Goal: Communication & Community: Share content

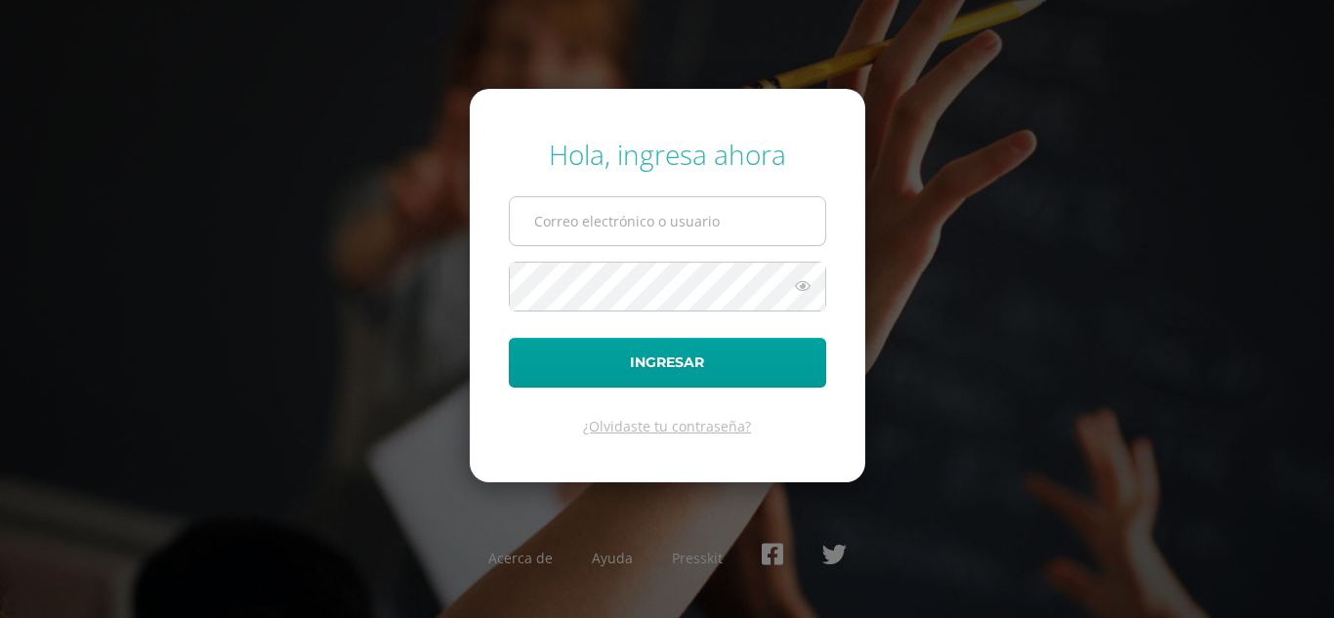
click at [653, 217] on input "text" at bounding box center [668, 221] width 316 height 48
type input "[PERSON_NAME][EMAIL_ADDRESS][DOMAIN_NAME]"
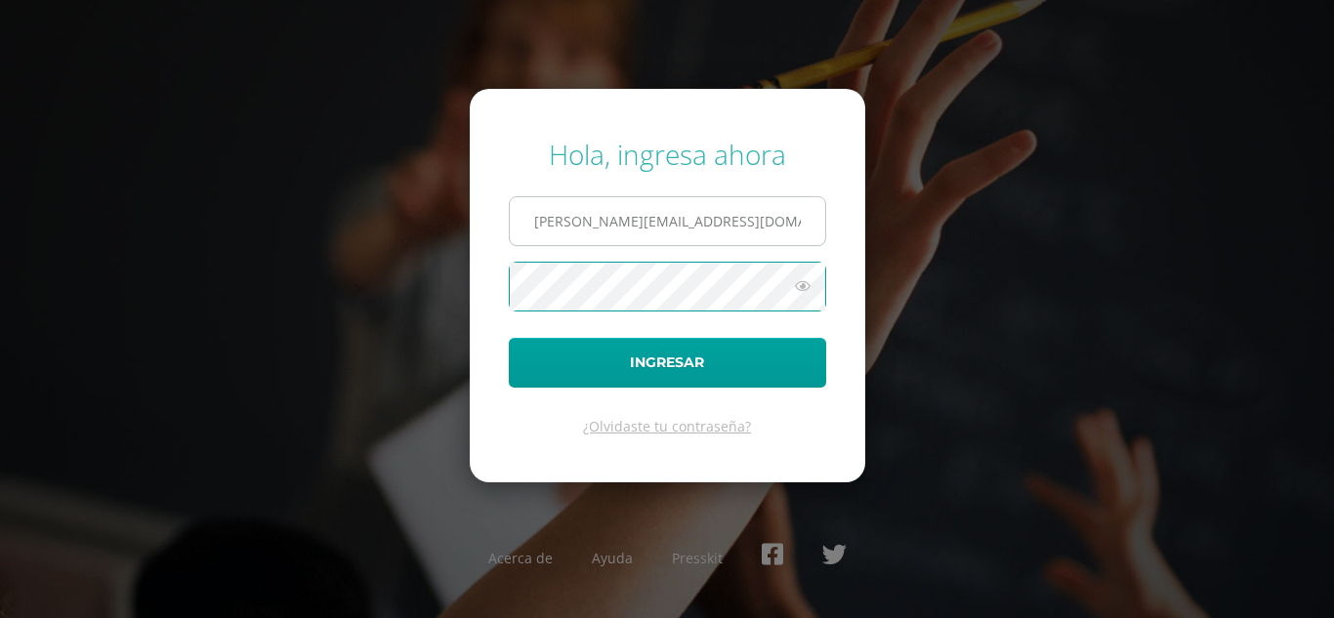
click at [509, 338] on button "Ingresar" at bounding box center [667, 363] width 317 height 50
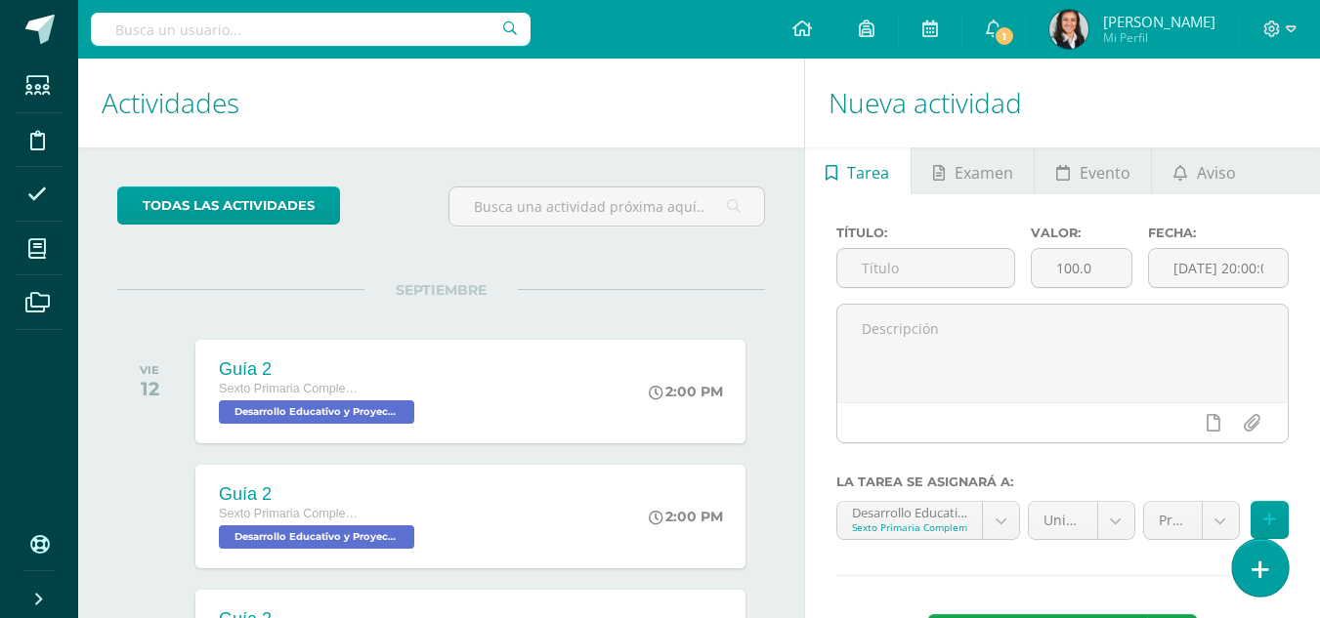
click at [1273, 572] on link at bounding box center [1260, 567] width 56 height 57
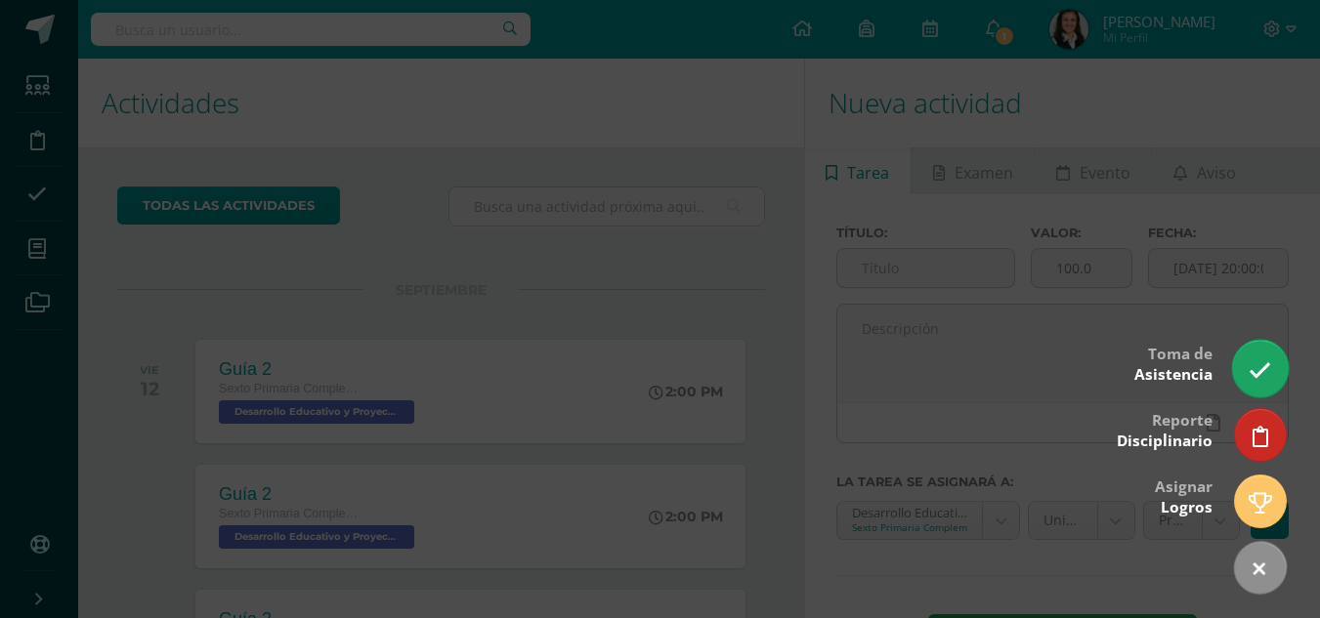
click at [1273, 372] on link at bounding box center [1260, 368] width 56 height 57
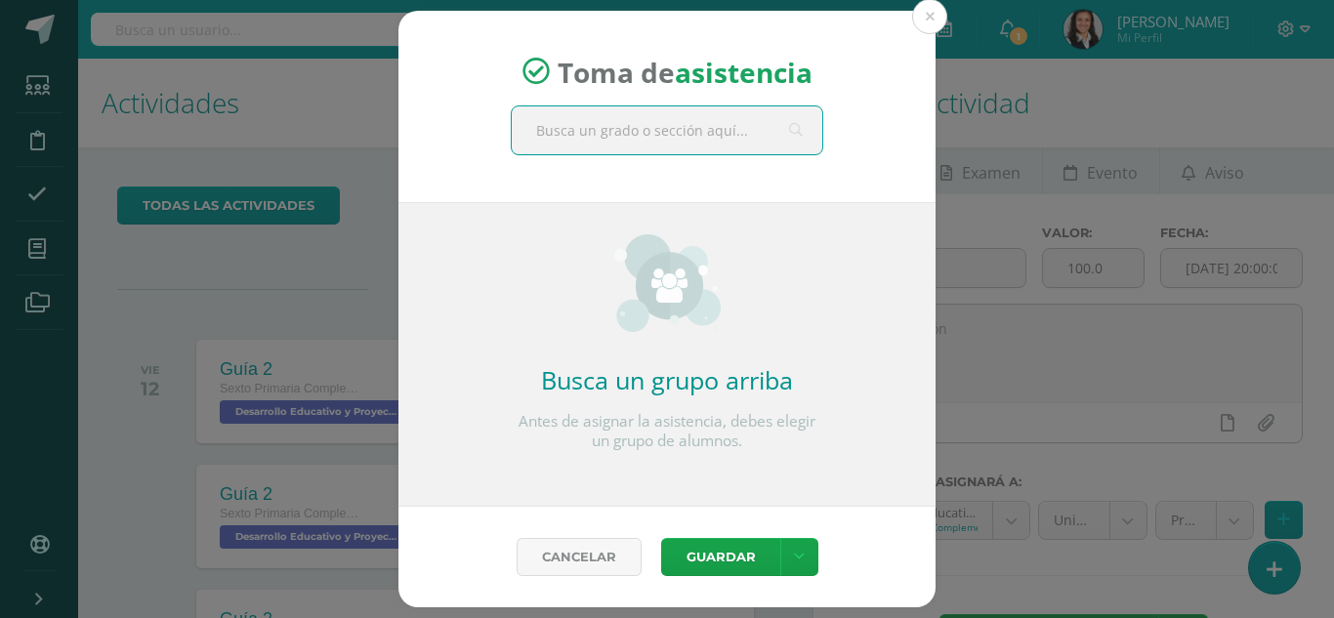
click at [704, 126] on input "text" at bounding box center [667, 130] width 311 height 48
type input "mate"
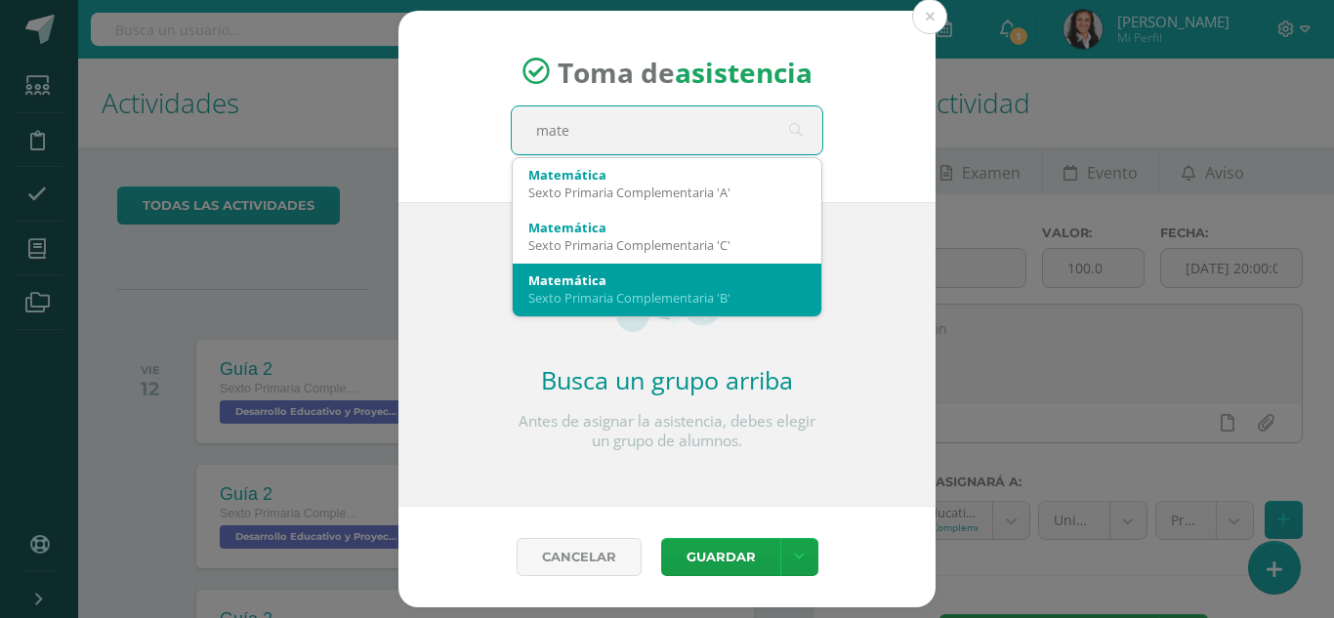
click at [684, 287] on div "Matemática" at bounding box center [666, 281] width 277 height 18
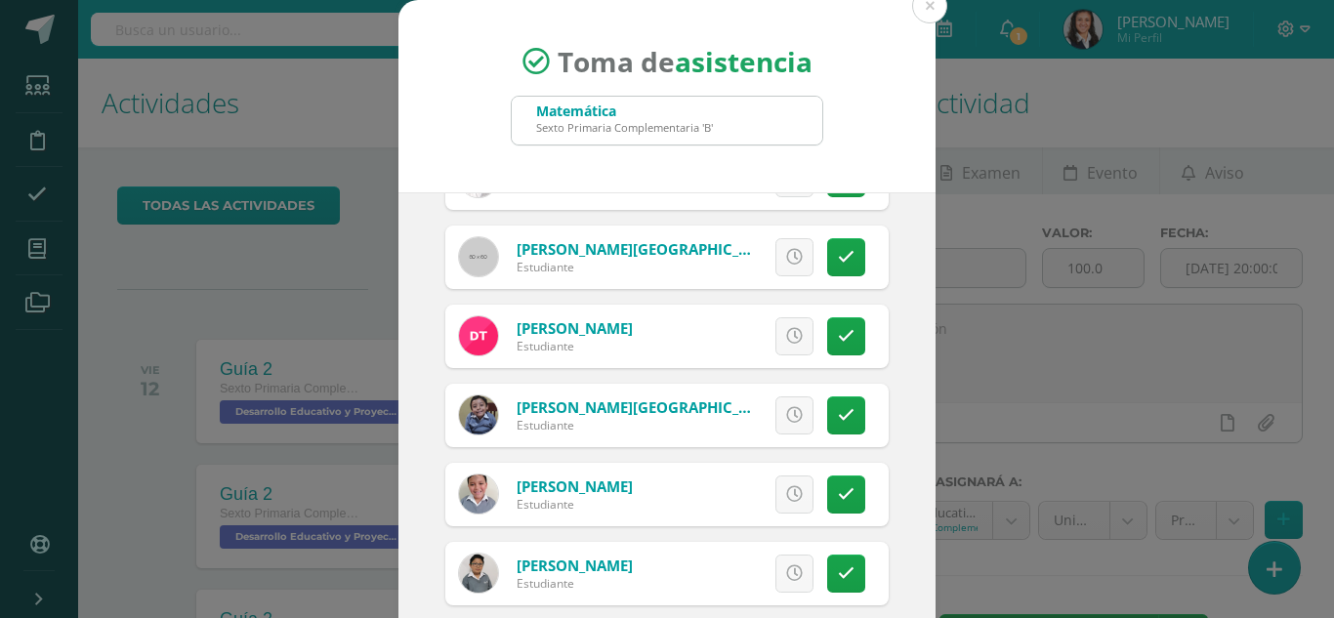
scroll to position [120, 0]
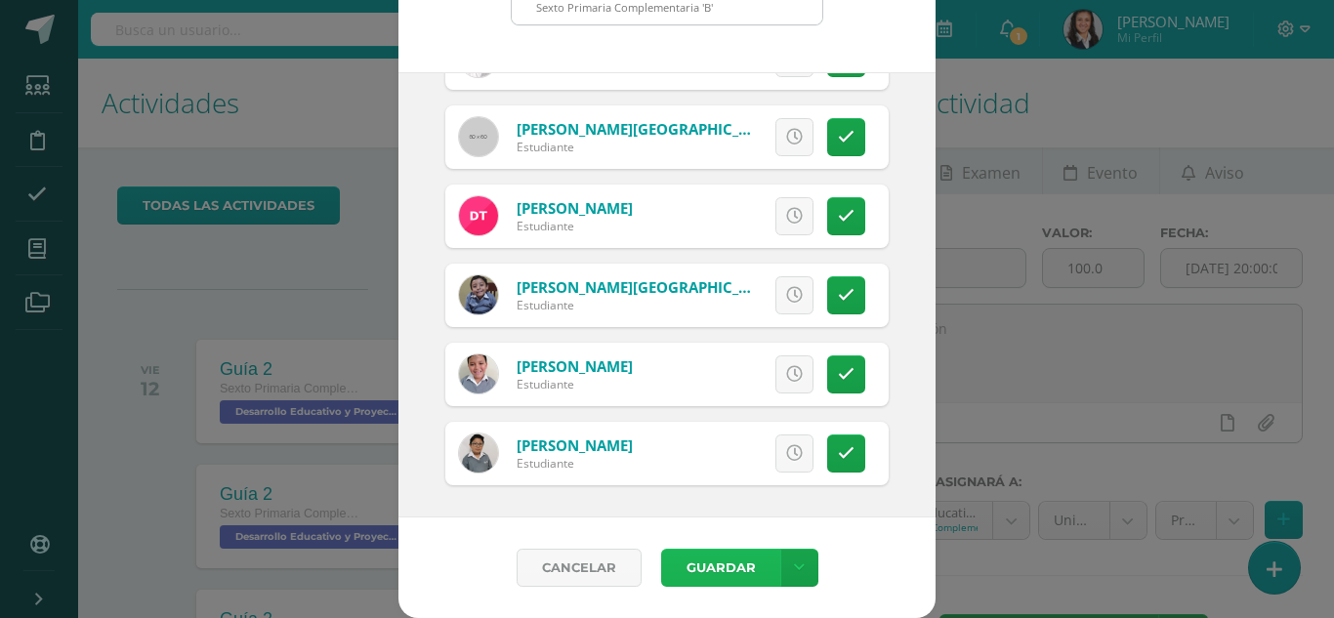
click at [746, 573] on button "Guardar" at bounding box center [720, 568] width 119 height 38
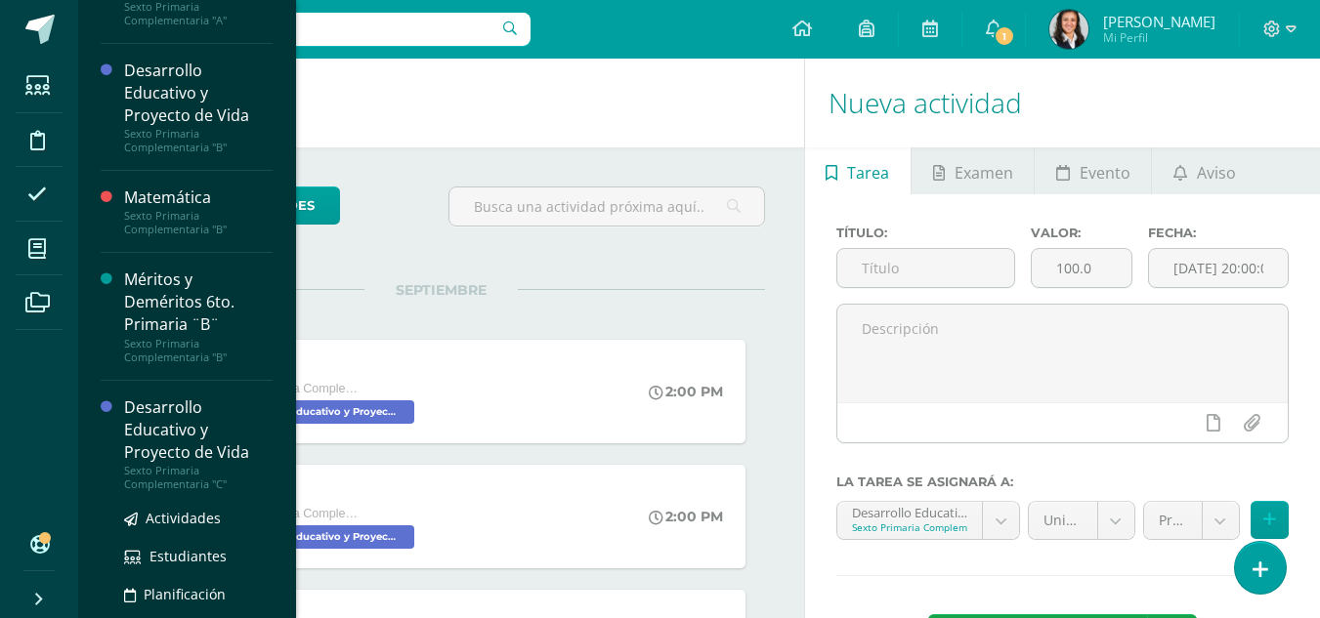
scroll to position [293, 0]
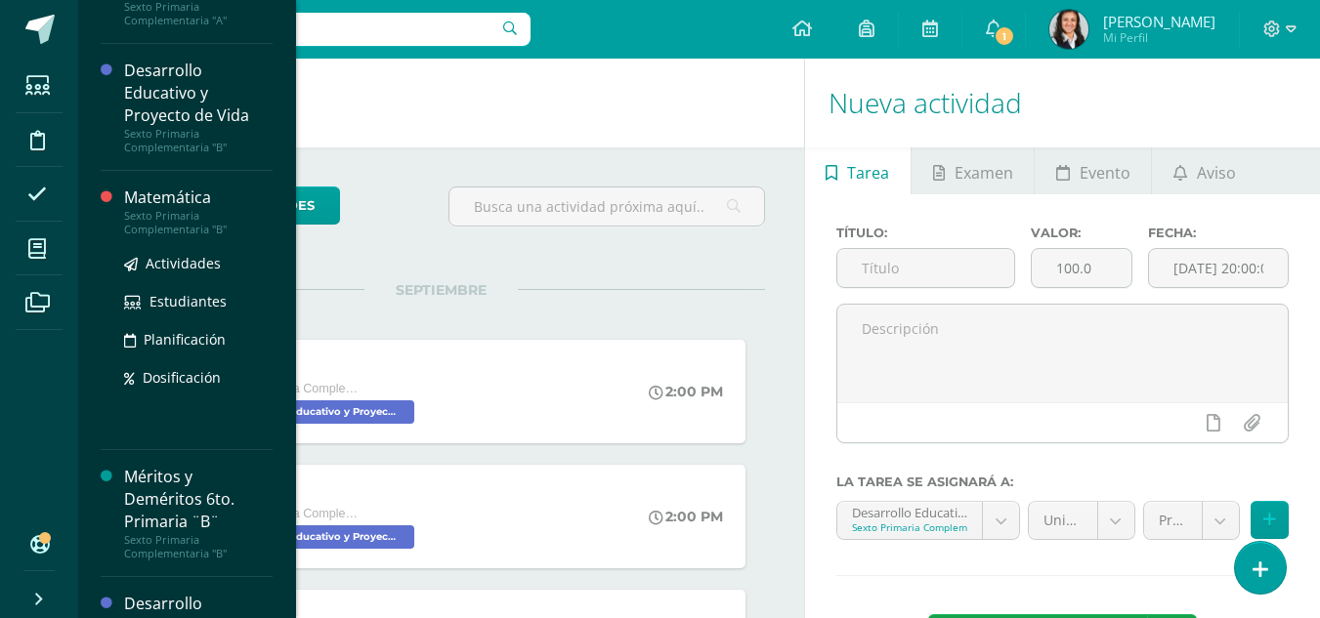
click at [172, 209] on div "Sexto Primaria Complementaria "B"" at bounding box center [198, 222] width 148 height 27
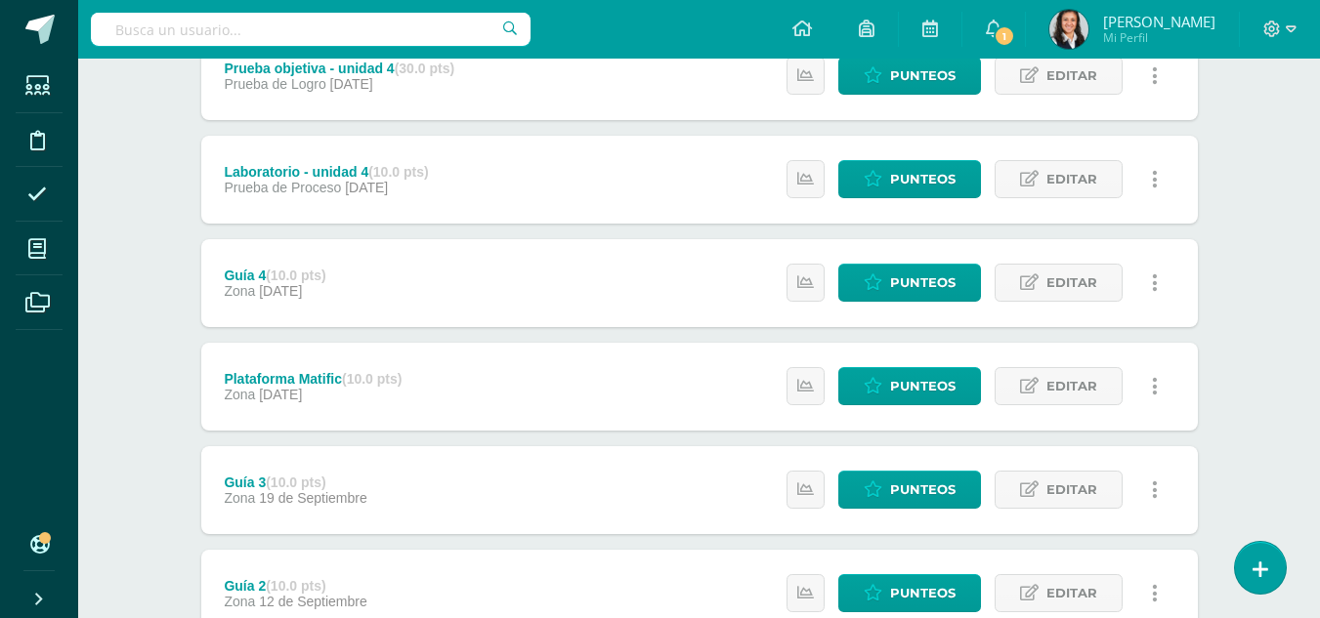
scroll to position [488, 0]
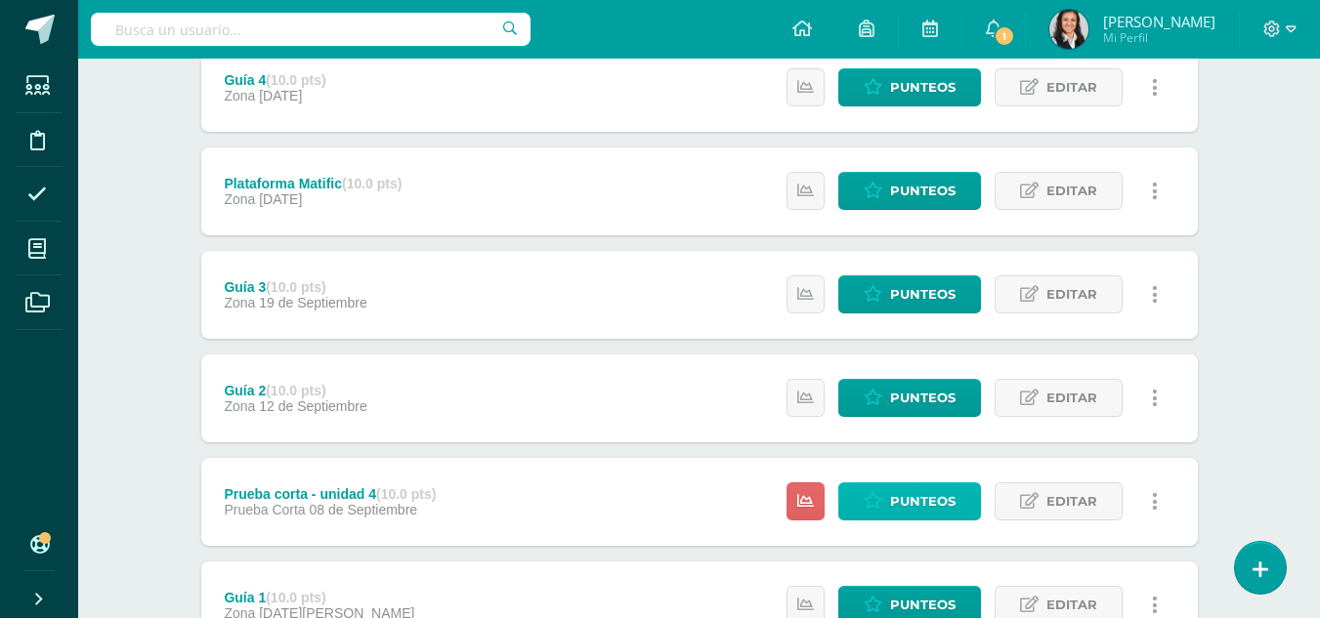
click at [915, 507] on span "Punteos" at bounding box center [922, 502] width 65 height 36
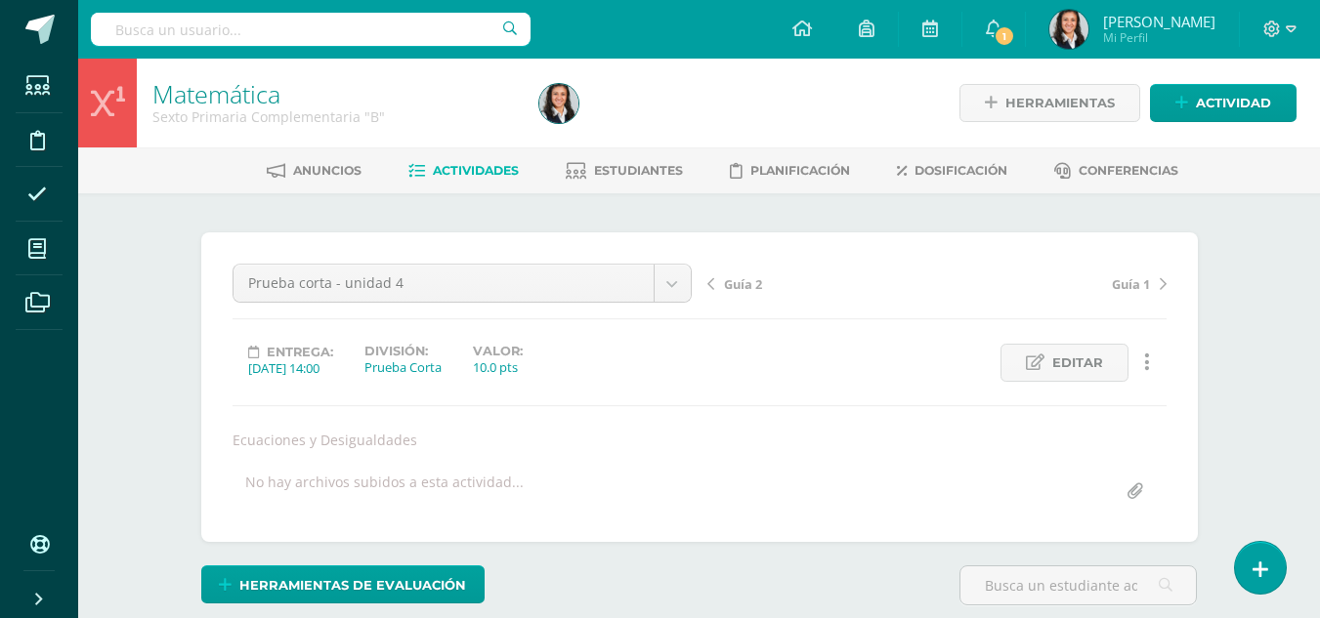
scroll to position [291, 0]
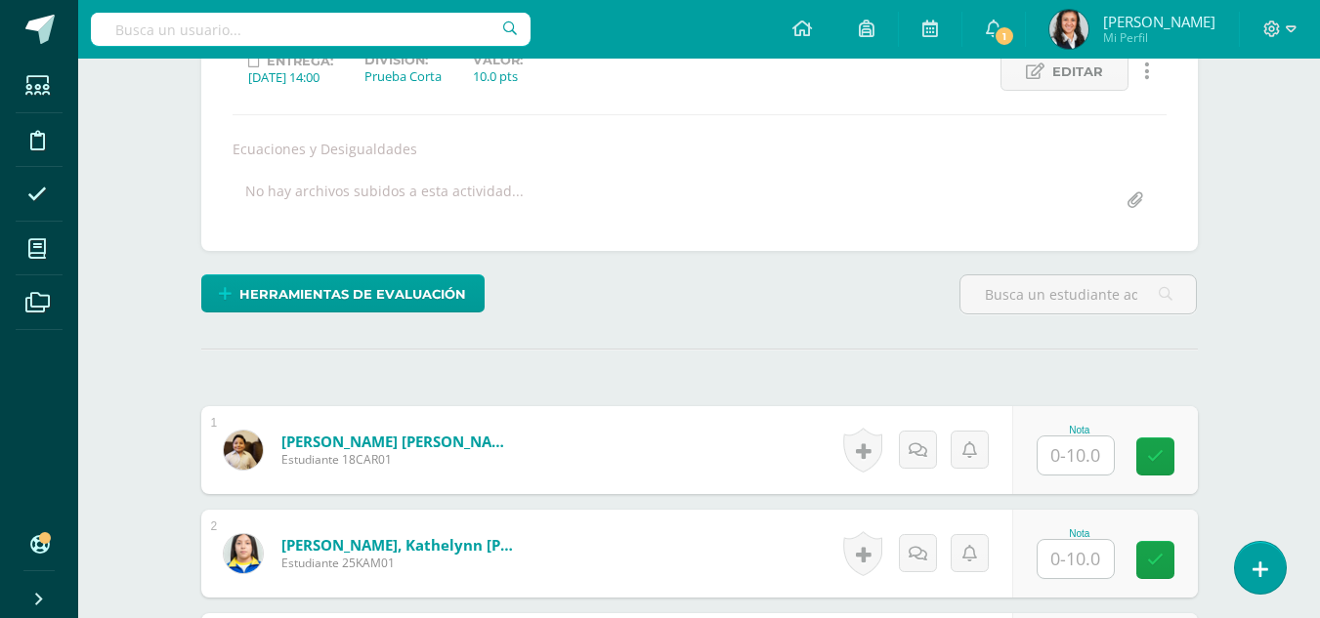
click at [1079, 466] on input "text" at bounding box center [1075, 456] width 76 height 38
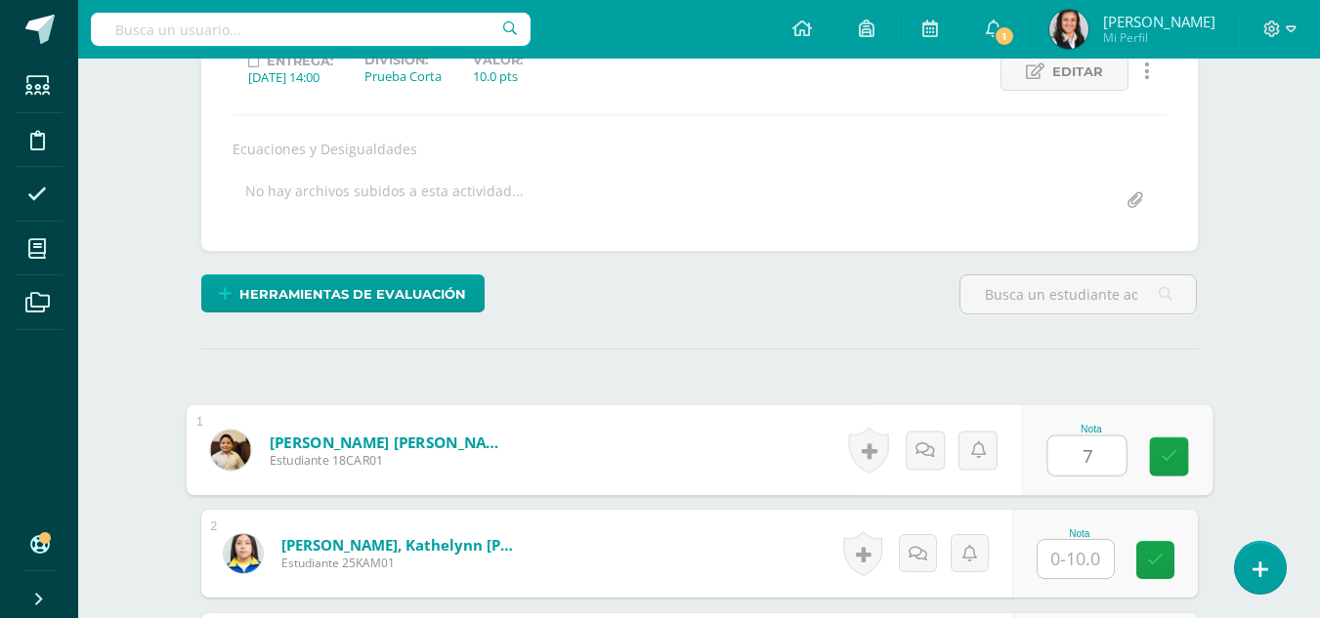
type input "7"
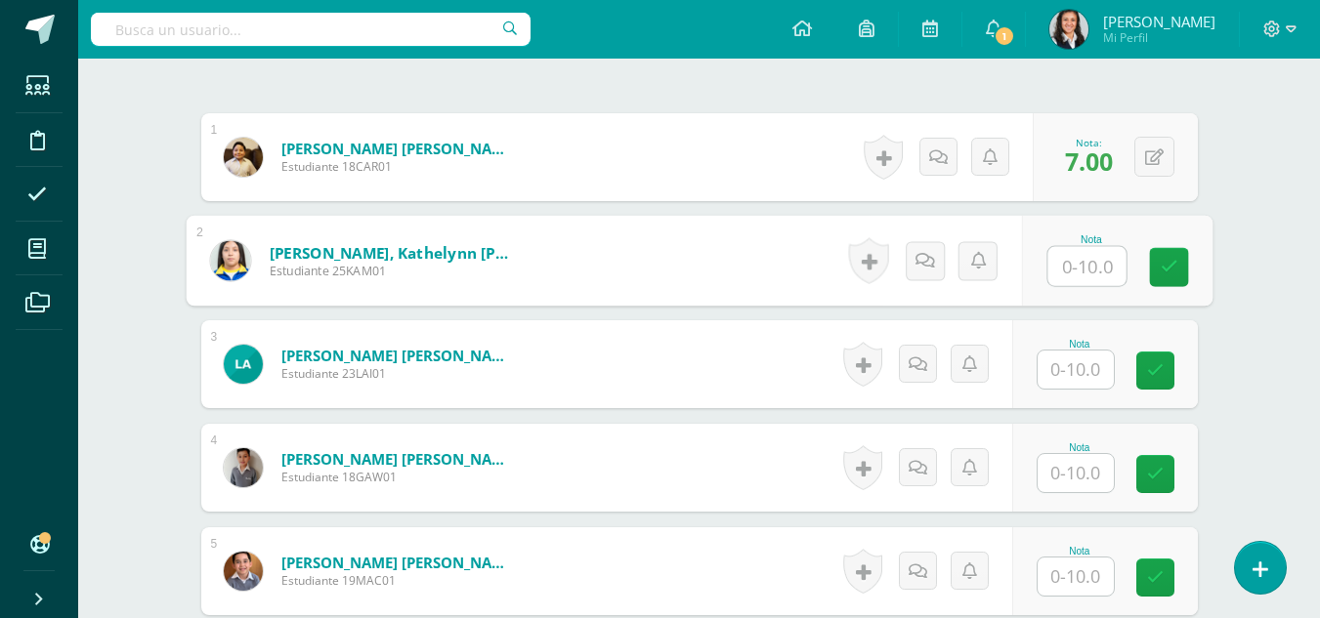
scroll to position [682, 0]
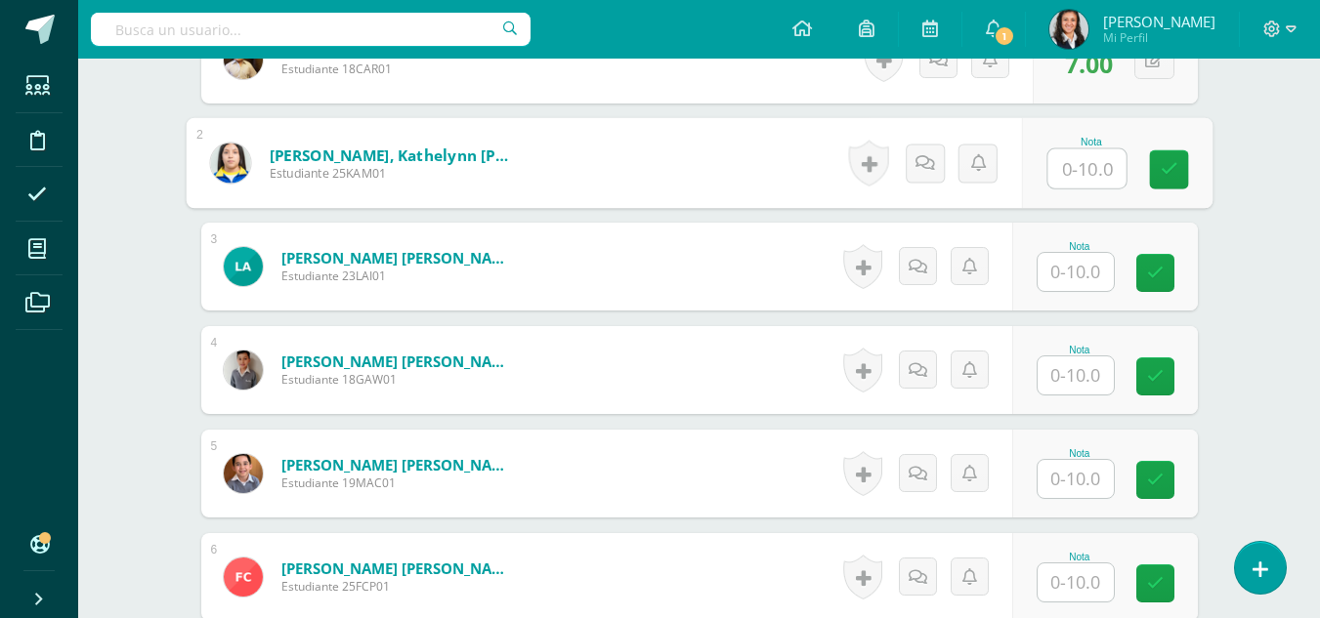
click at [1084, 388] on input "text" at bounding box center [1075, 376] width 76 height 38
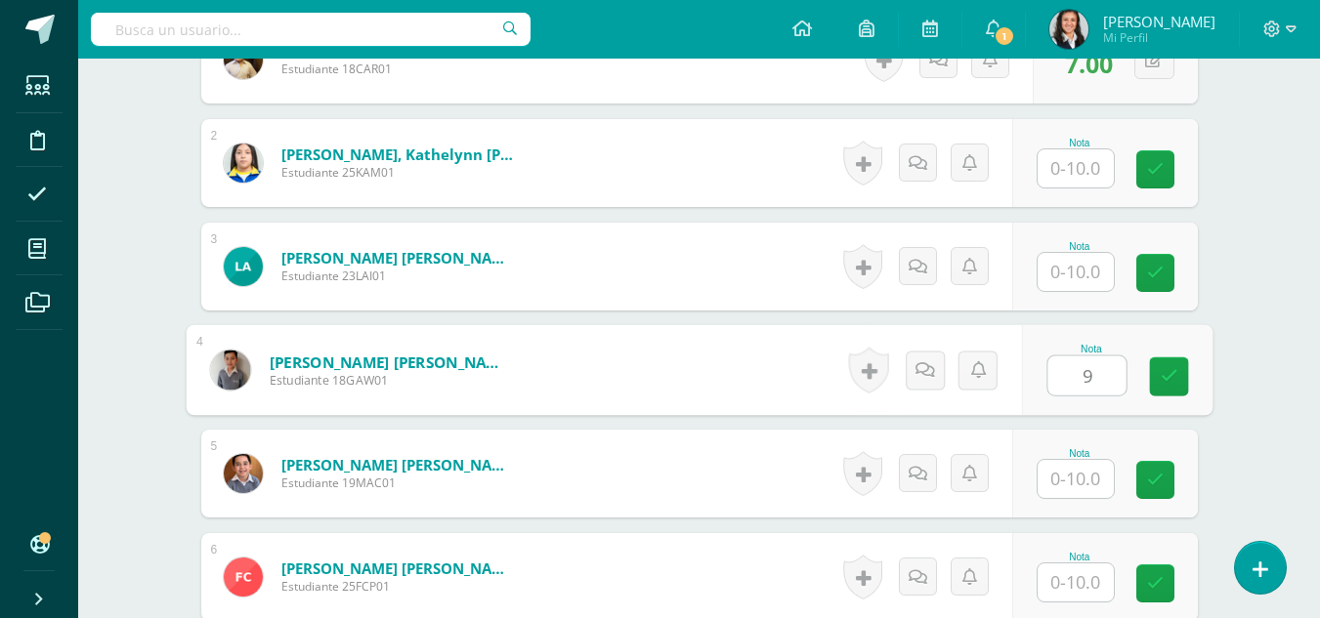
type input "9"
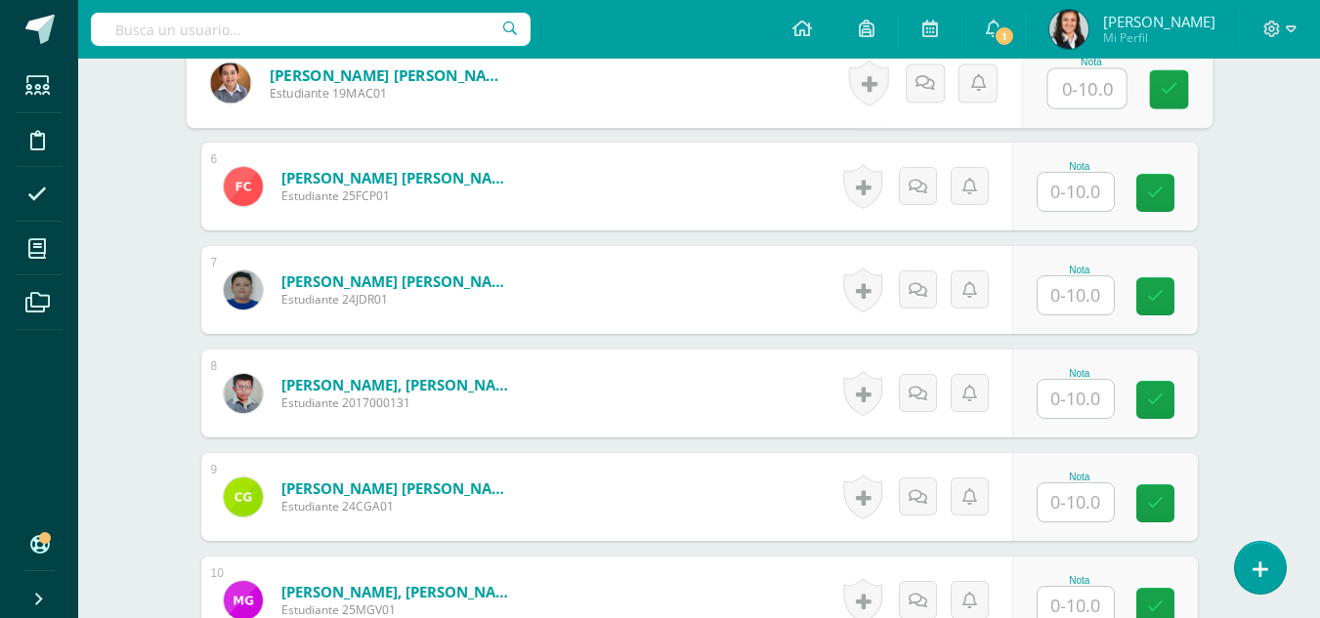
scroll to position [1170, 0]
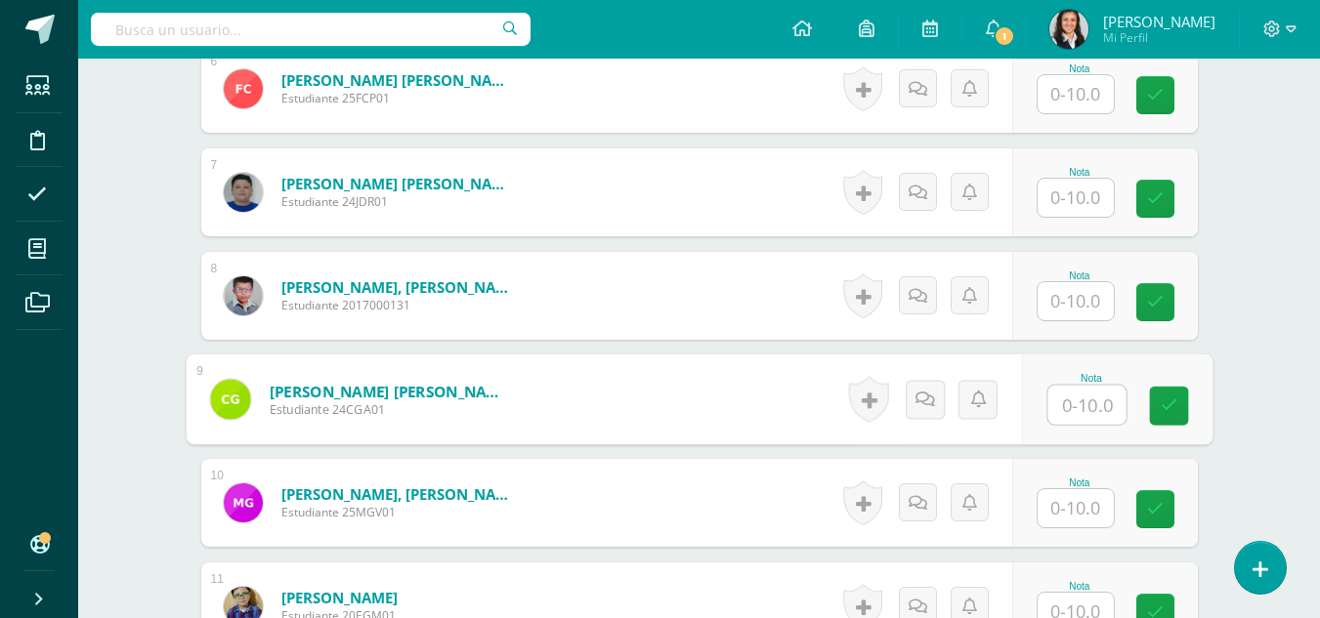
click at [1074, 413] on input "text" at bounding box center [1086, 405] width 78 height 39
type input "7"
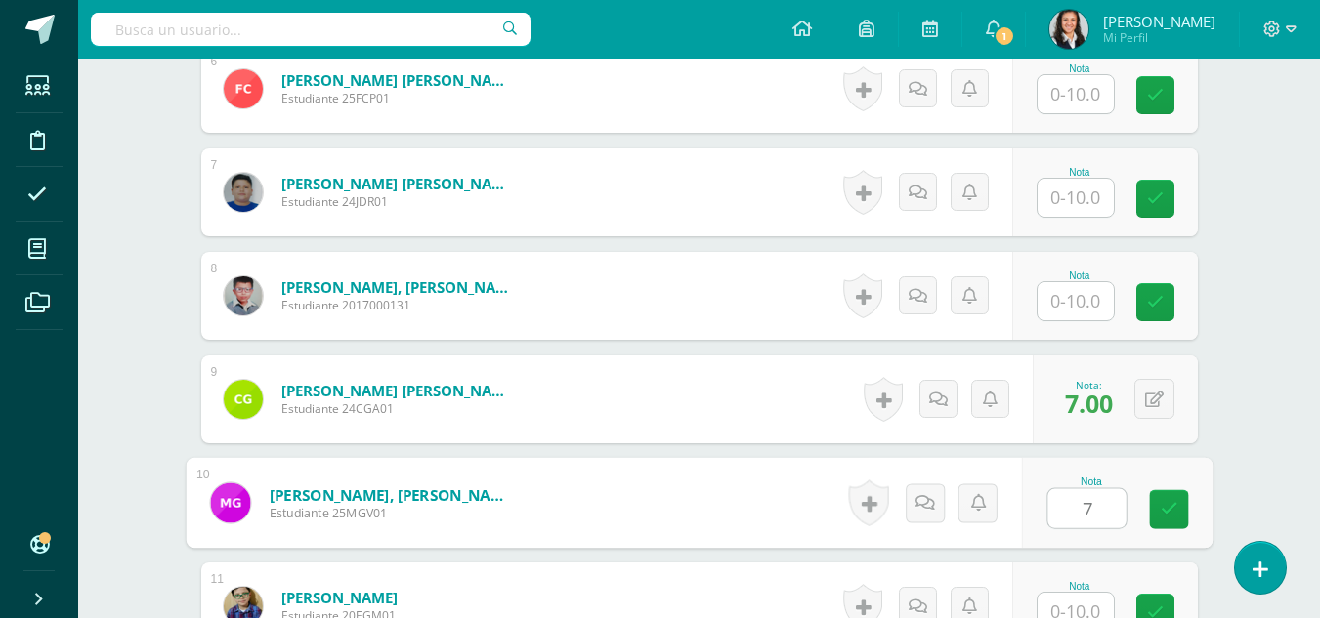
type input "7"
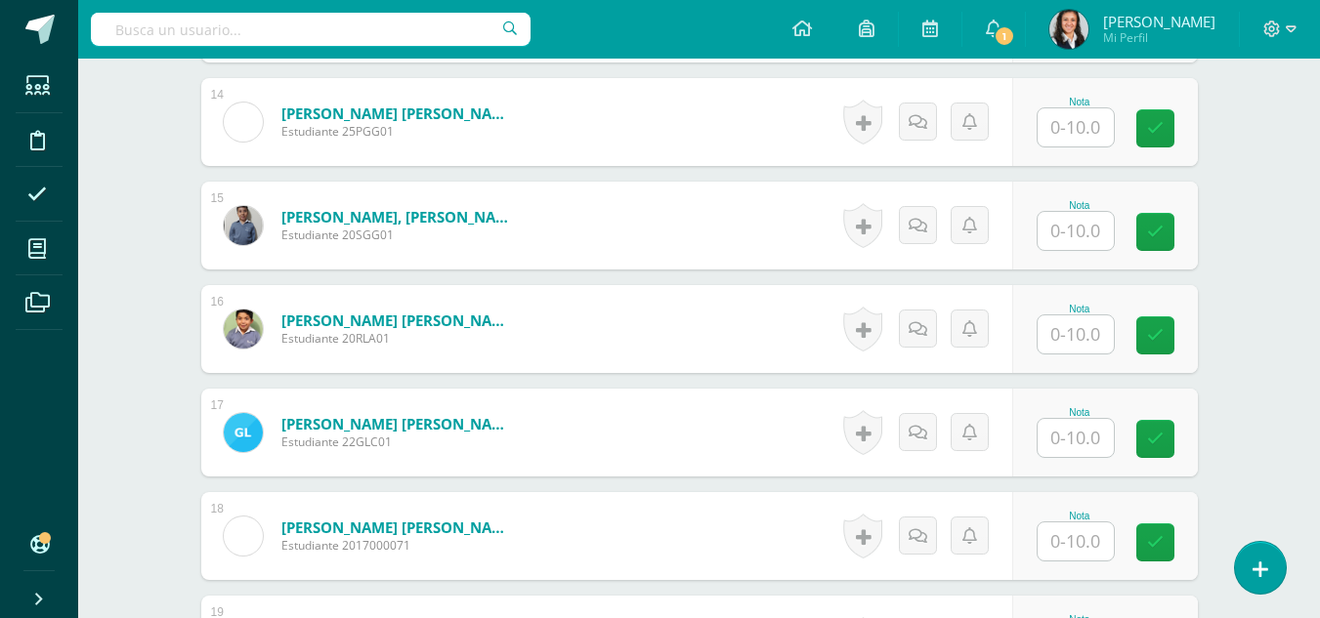
scroll to position [2063, 0]
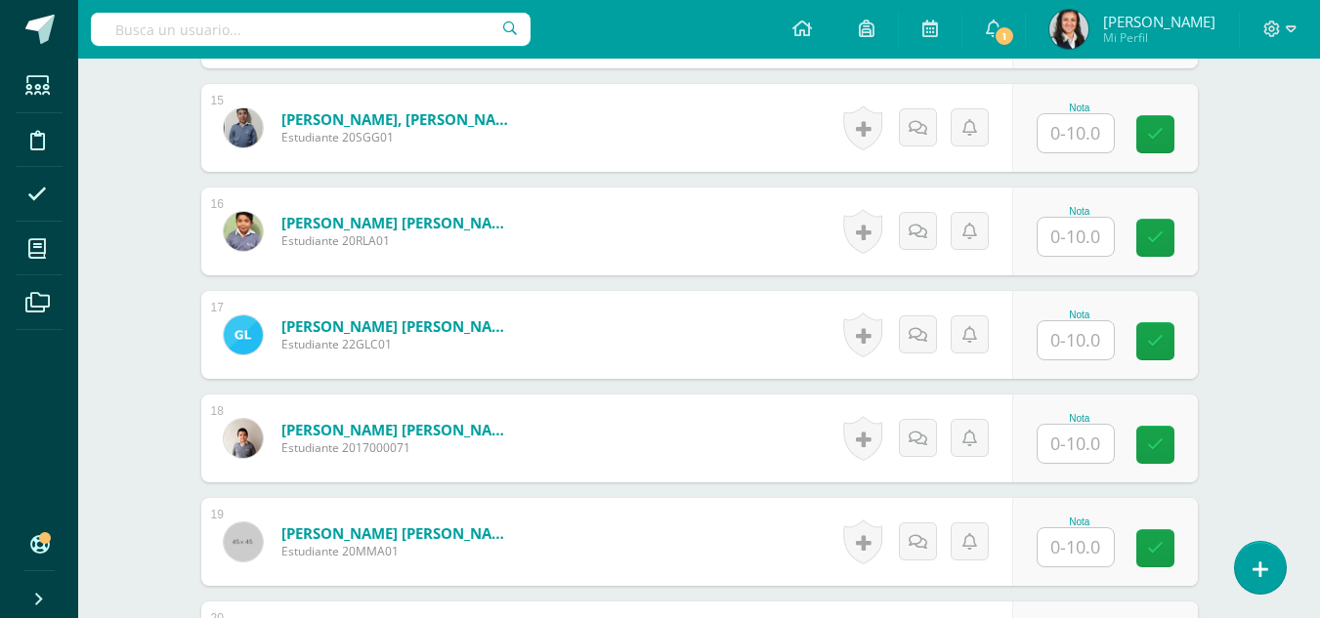
click at [1078, 236] on input "text" at bounding box center [1075, 237] width 76 height 38
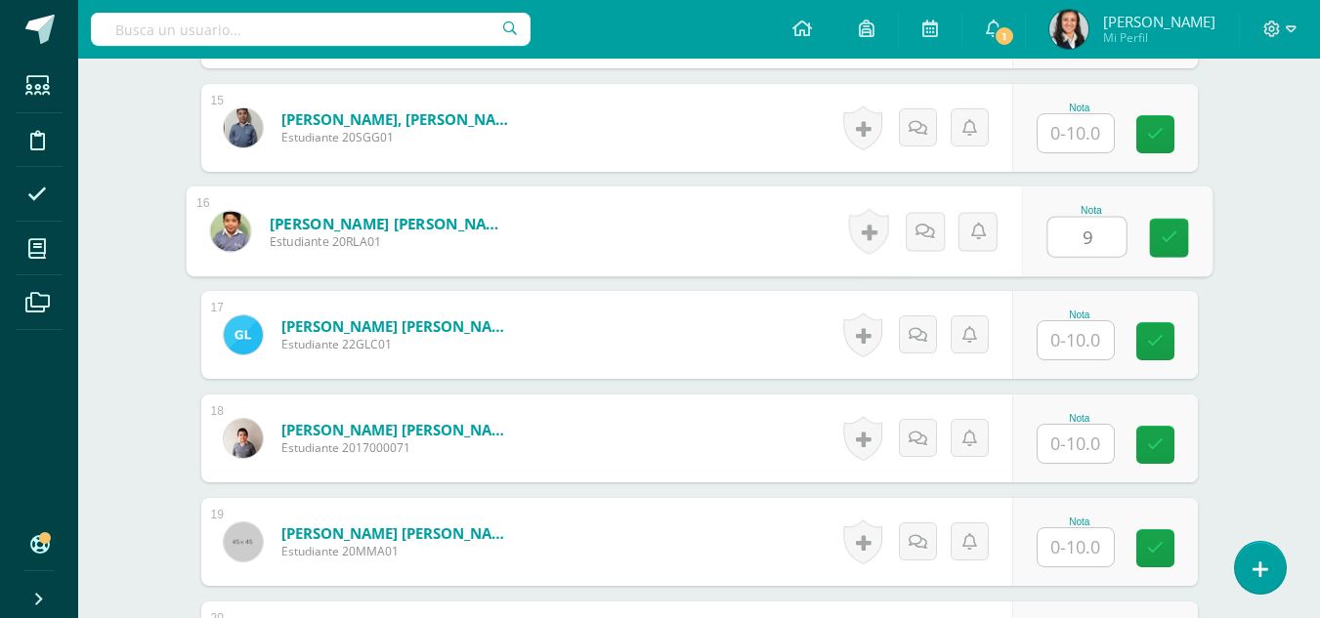
type input "9"
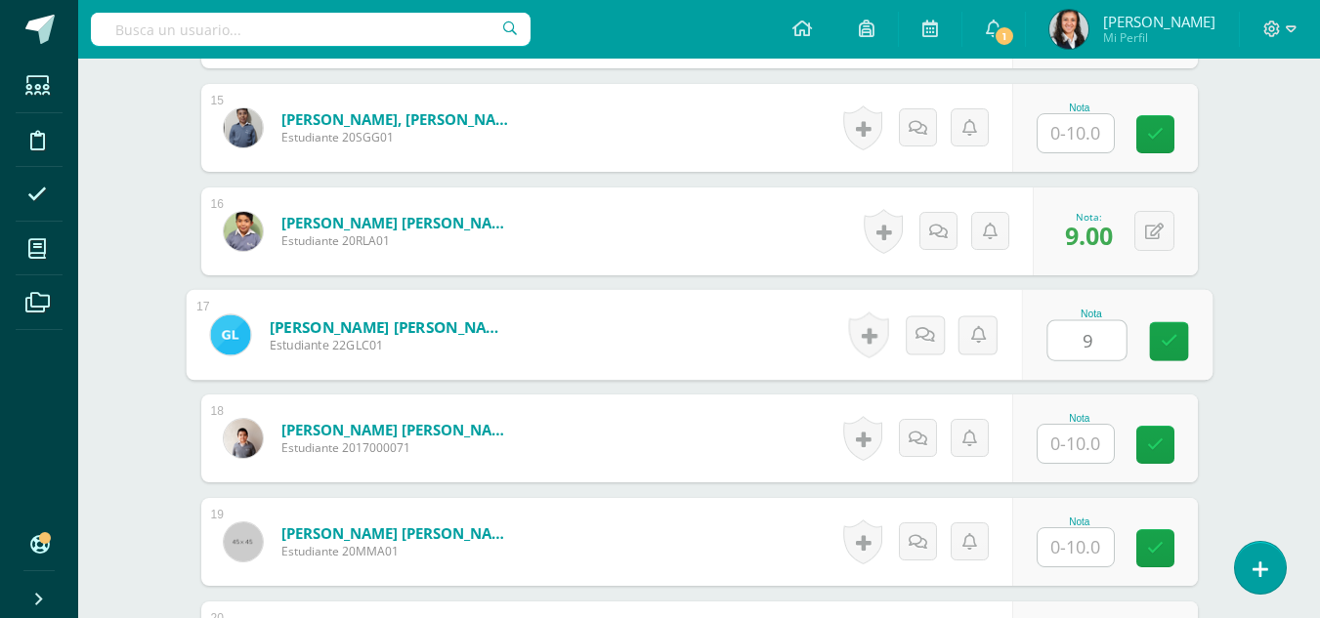
type input "9"
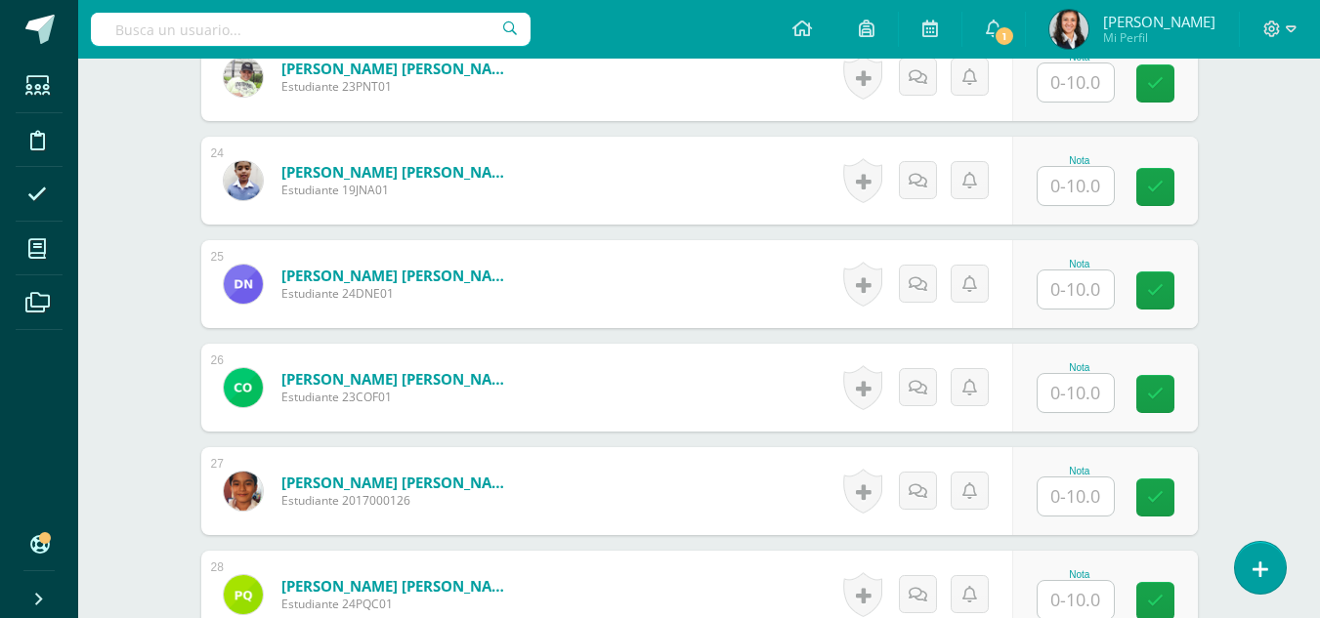
scroll to position [2747, 0]
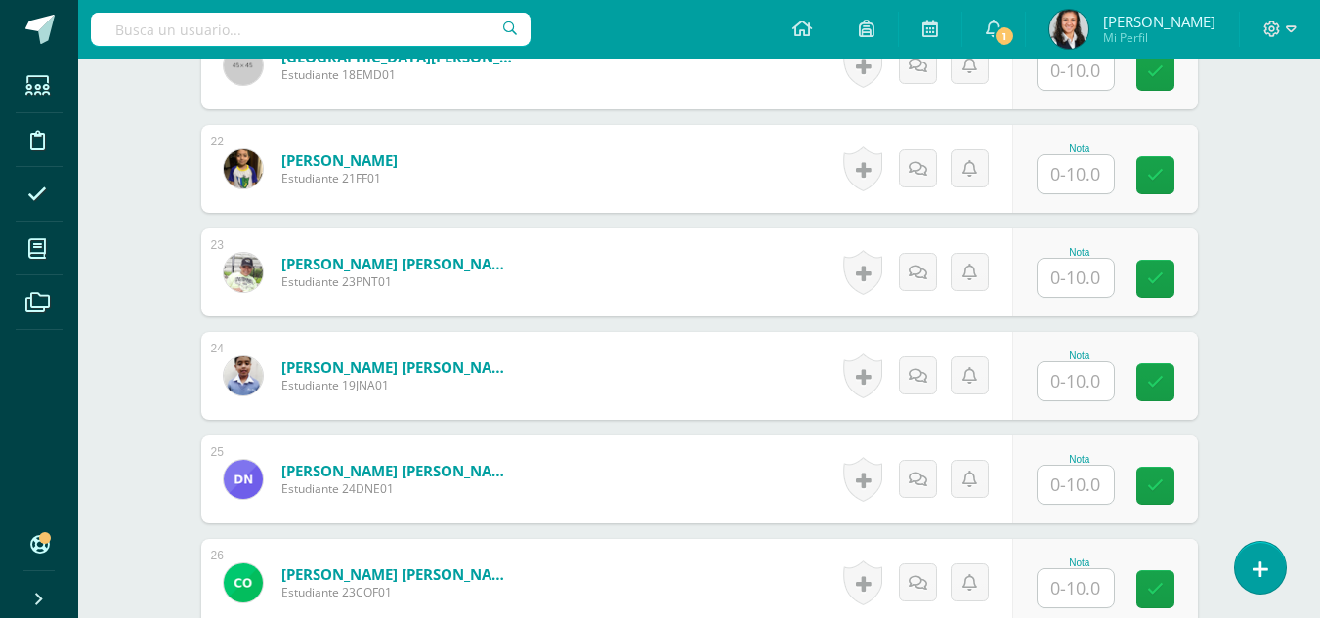
click at [1080, 170] on input "text" at bounding box center [1075, 174] width 76 height 38
type input "7"
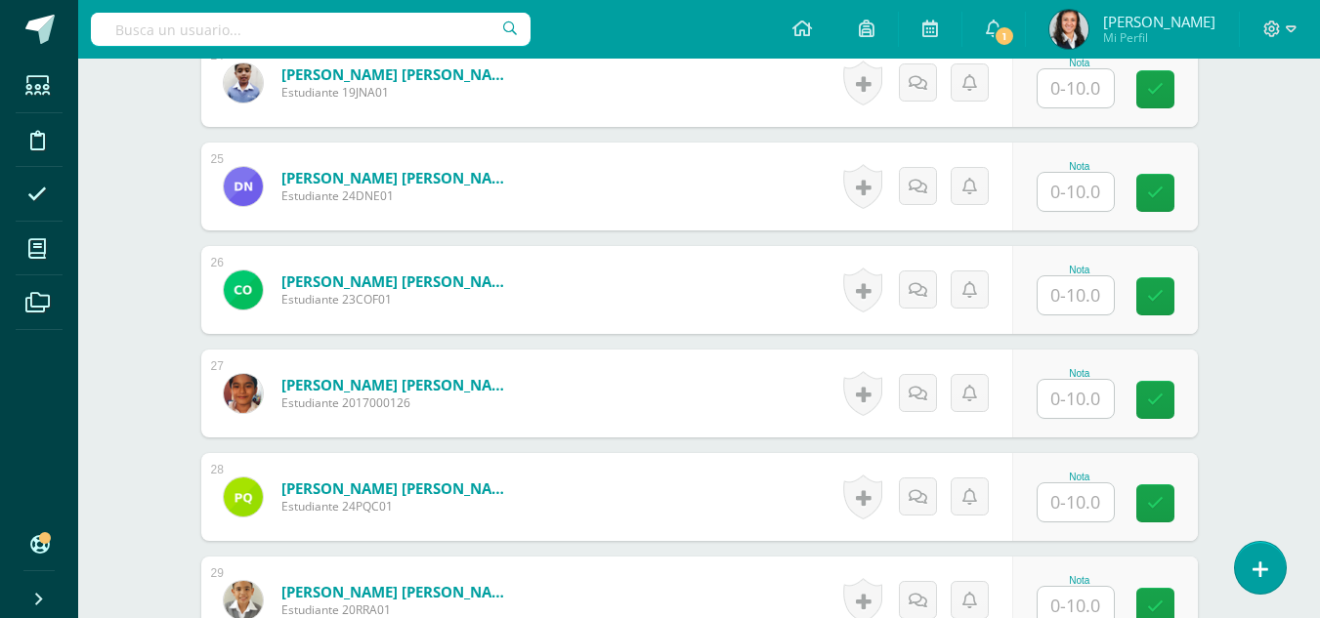
scroll to position [2942, 0]
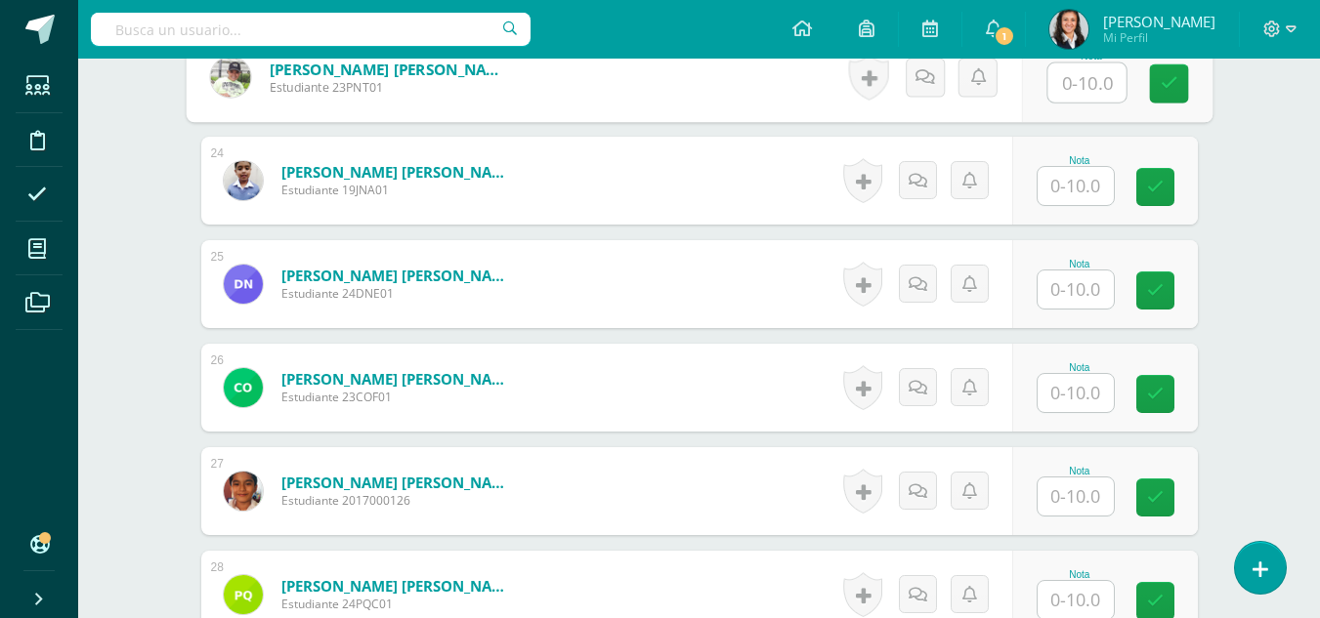
click at [1087, 182] on input "text" at bounding box center [1075, 186] width 76 height 38
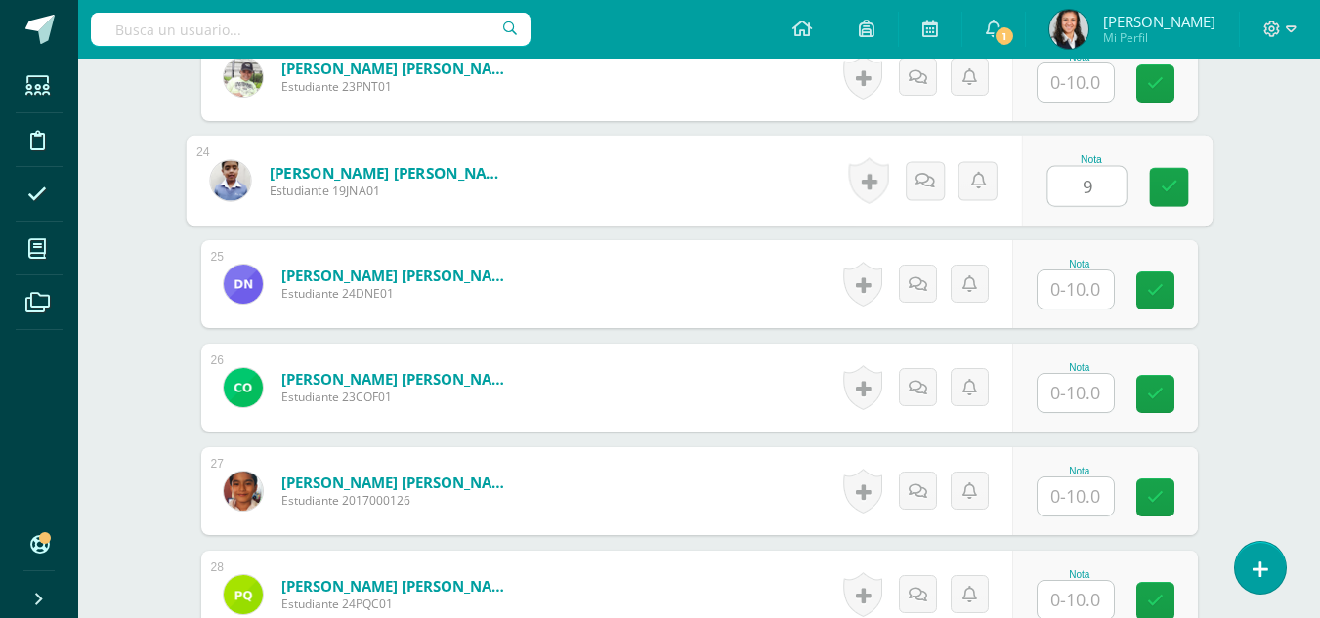
type input "9"
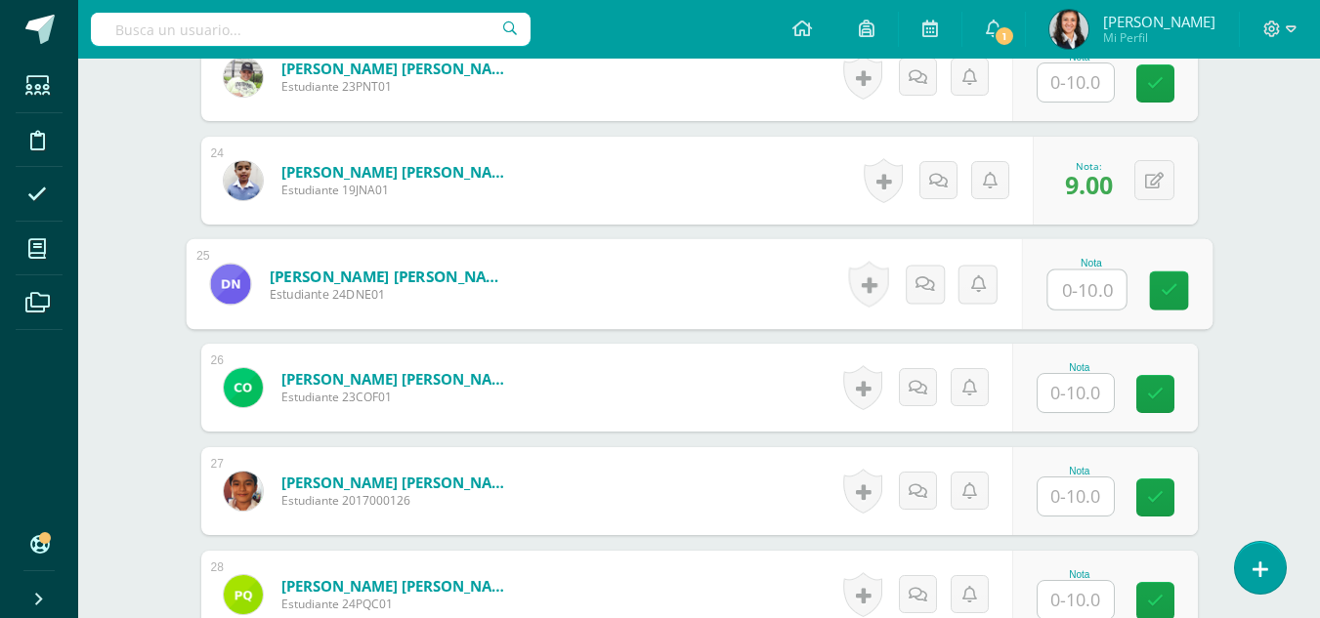
click at [1091, 399] on input "text" at bounding box center [1075, 393] width 76 height 38
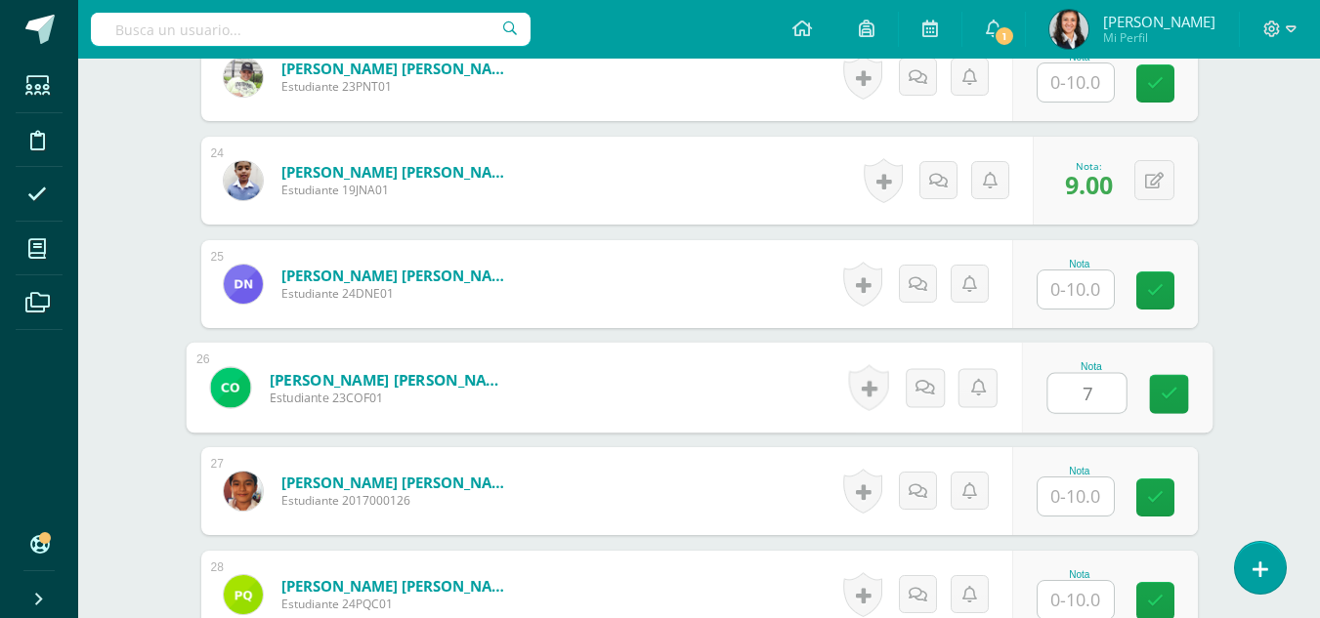
type input "7"
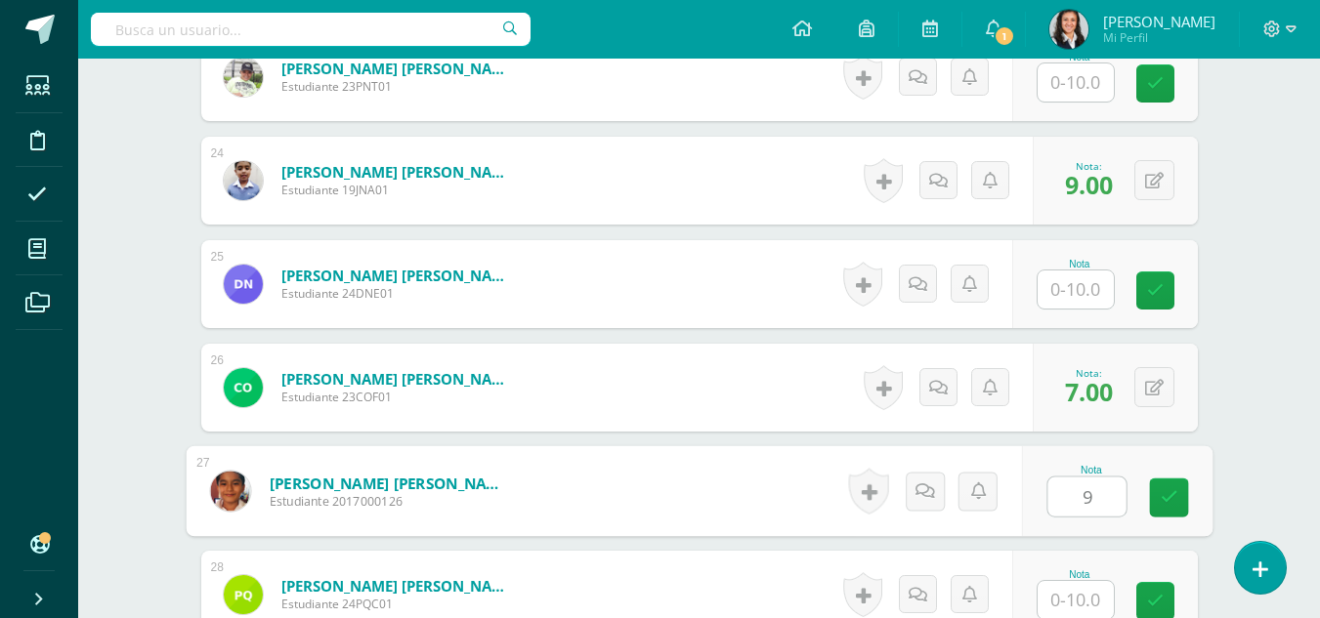
type input "9"
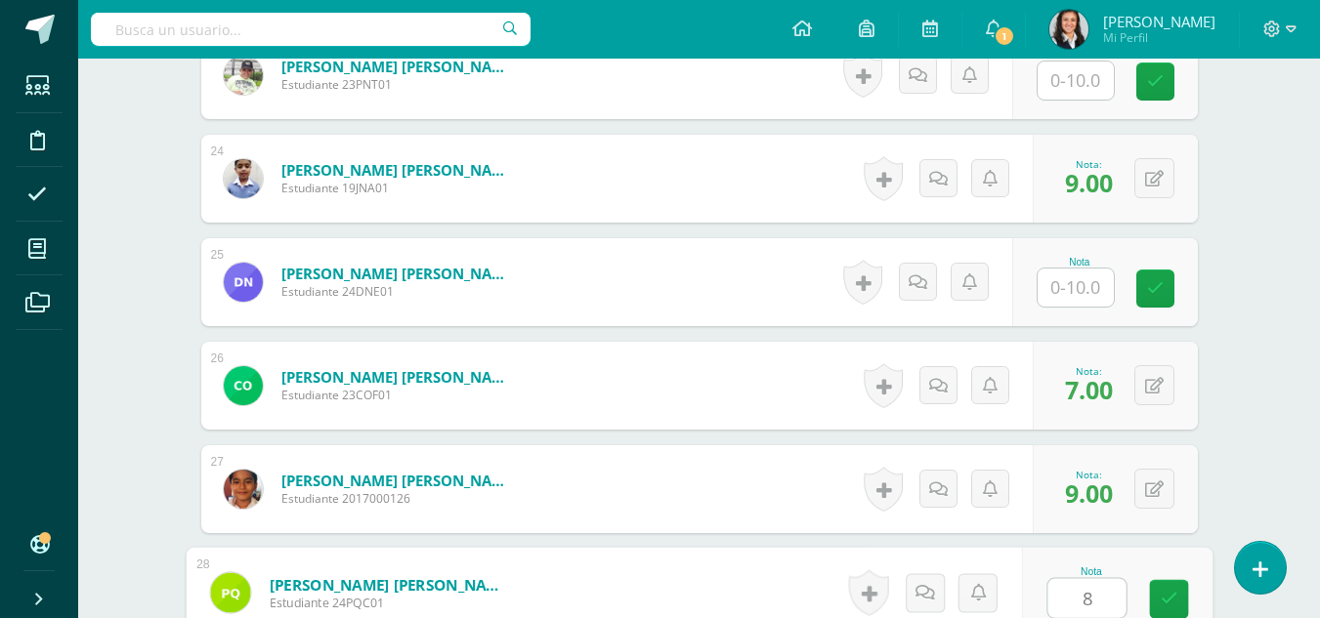
type input "8"
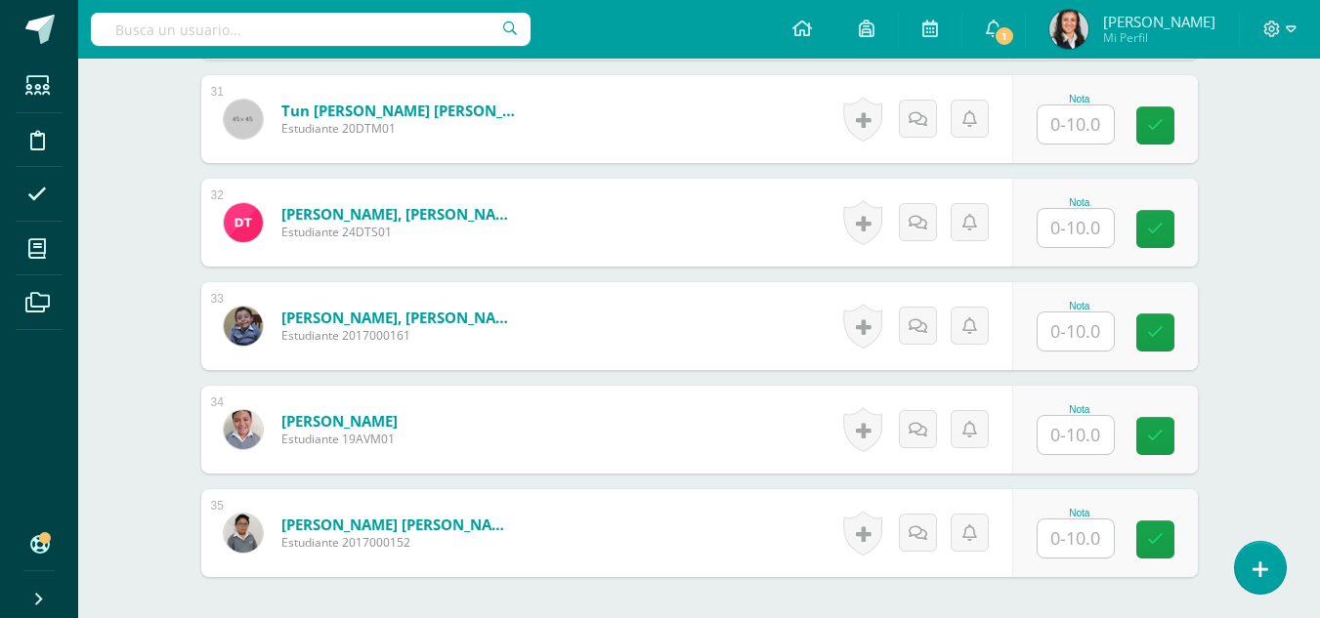
scroll to position [3631, 0]
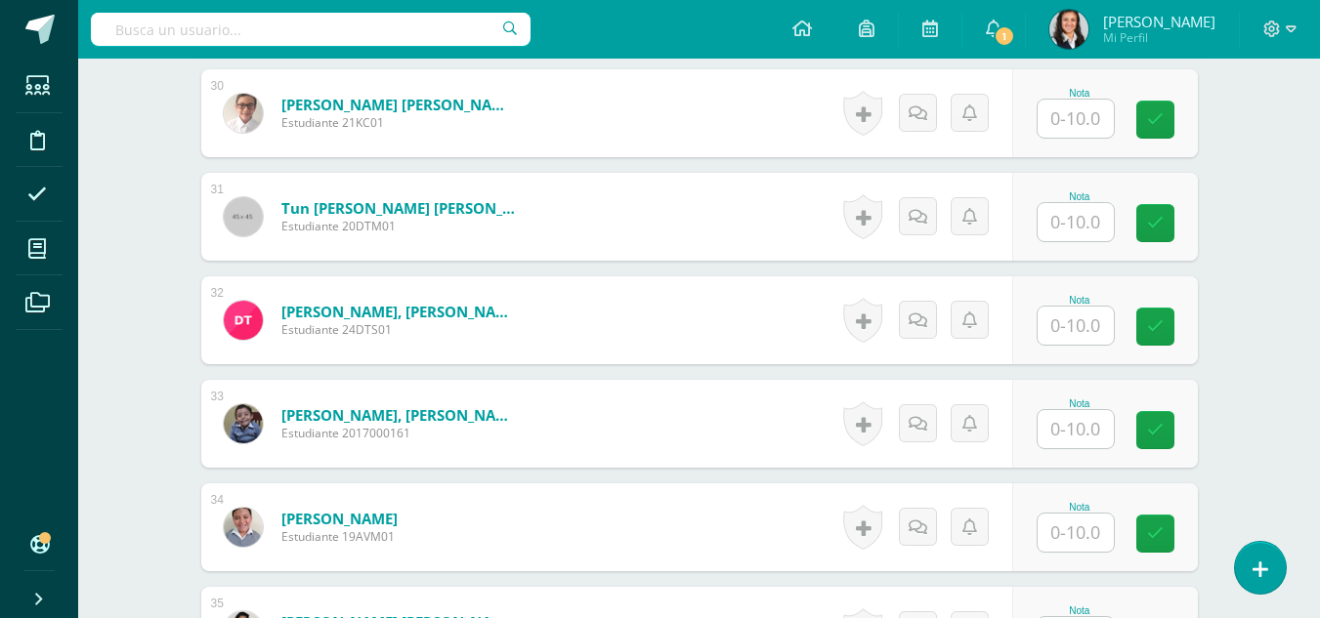
click at [1089, 126] on input "text" at bounding box center [1075, 119] width 76 height 38
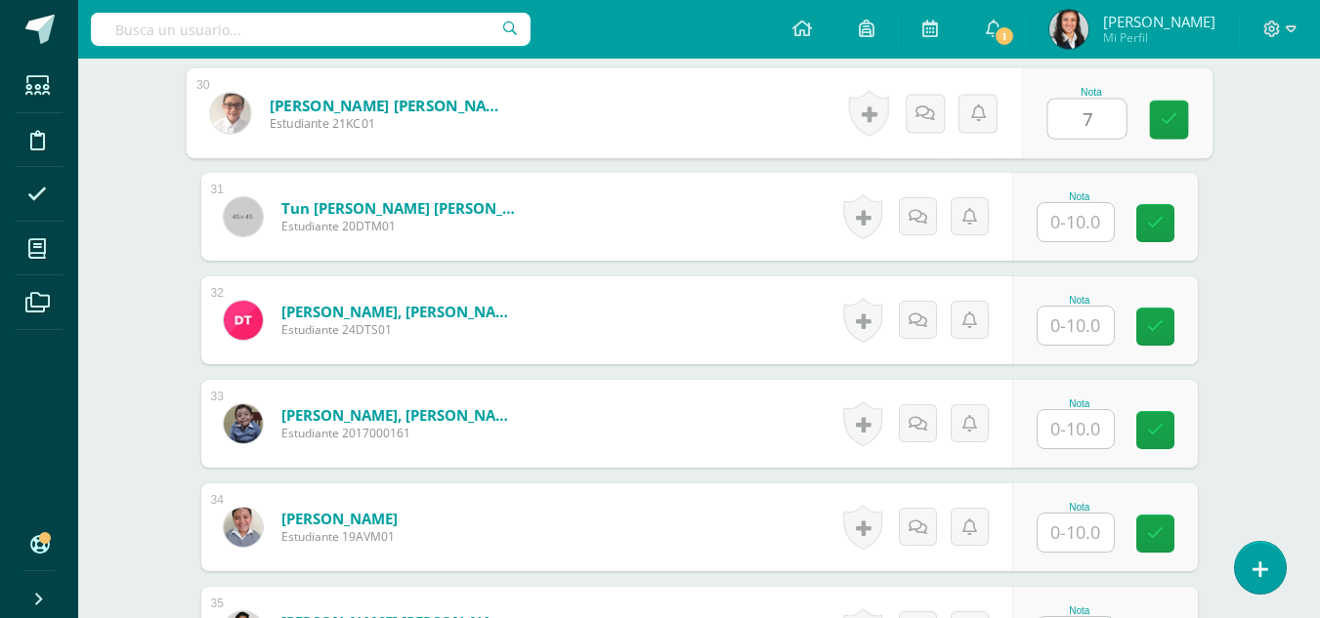
type input "7"
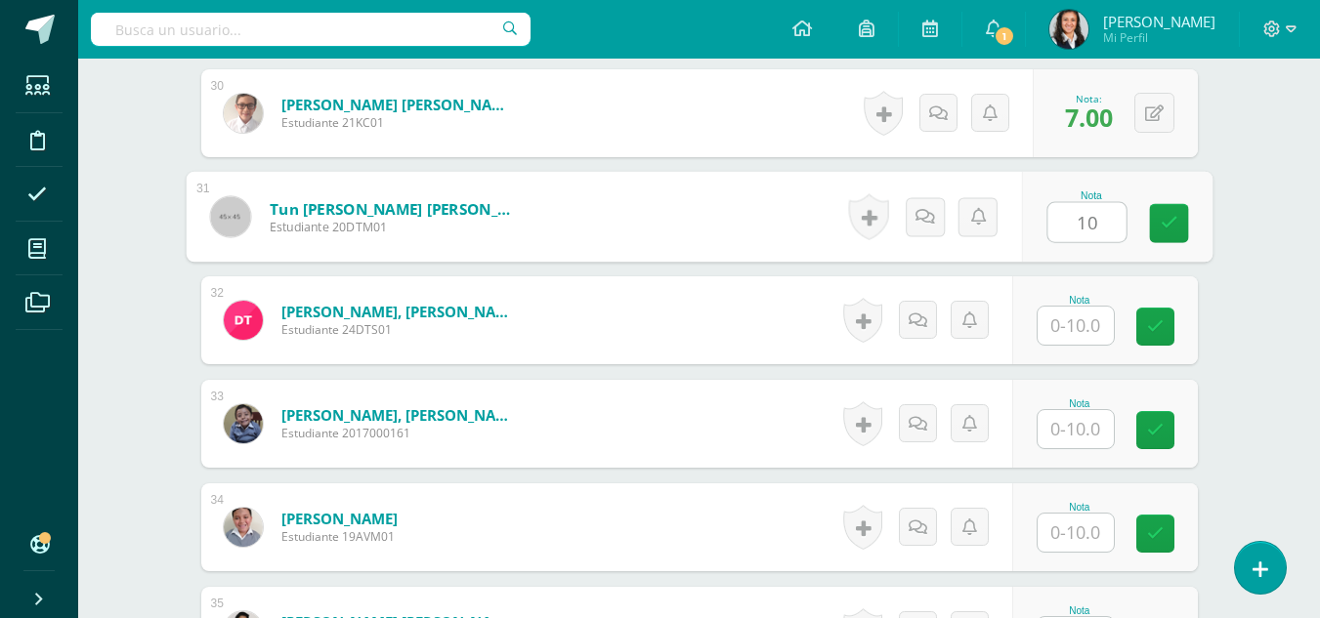
type input "10"
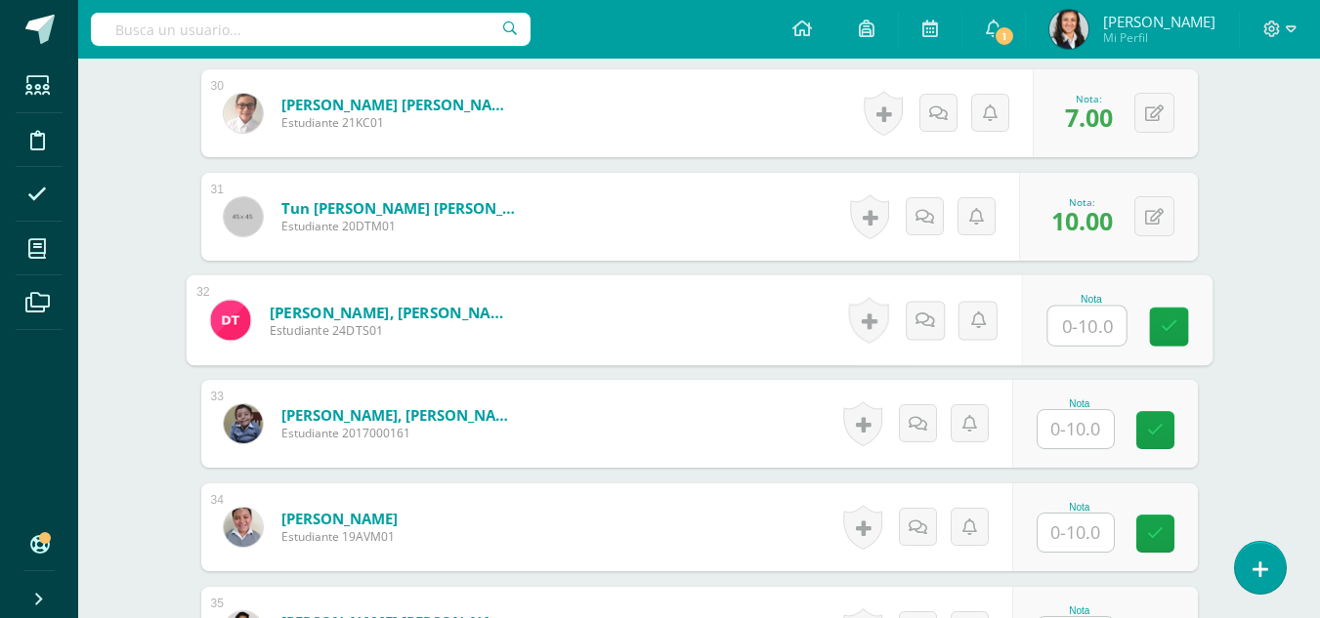
scroll to position [3911, 0]
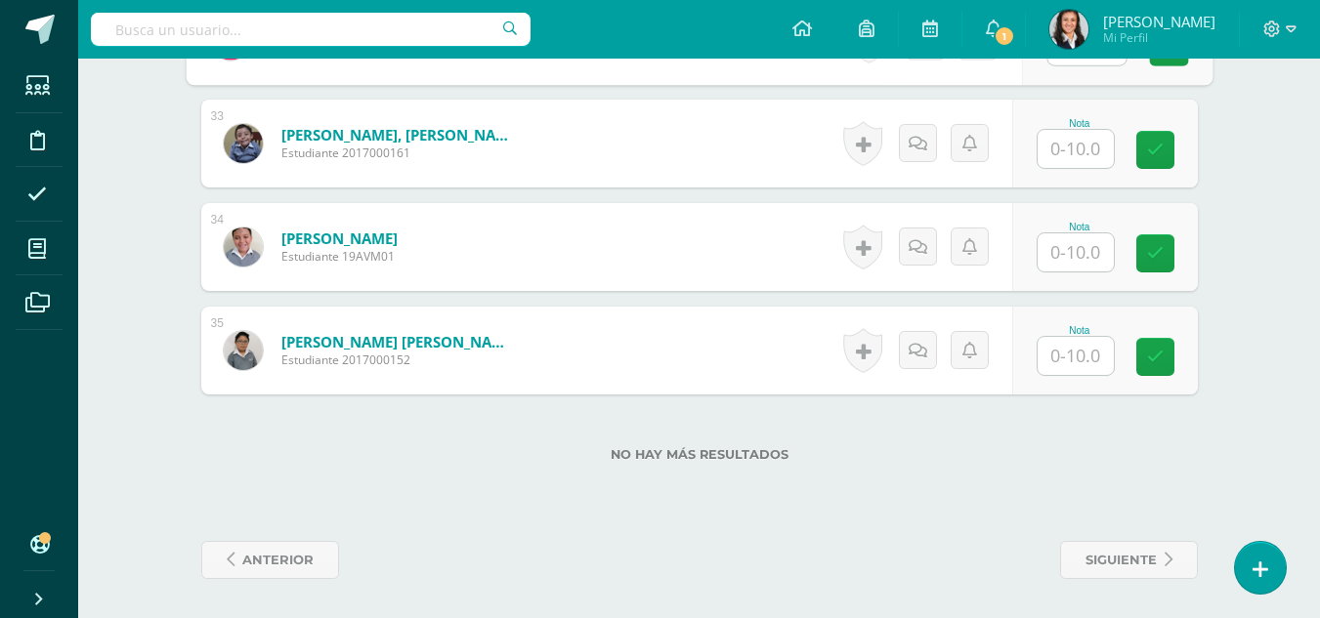
click at [1087, 352] on input "text" at bounding box center [1075, 356] width 76 height 38
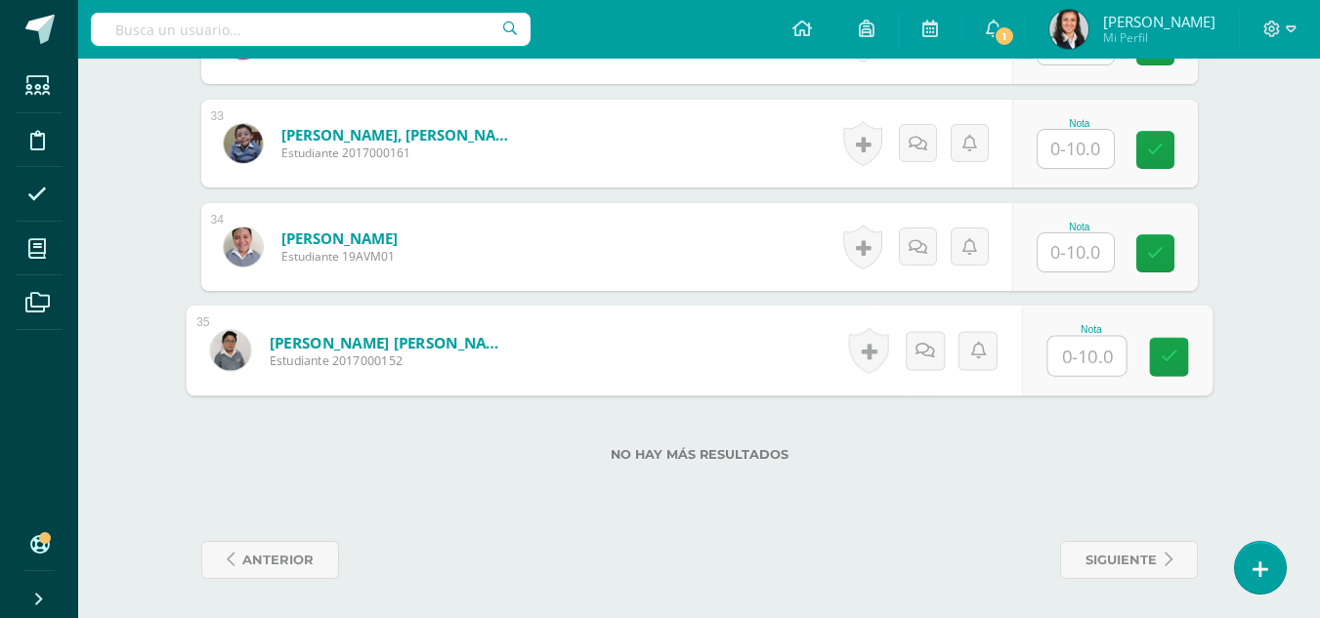
scroll to position [3813, 0]
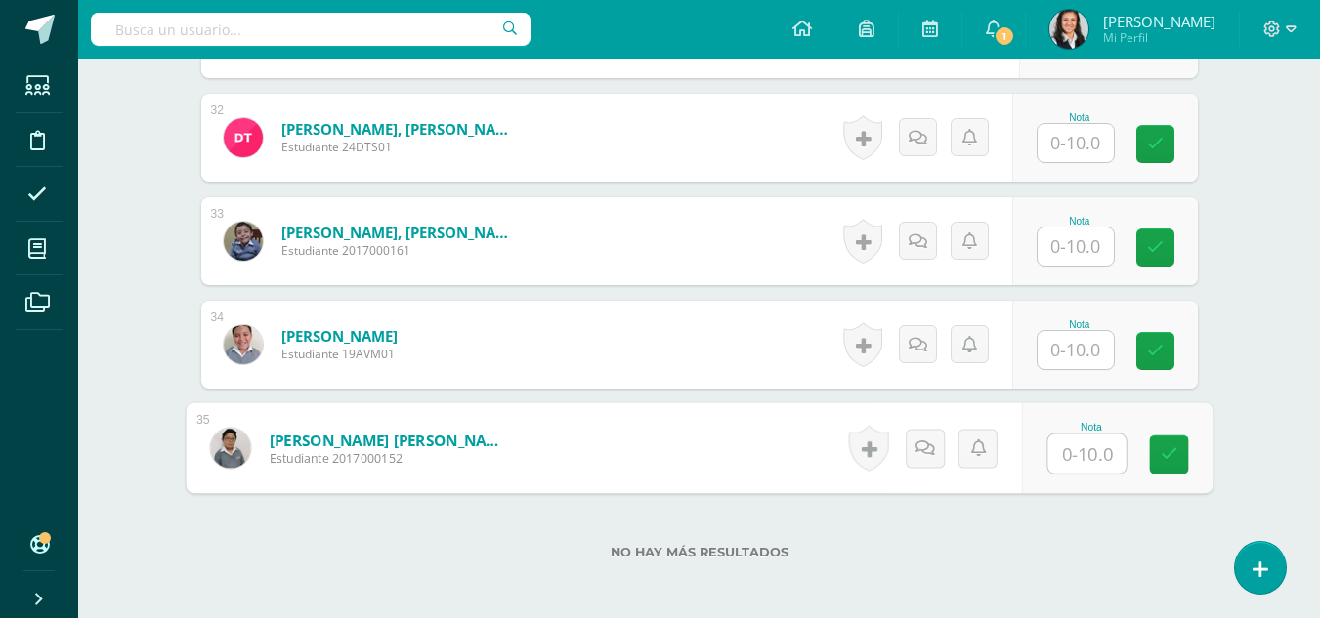
click at [1075, 249] on input "text" at bounding box center [1075, 247] width 76 height 38
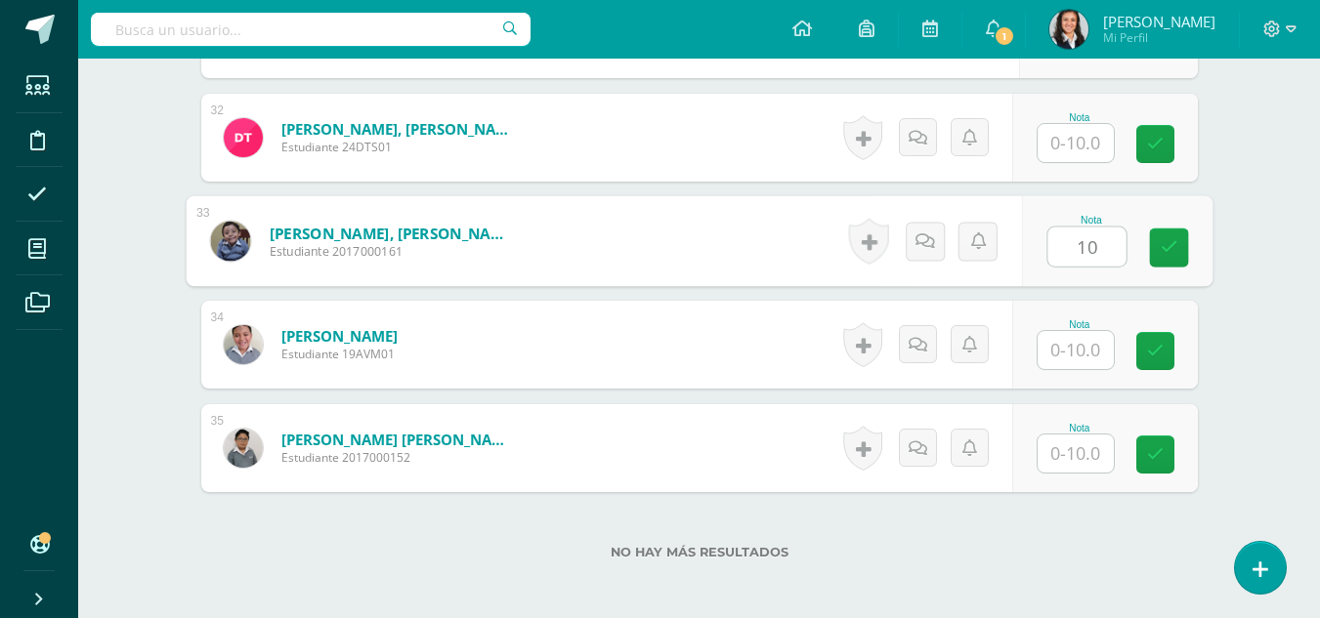
type input "10"
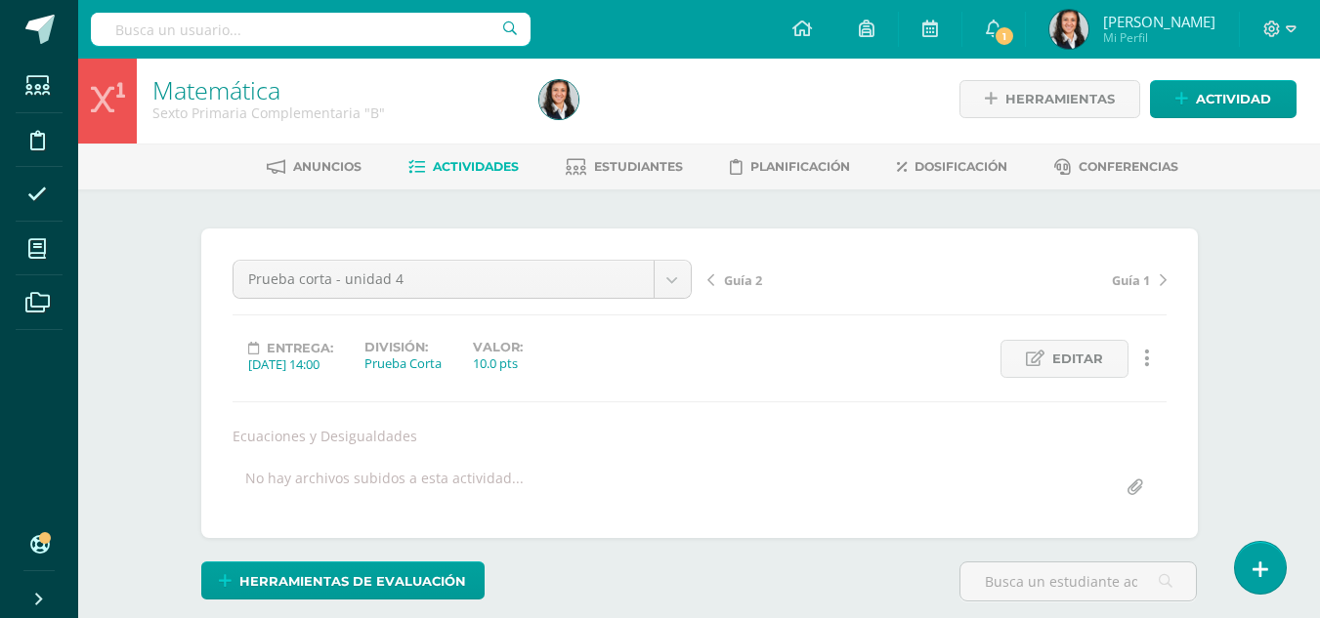
scroll to position [0, 0]
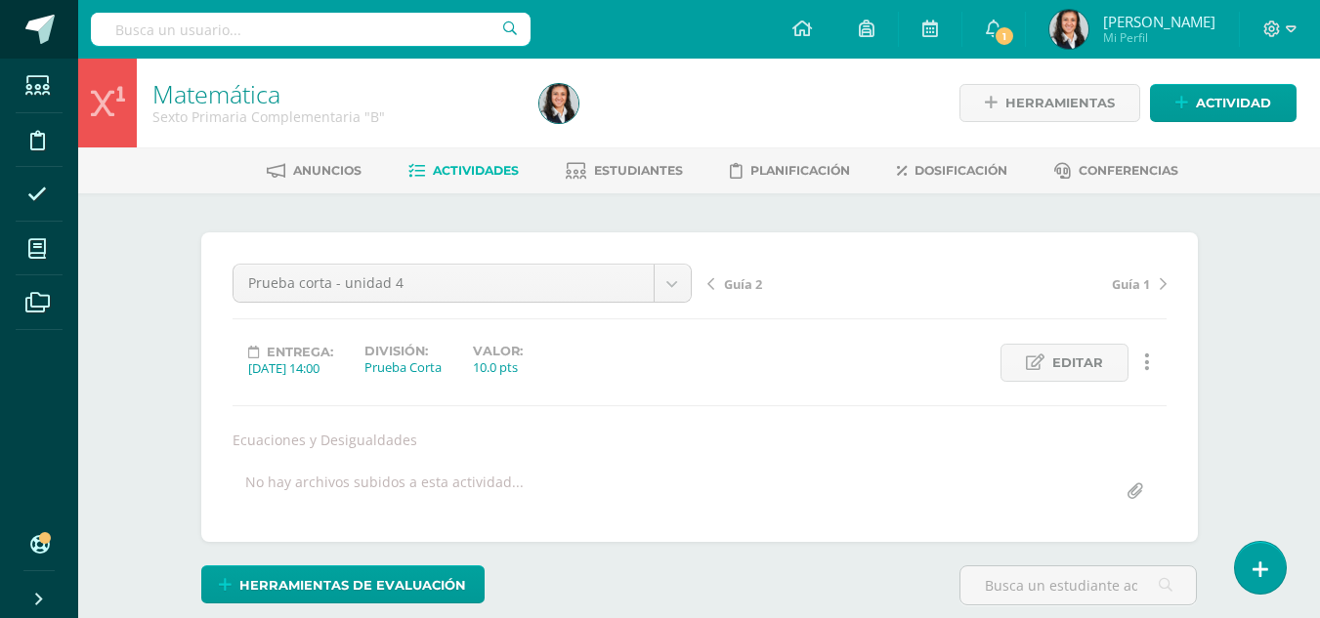
click at [49, 26] on span at bounding box center [39, 29] width 29 height 29
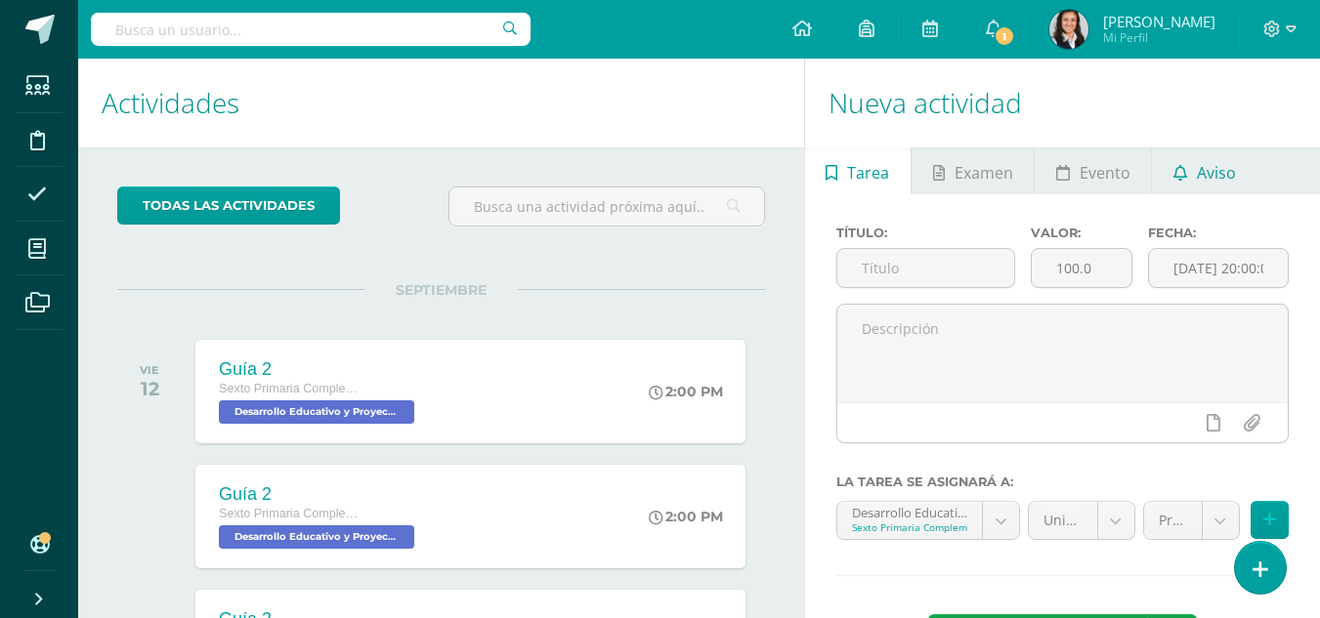
click at [1215, 174] on span "Aviso" at bounding box center [1216, 172] width 39 height 47
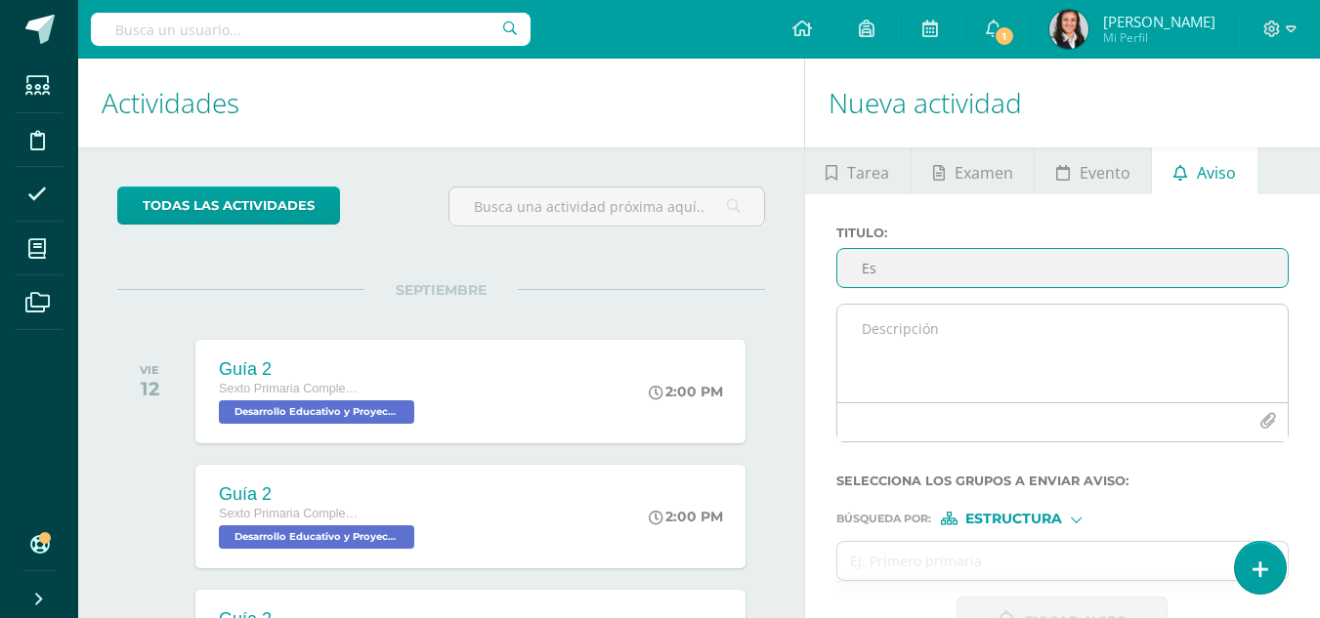
type input "E"
type input "Reposición prueba corta - Matemática"
click at [934, 322] on textarea at bounding box center [1062, 354] width 450 height 98
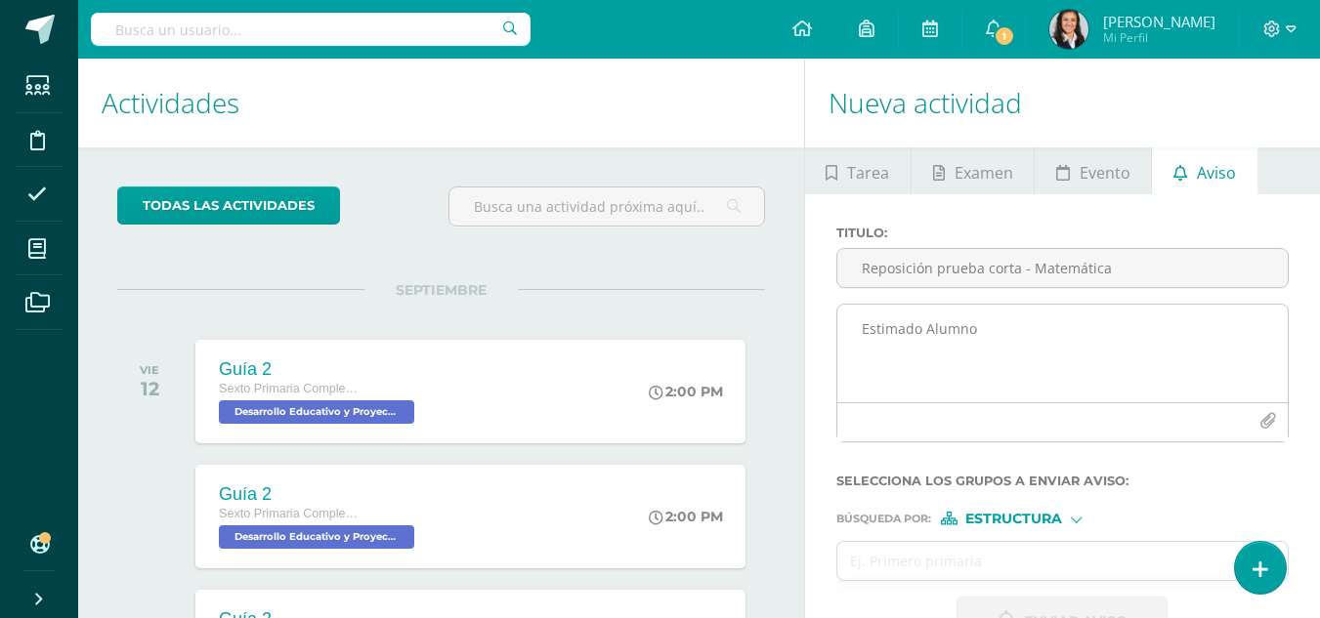
click at [938, 358] on textarea "Estimado Alumno" at bounding box center [1062, 354] width 450 height 98
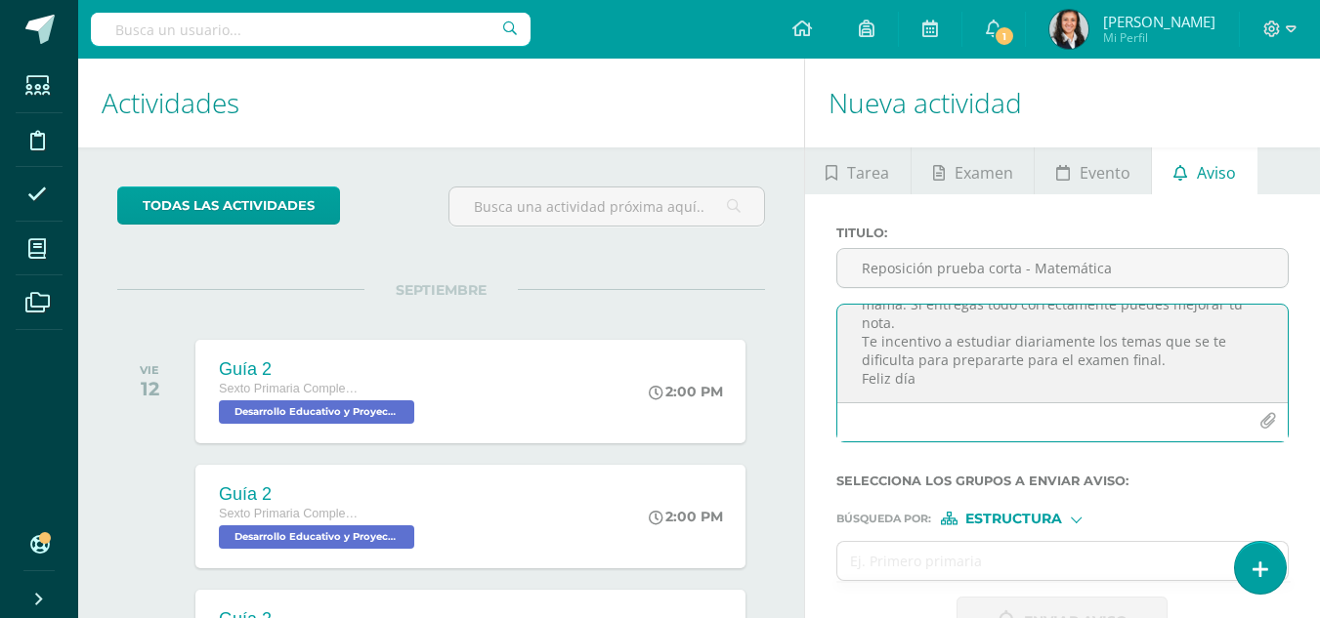
scroll to position [195, 0]
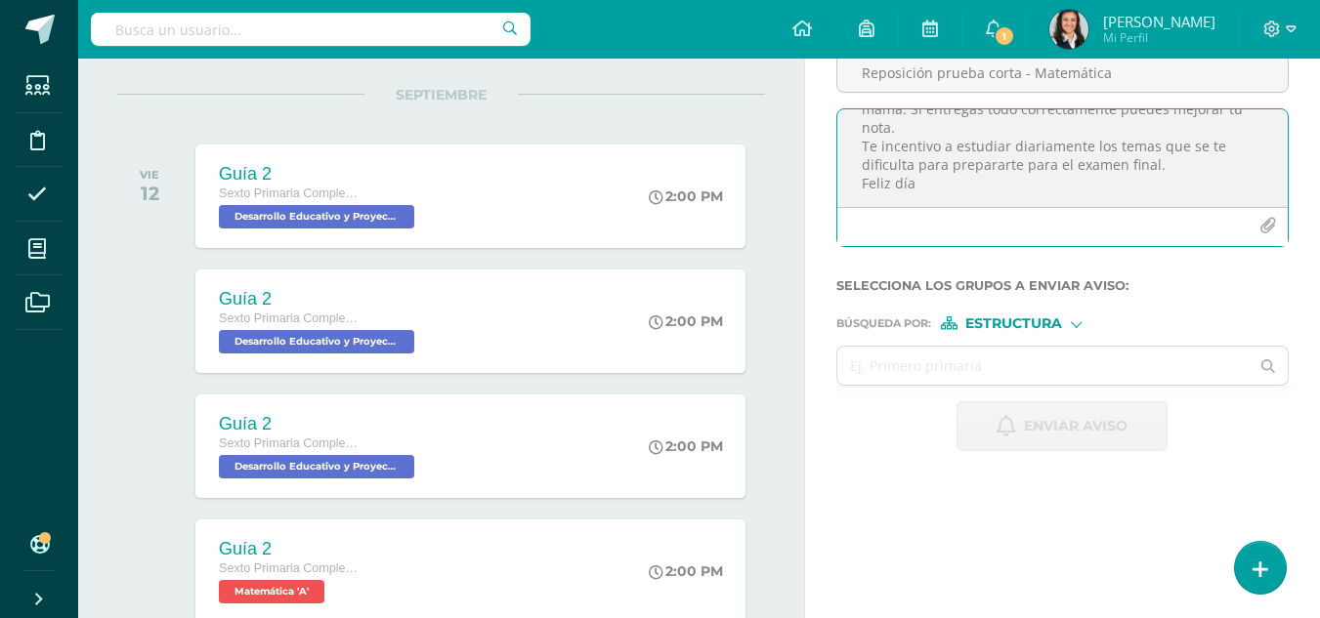
type textarea "Estimado Alumno Recuerda que para esta evaluación se repaso el viernes 5, por l…"
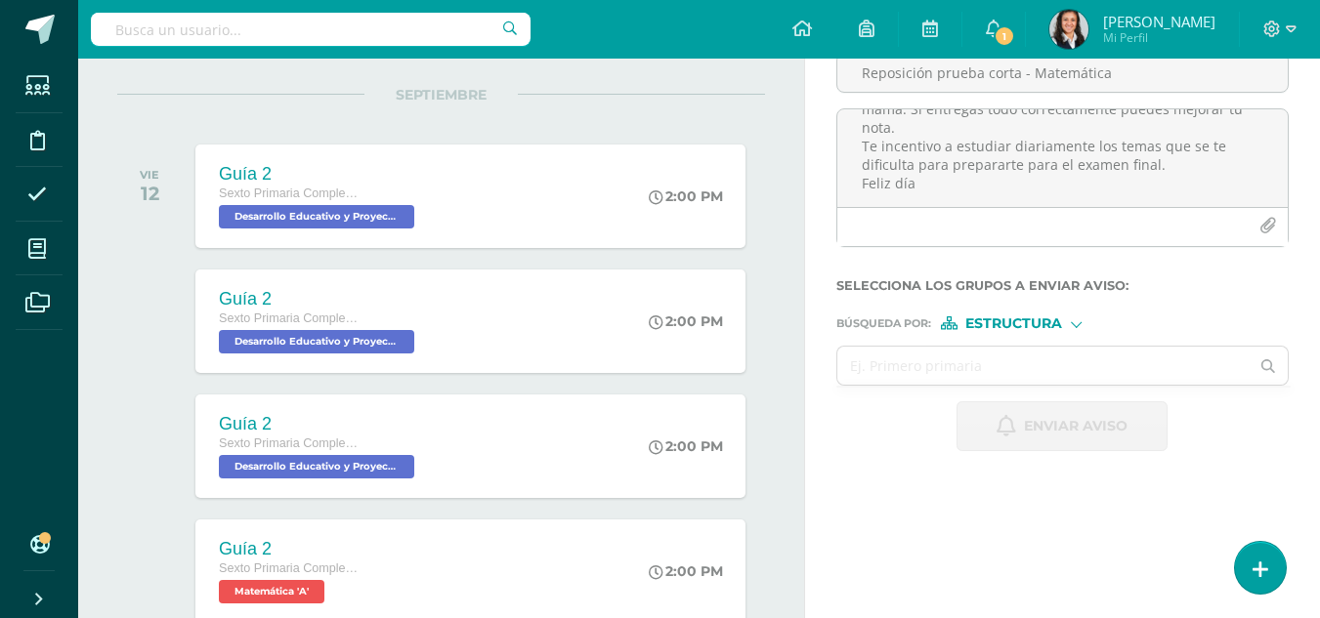
click at [1076, 317] on div at bounding box center [1076, 322] width 11 height 11
click at [1060, 370] on label "Persona" at bounding box center [1019, 374] width 134 height 14
click at [1060, 370] on input "text" at bounding box center [1043, 366] width 412 height 38
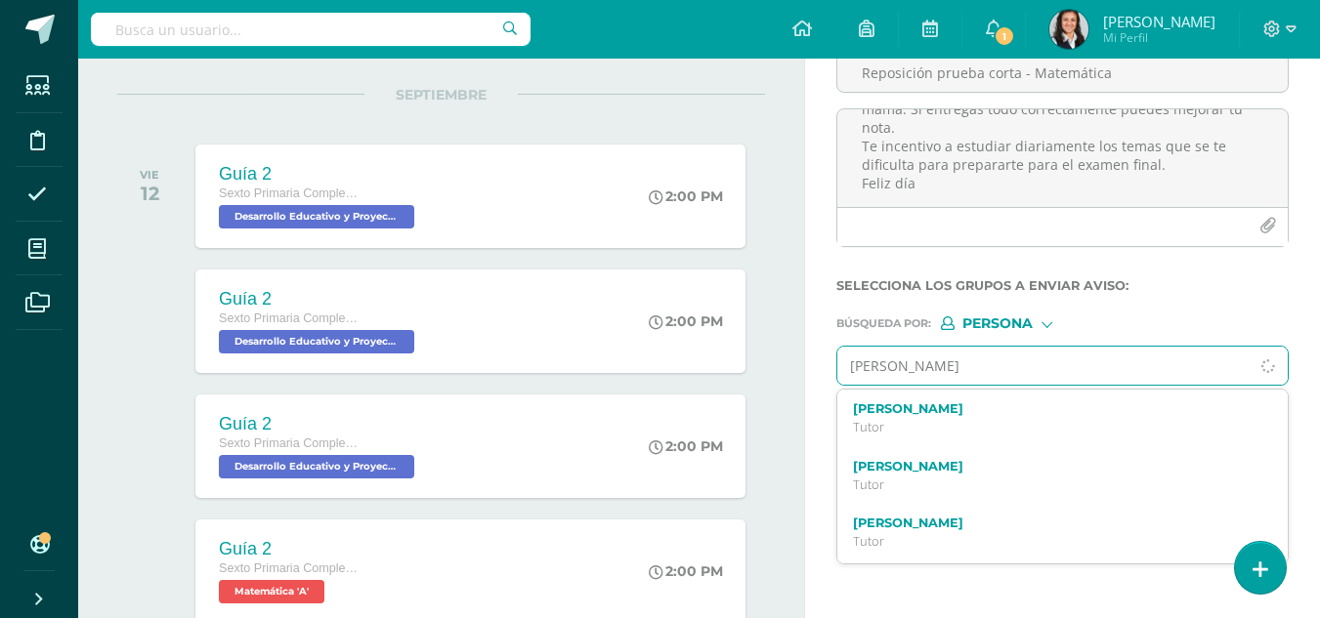
type input "kathelyn"
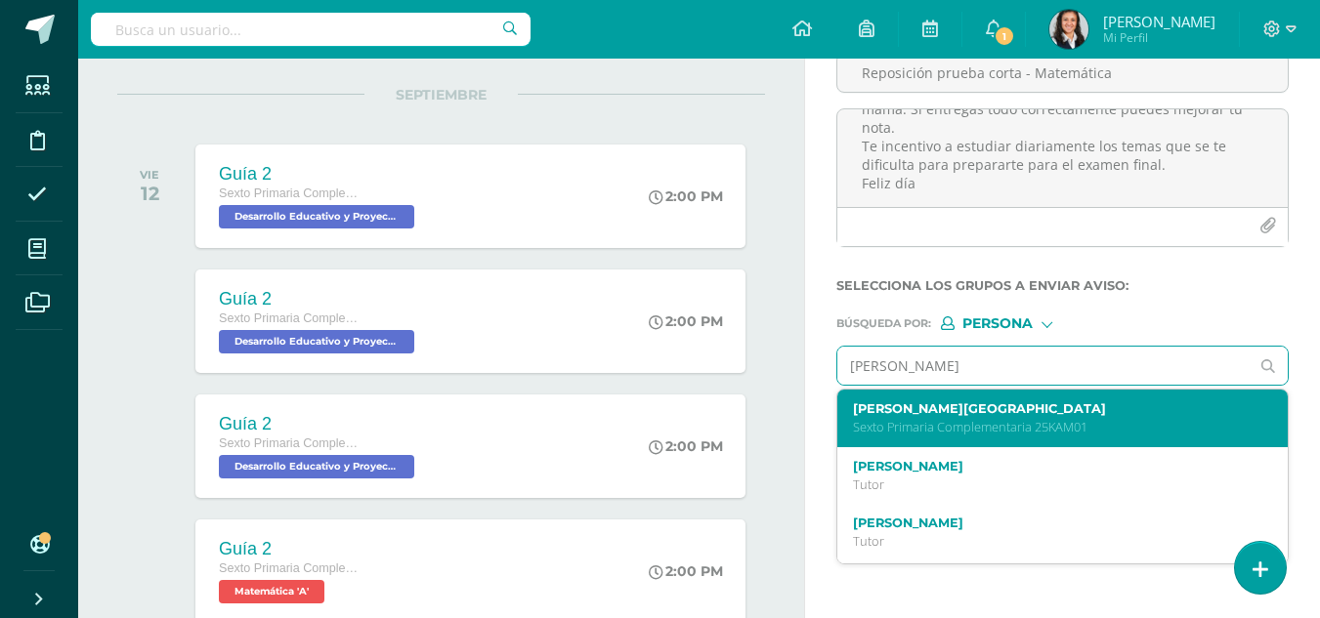
click at [1083, 405] on label "Kathelynn Rashell Andrade Morataya" at bounding box center [1054, 408] width 402 height 15
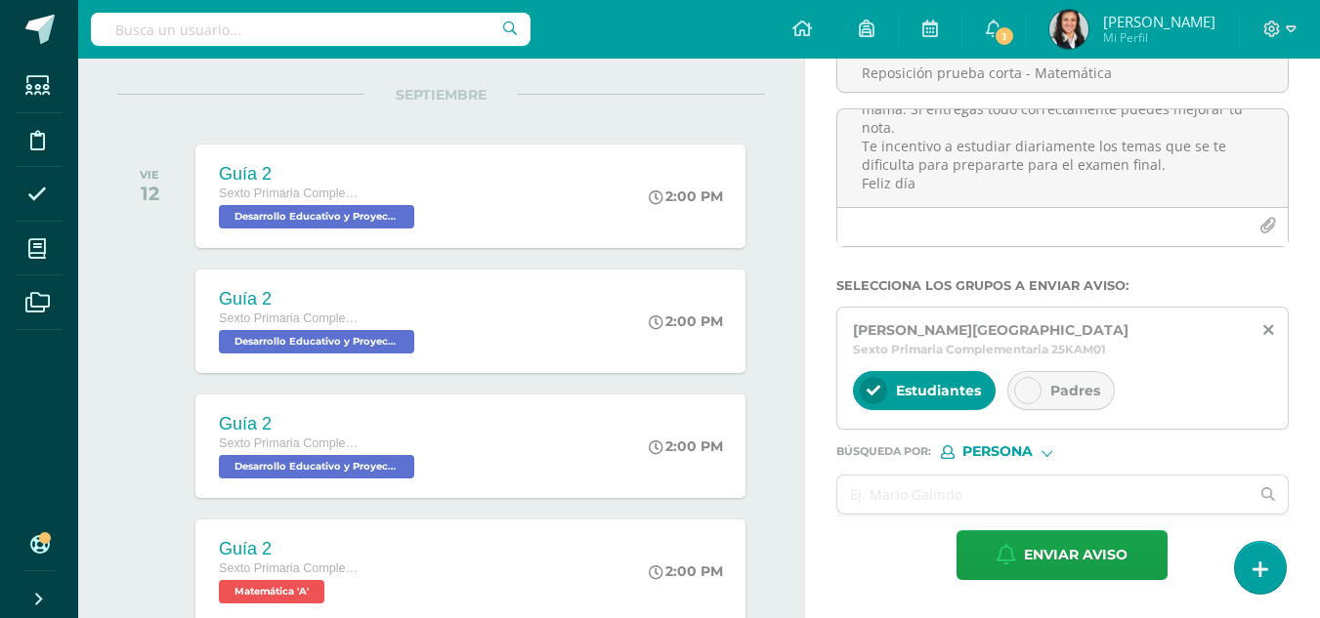
click at [1076, 402] on div "Padres" at bounding box center [1060, 390] width 107 height 39
click at [1105, 493] on input "text" at bounding box center [1043, 495] width 412 height 38
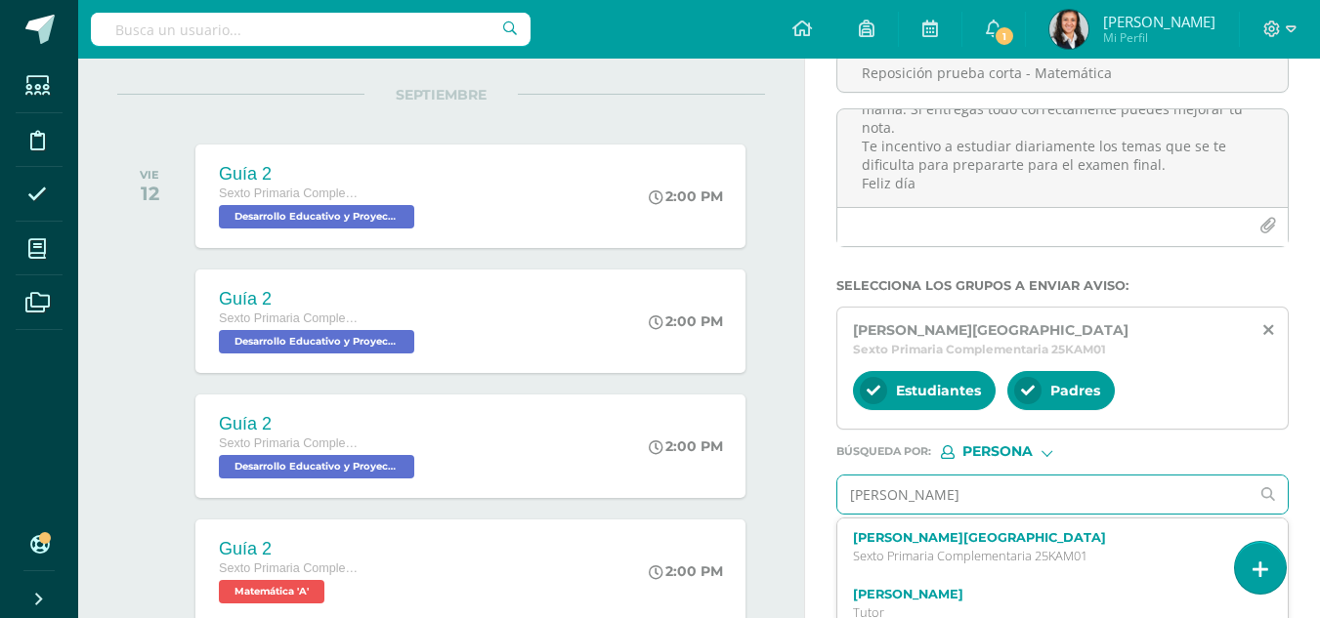
type input "Luis arango"
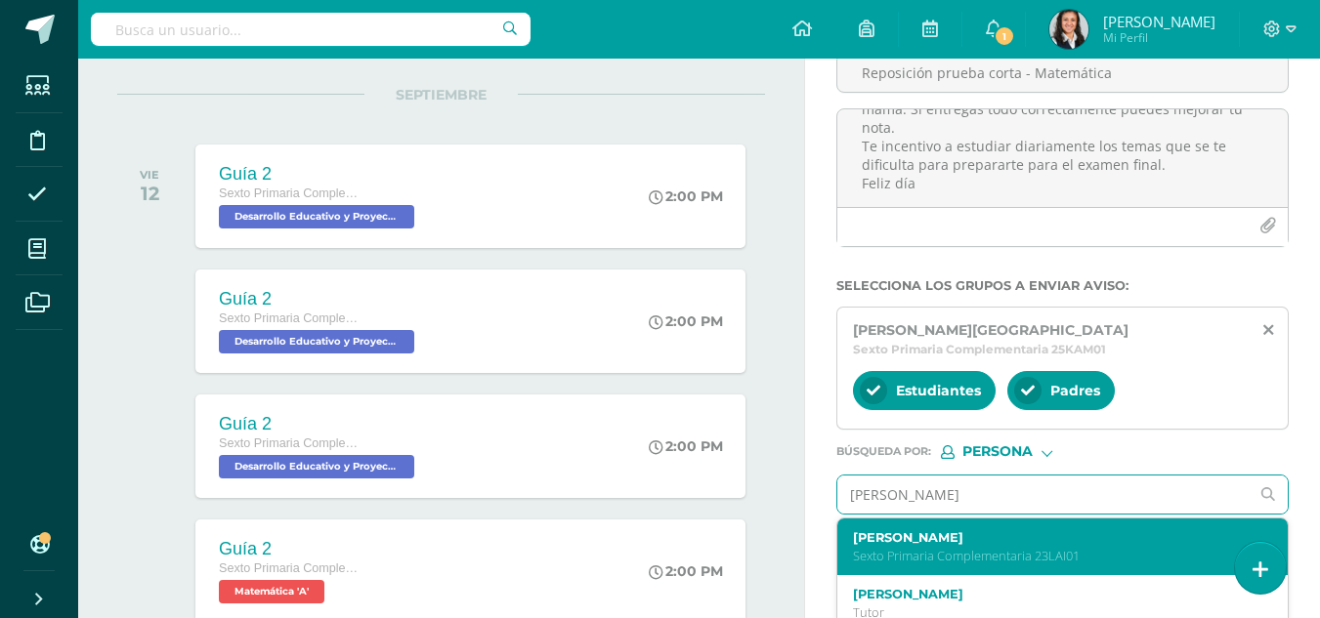
click at [1080, 553] on p "Sexto Primaria Complementaria 23LAI01" at bounding box center [1054, 556] width 402 height 17
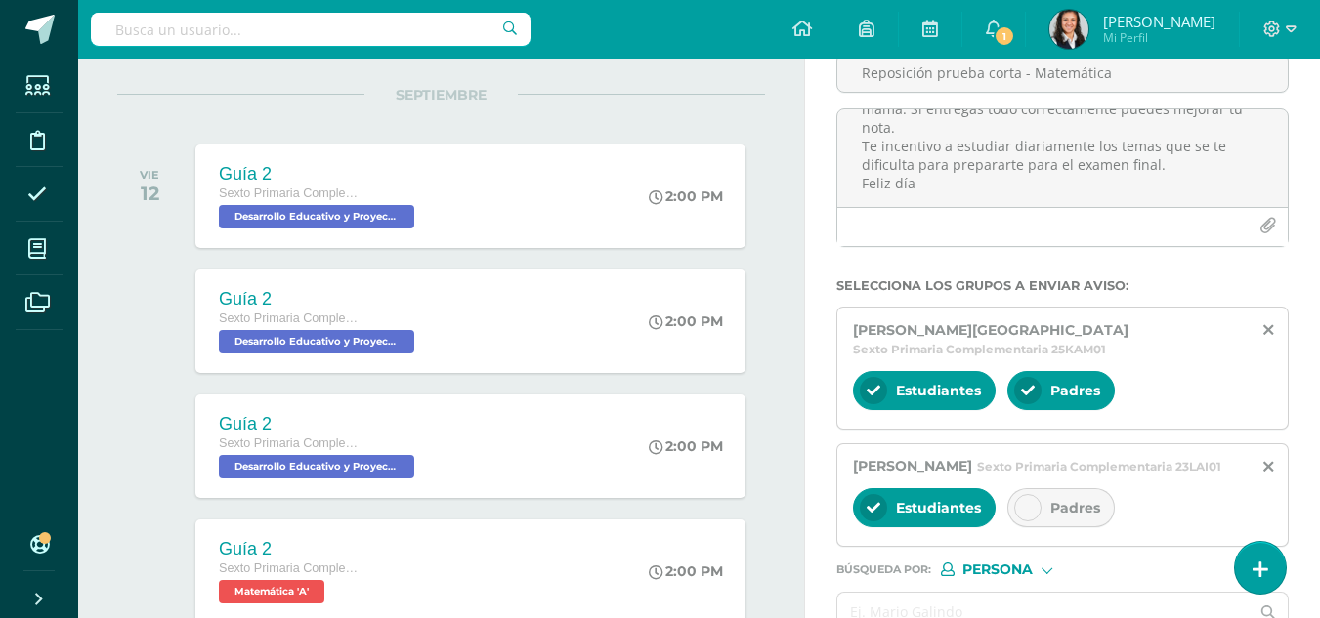
click at [1100, 522] on div "Padres" at bounding box center [1060, 507] width 107 height 39
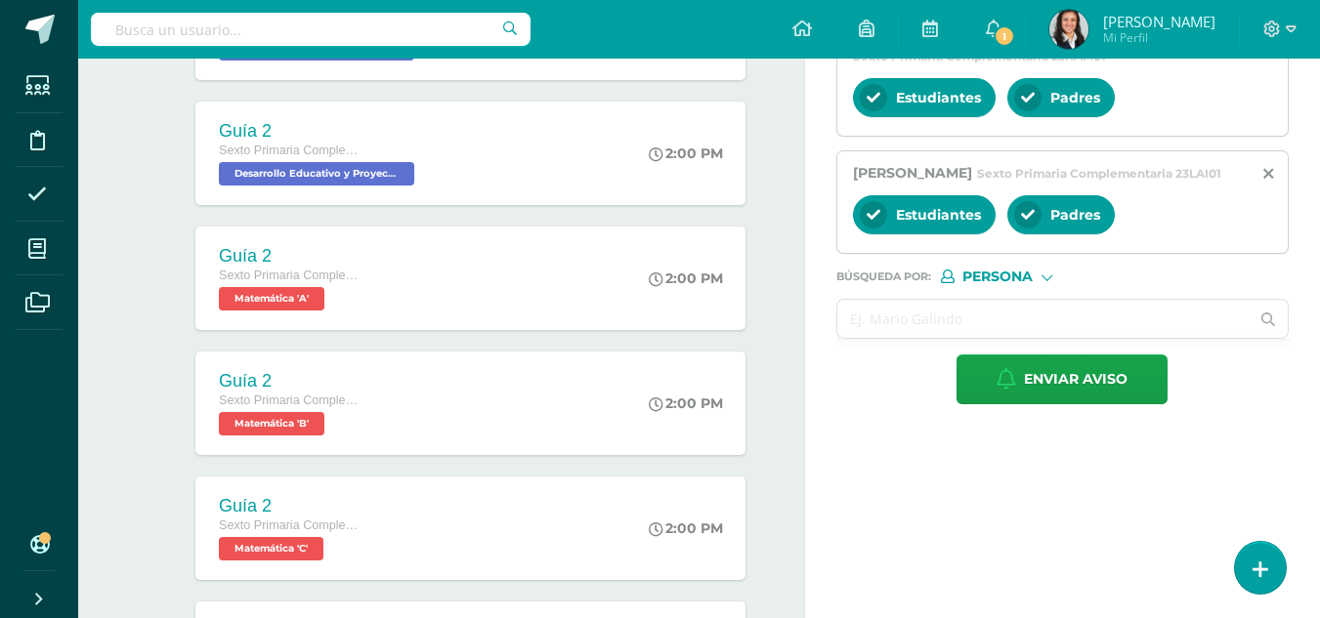
scroll to position [586, 0]
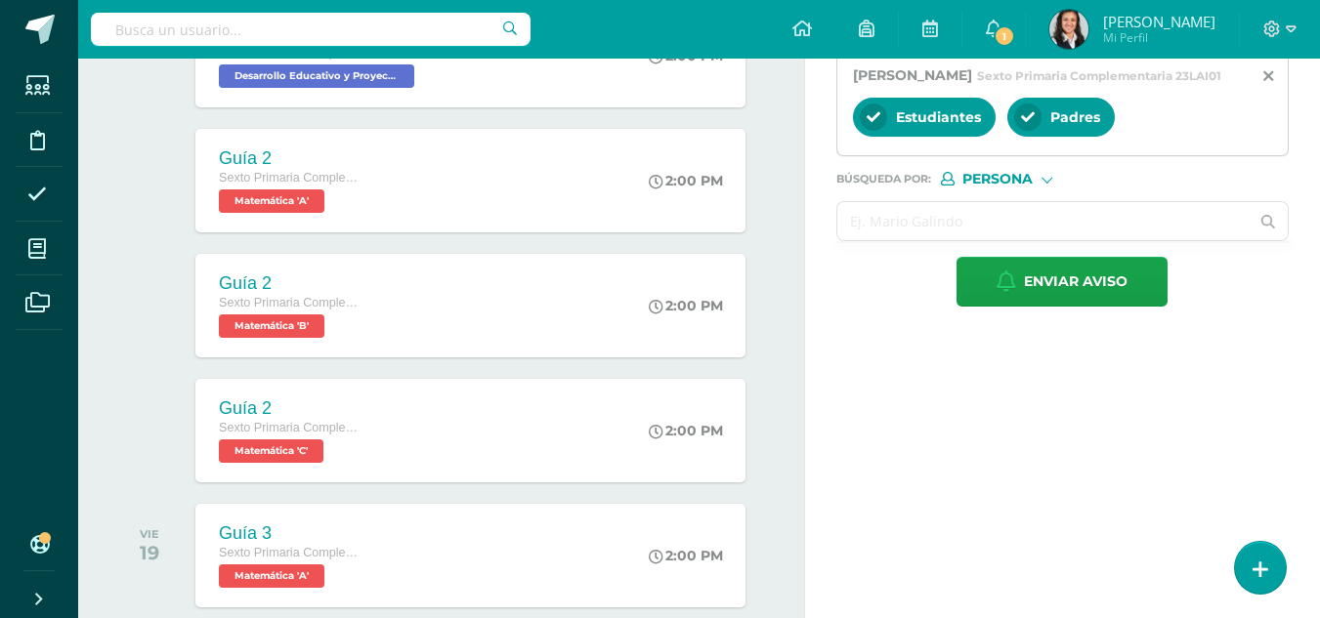
click at [1073, 237] on input "text" at bounding box center [1043, 221] width 412 height 38
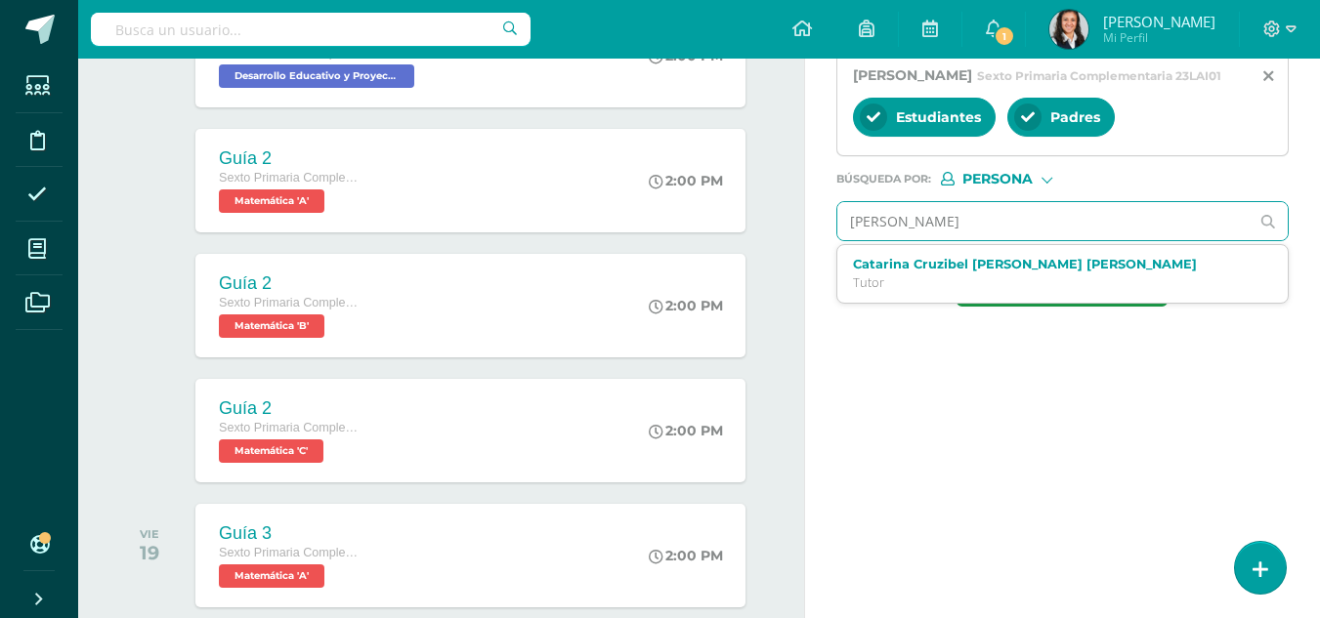
type input "mateo arriola"
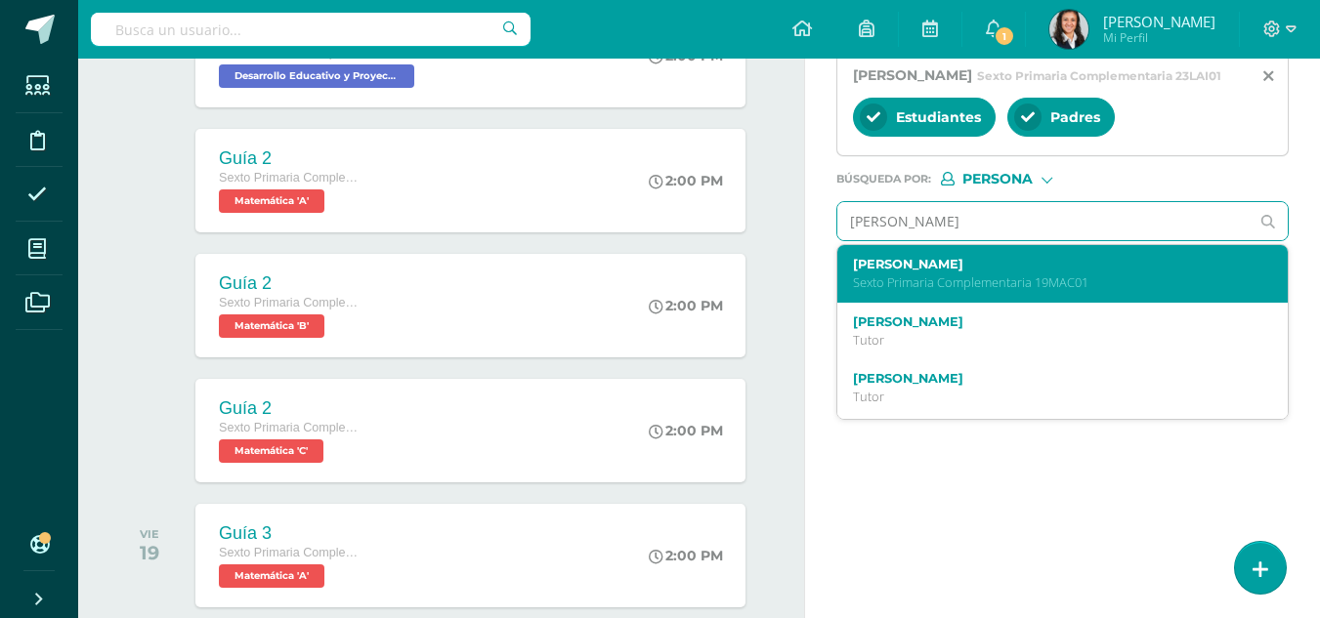
click at [1064, 272] on label "Mateo Damián Arriola Castro" at bounding box center [1054, 264] width 402 height 15
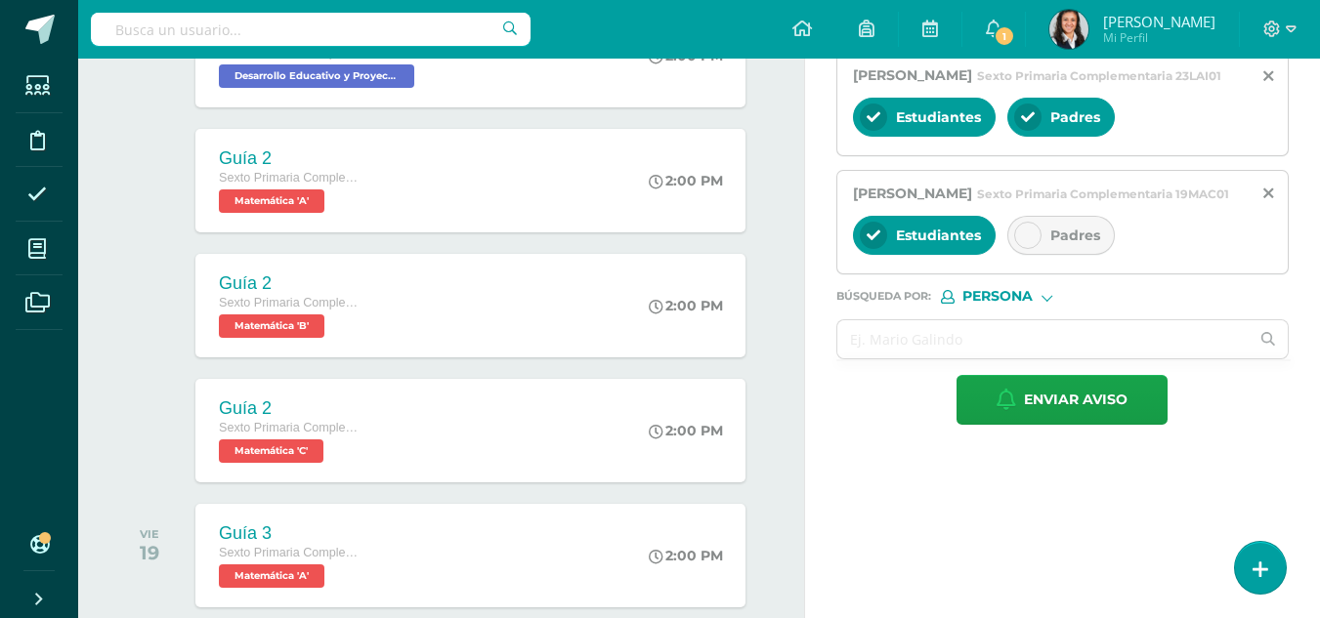
click at [1067, 244] on span "Padres" at bounding box center [1075, 236] width 50 height 18
click at [1016, 358] on input "text" at bounding box center [1043, 339] width 412 height 38
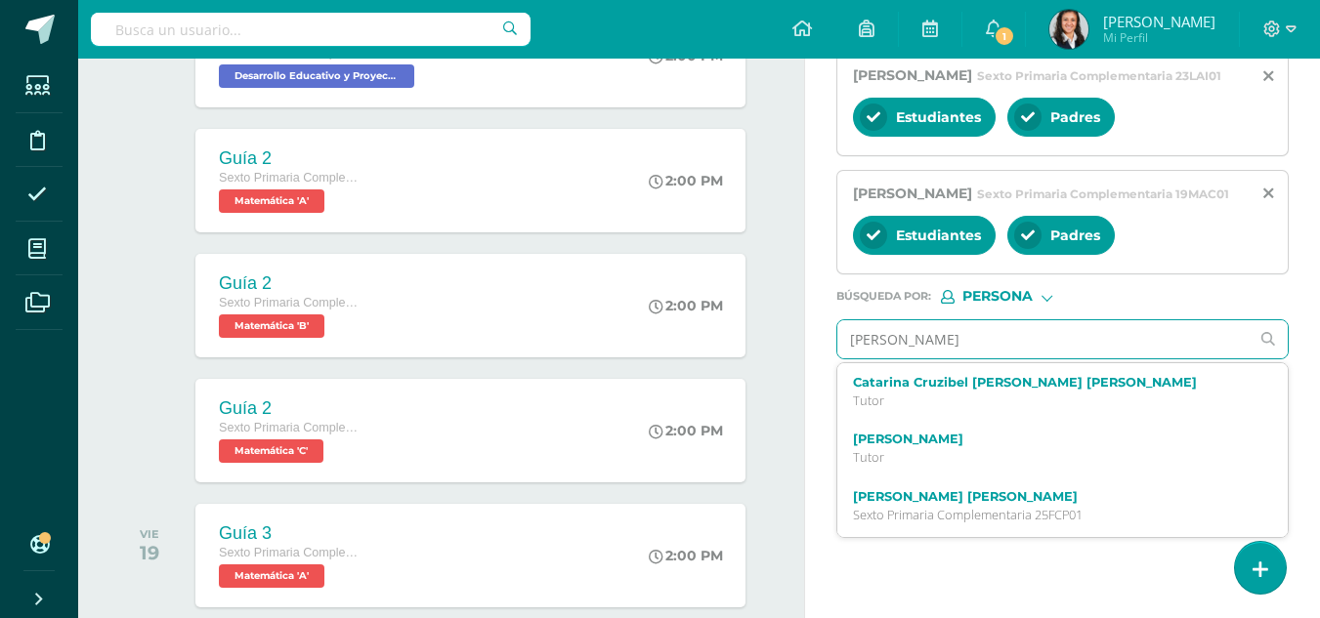
type input "fatima castillo"
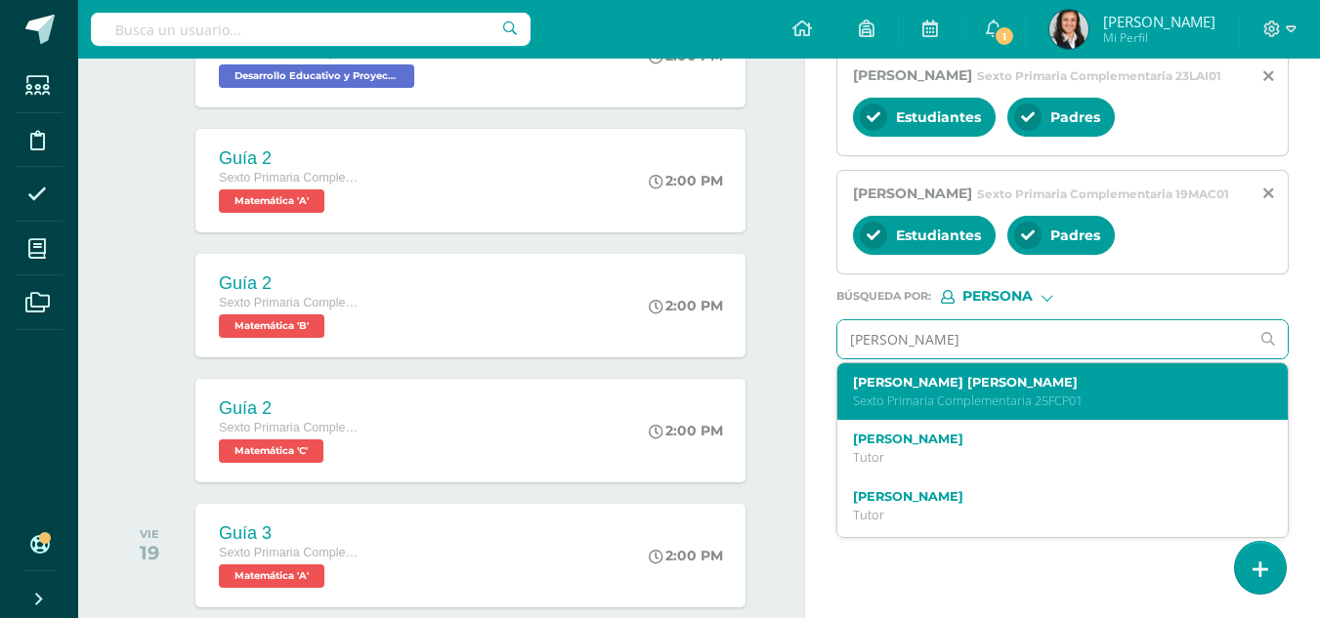
click at [1014, 390] on label "Fátima del Rosario Castillo Pellecer" at bounding box center [1054, 382] width 402 height 15
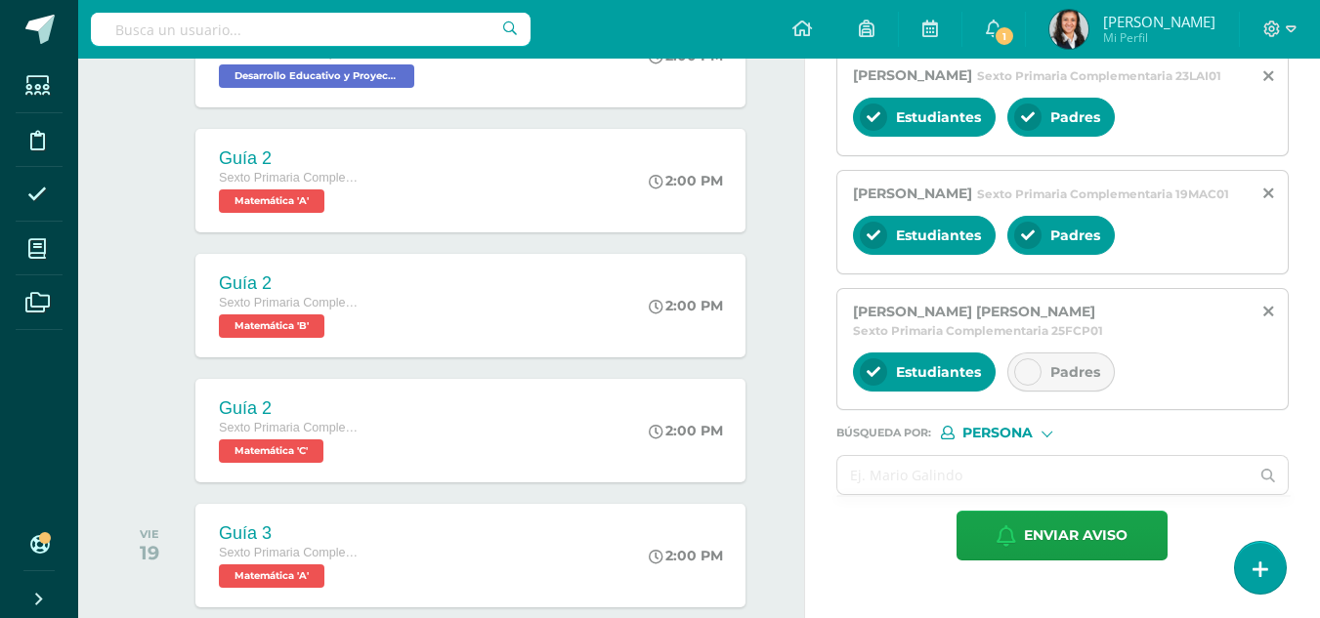
click at [1032, 379] on icon at bounding box center [1028, 372] width 14 height 14
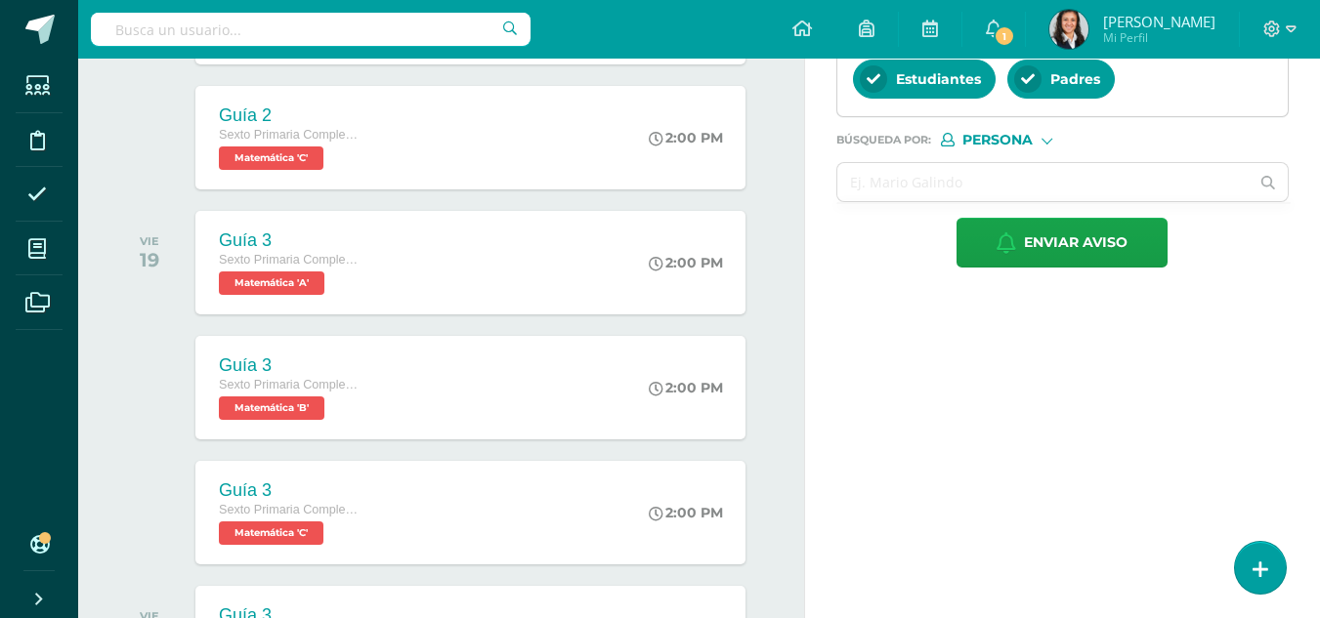
scroll to position [977, 0]
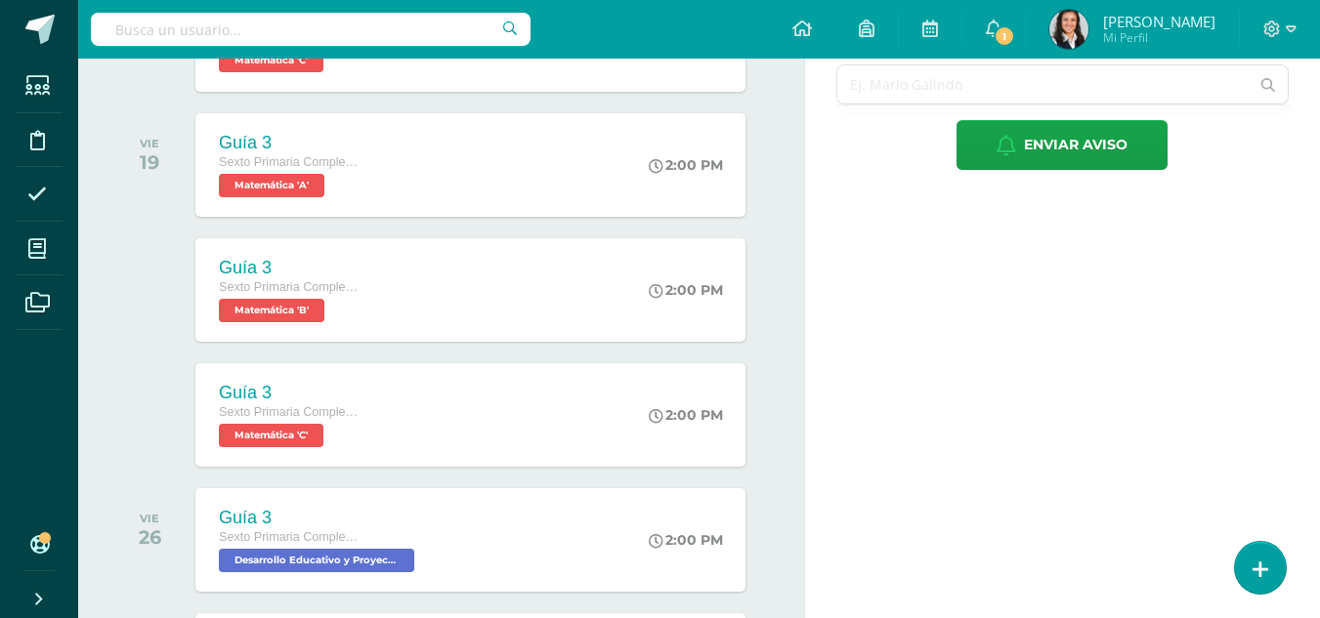
click at [1122, 104] on input "text" at bounding box center [1043, 84] width 412 height 38
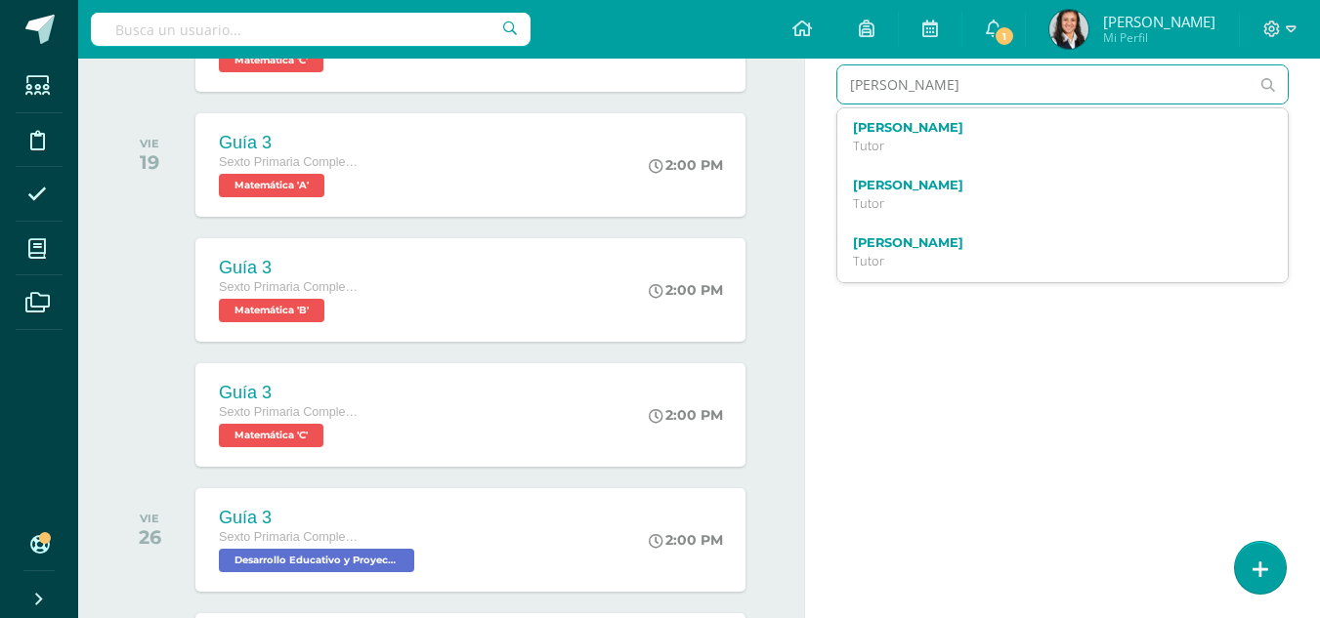
type input "juan dardon"
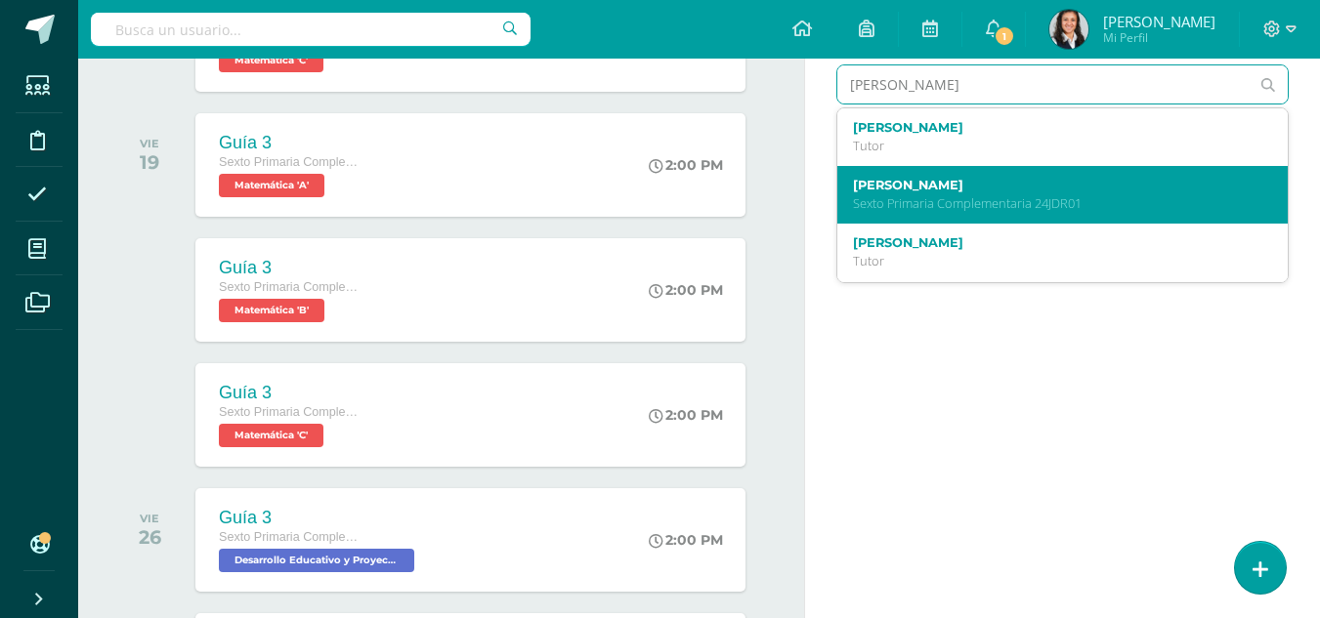
click at [1109, 212] on p "Sexto Primaria Complementaria 24JDR01" at bounding box center [1054, 203] width 402 height 17
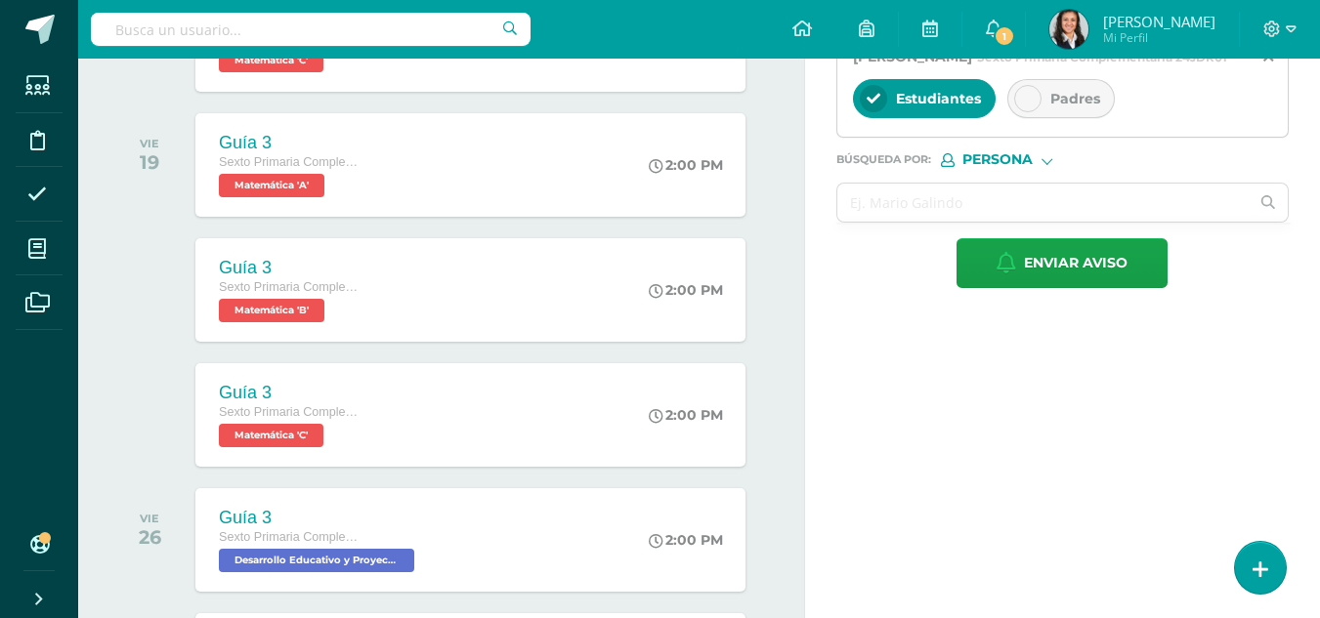
click at [1084, 107] on span "Padres" at bounding box center [1075, 99] width 50 height 18
click at [1041, 222] on input "text" at bounding box center [1043, 203] width 412 height 38
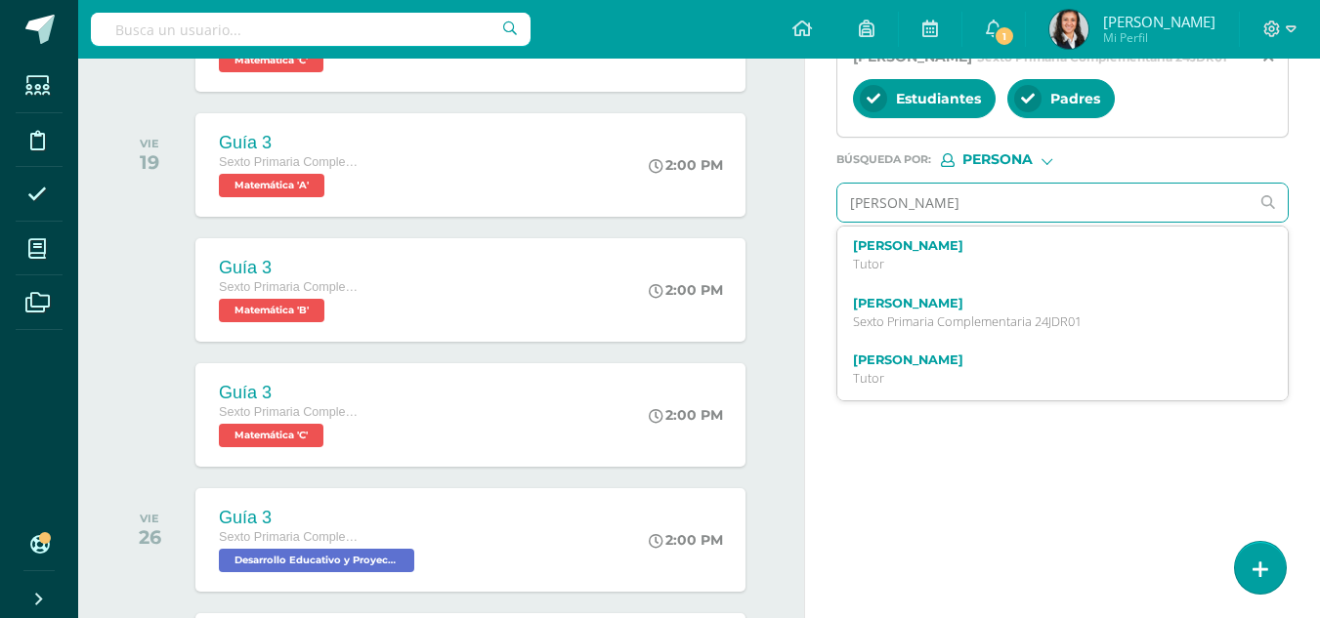
type input "pablo fuentes"
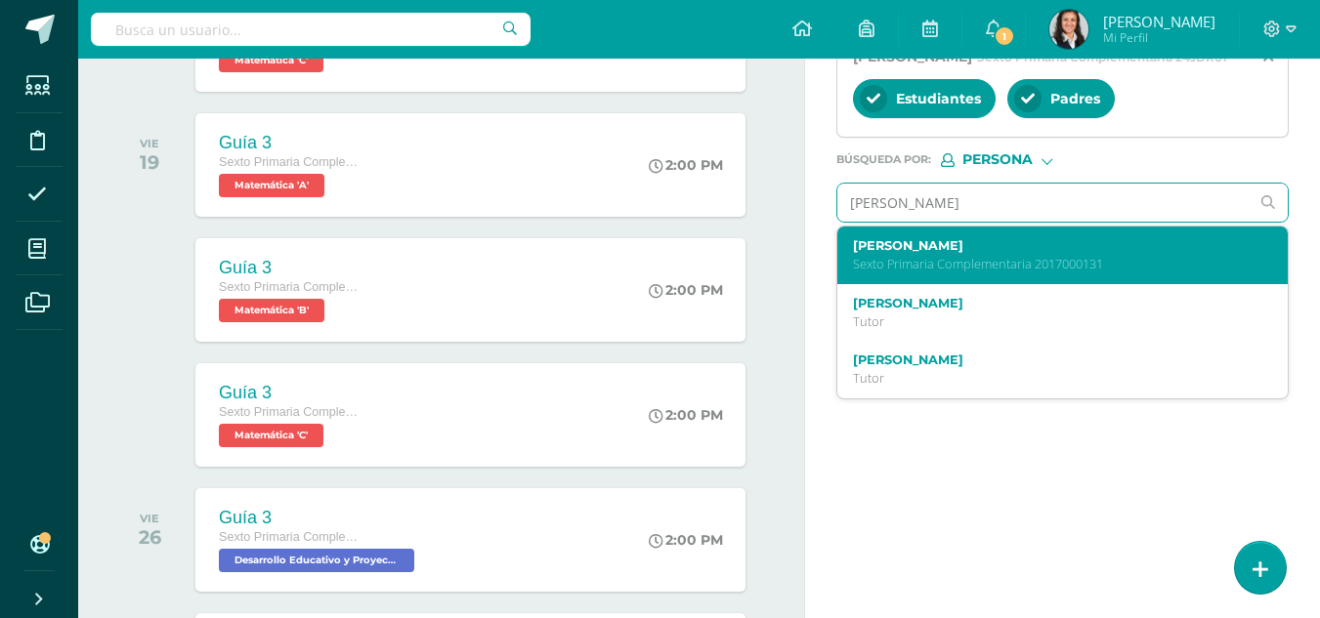
click at [1034, 253] on label "Pablo Rodrigo Fuentes Hub" at bounding box center [1054, 245] width 402 height 15
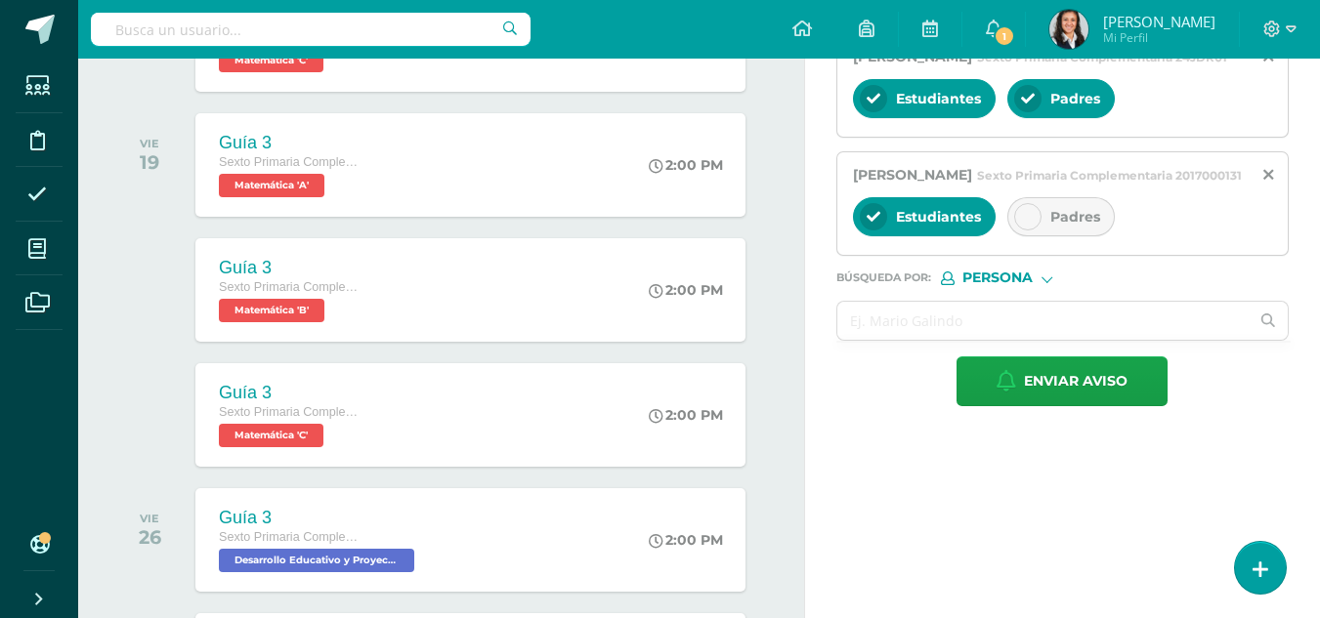
click at [1038, 231] on div at bounding box center [1027, 216] width 27 height 27
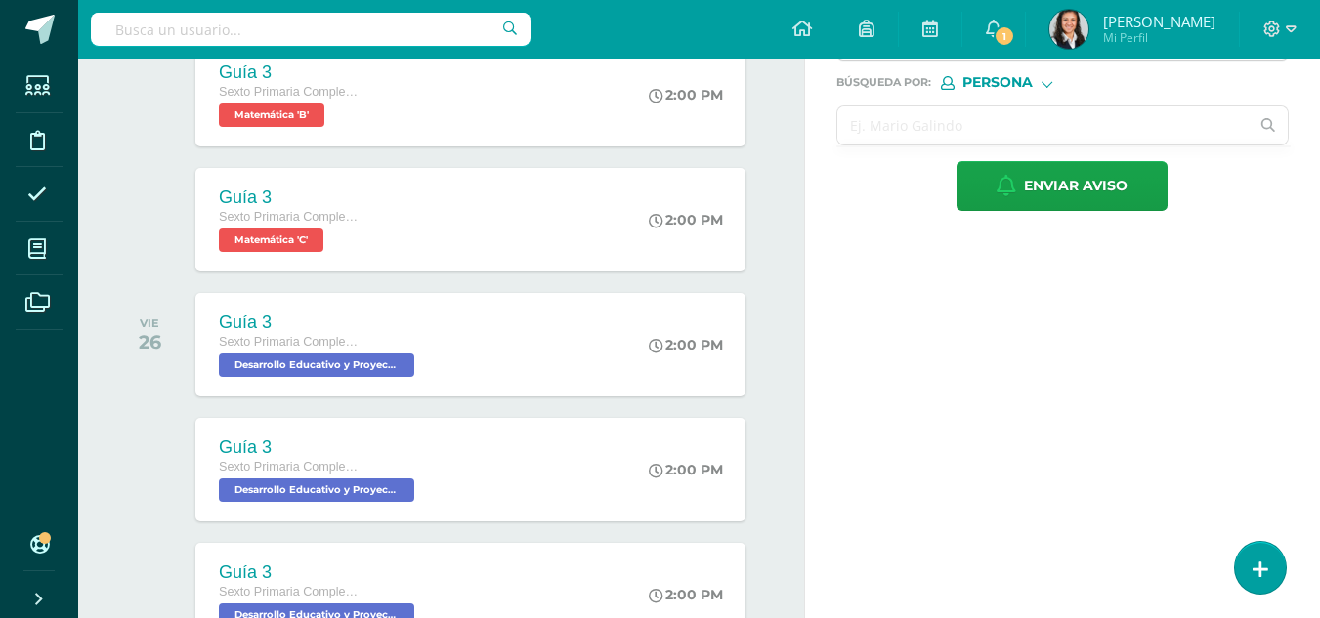
click at [1086, 145] on input "text" at bounding box center [1043, 125] width 412 height 38
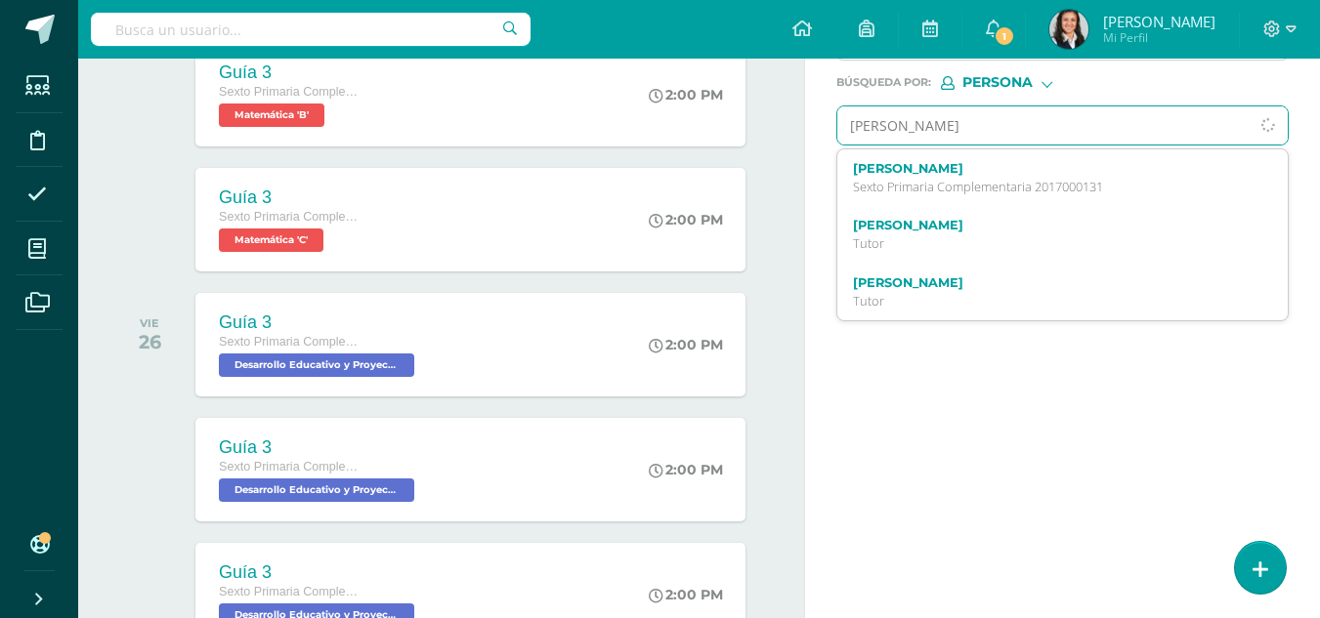
type input "eduardo godoy"
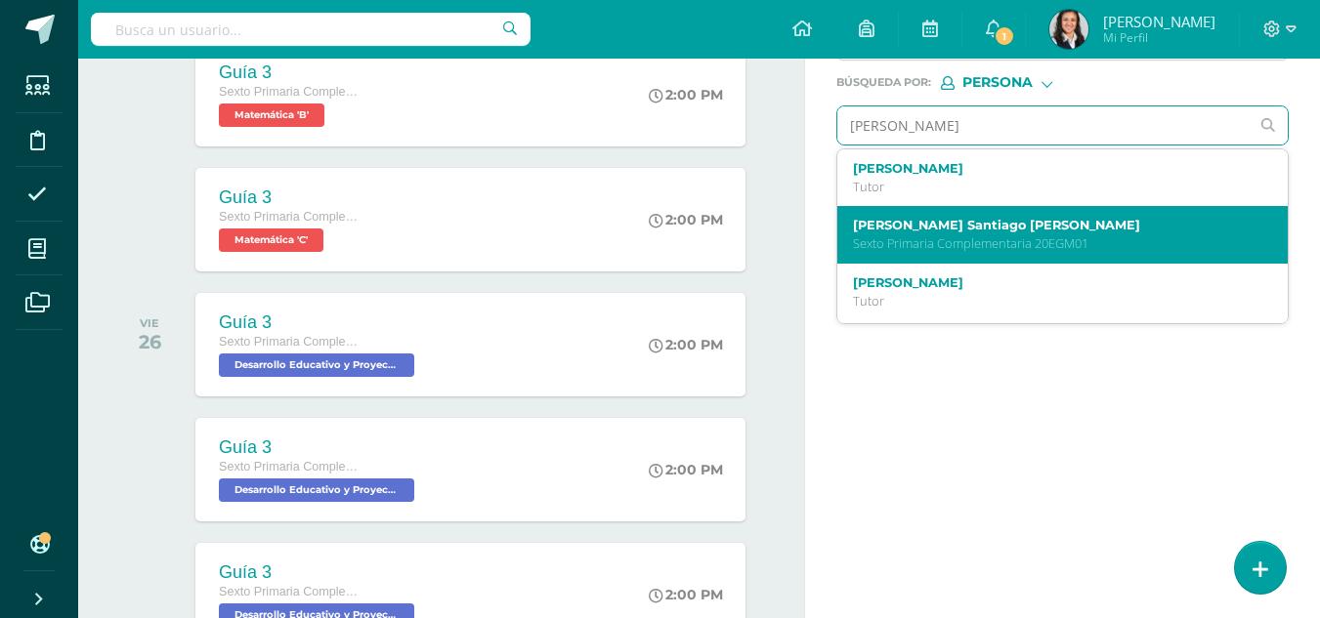
click at [1066, 232] on label "Eduardo Santiago Godoy Martínez" at bounding box center [1054, 225] width 402 height 15
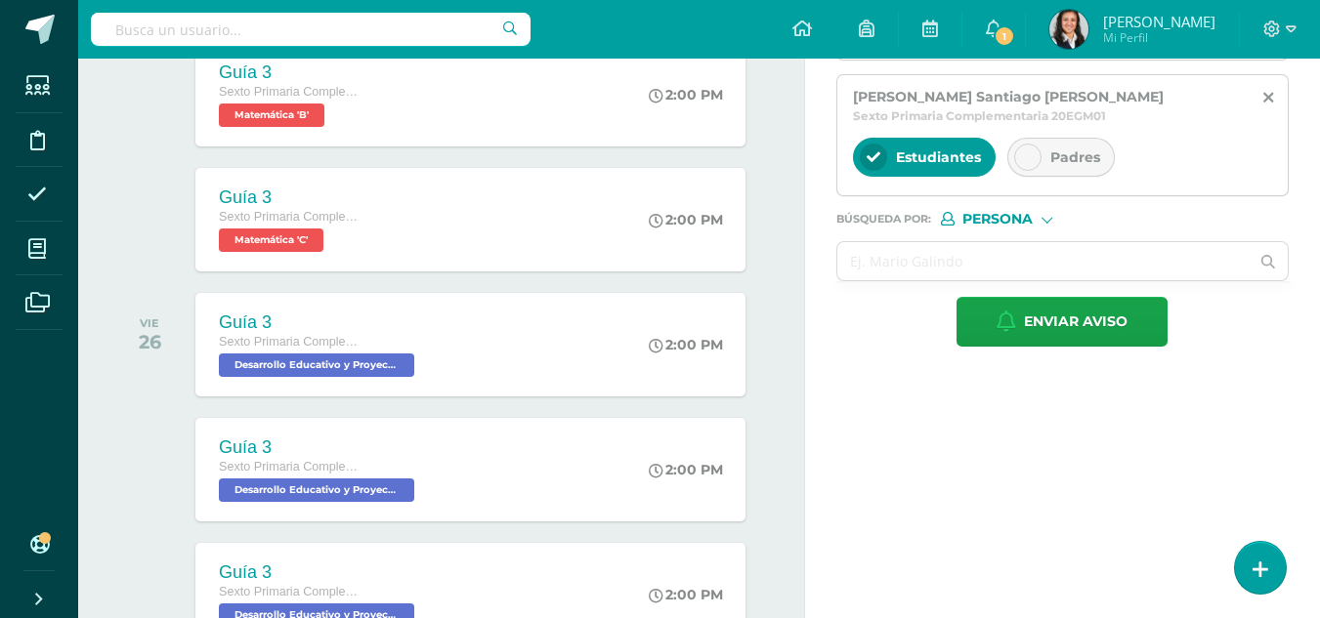
click at [1067, 166] on span "Padres" at bounding box center [1075, 157] width 50 height 18
click at [1068, 280] on input "text" at bounding box center [1043, 261] width 412 height 38
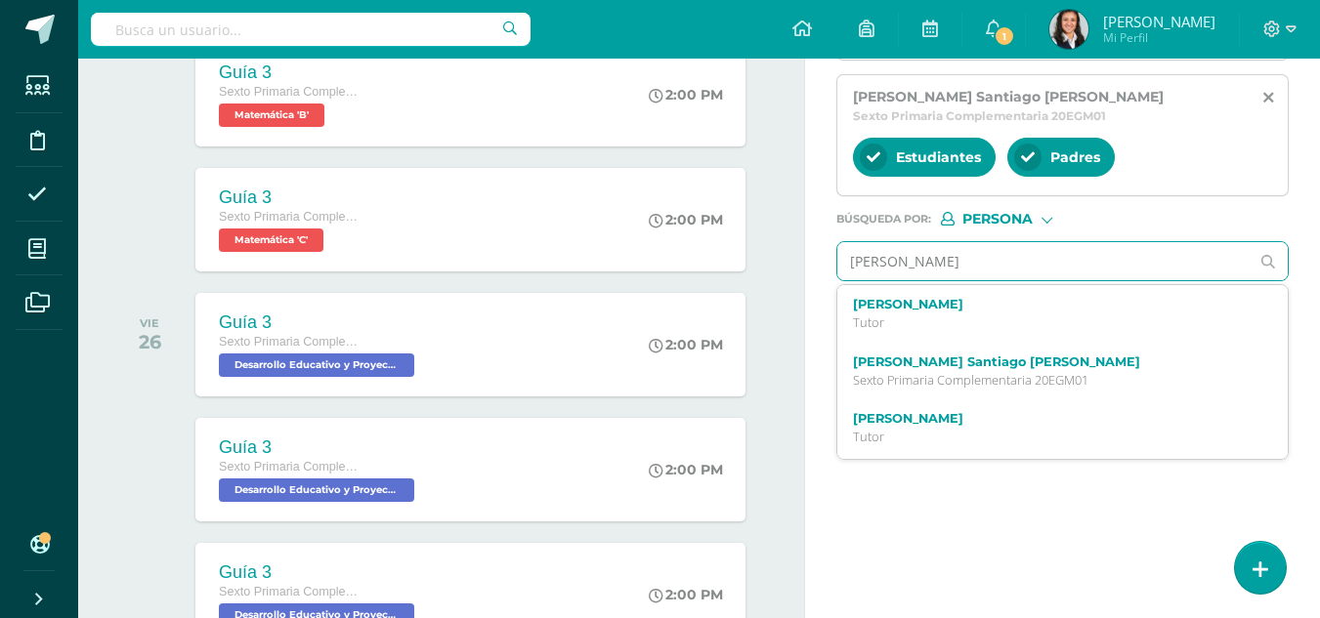
type input "jose gomez"
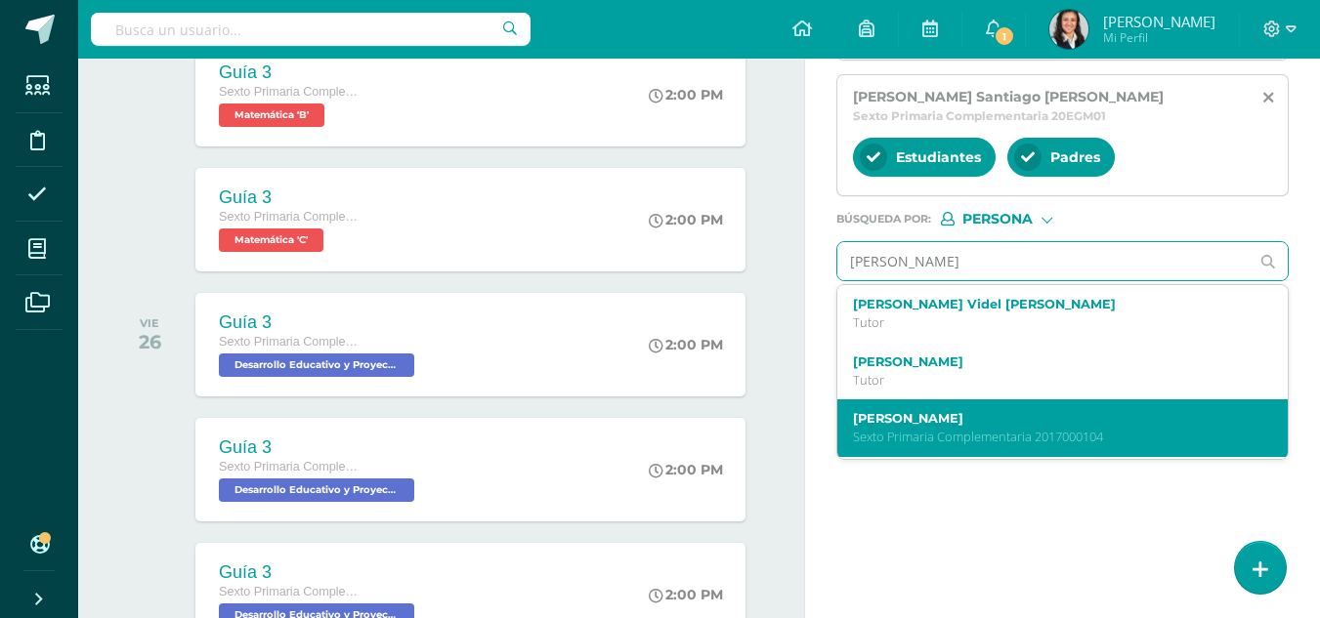
click at [996, 445] on div "José Rodrigo Gómez López Sexto Primaria Complementaria 2017000104" at bounding box center [1054, 428] width 402 height 34
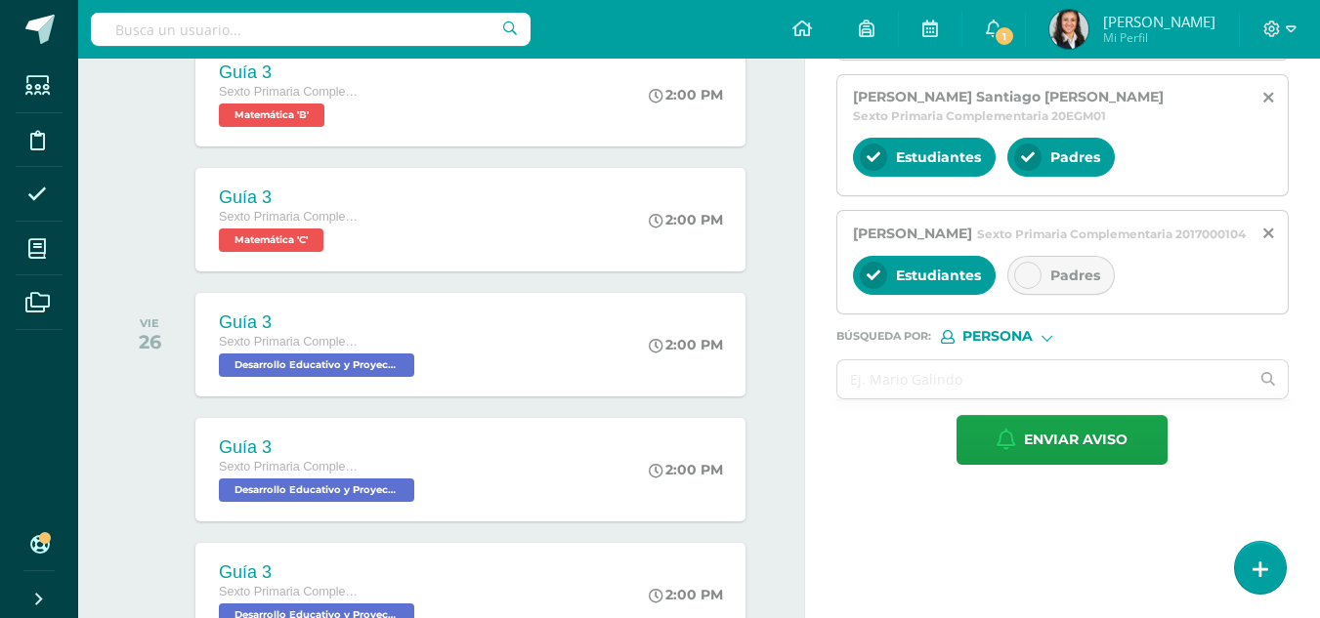
drag, startPoint x: 1045, startPoint y: 369, endPoint x: 1032, endPoint y: 395, distance: 28.4
click at [1046, 295] on div "Padres" at bounding box center [1060, 275] width 107 height 39
click at [1018, 399] on input "text" at bounding box center [1043, 379] width 412 height 38
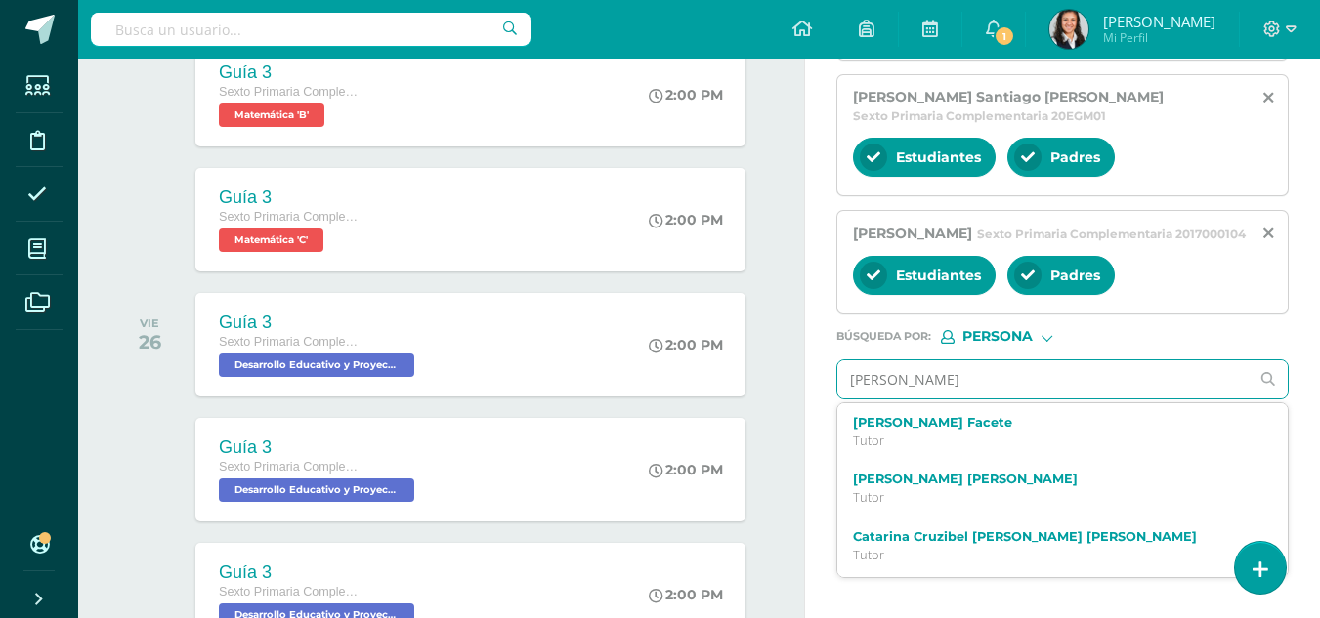
type input "marcos gomez"
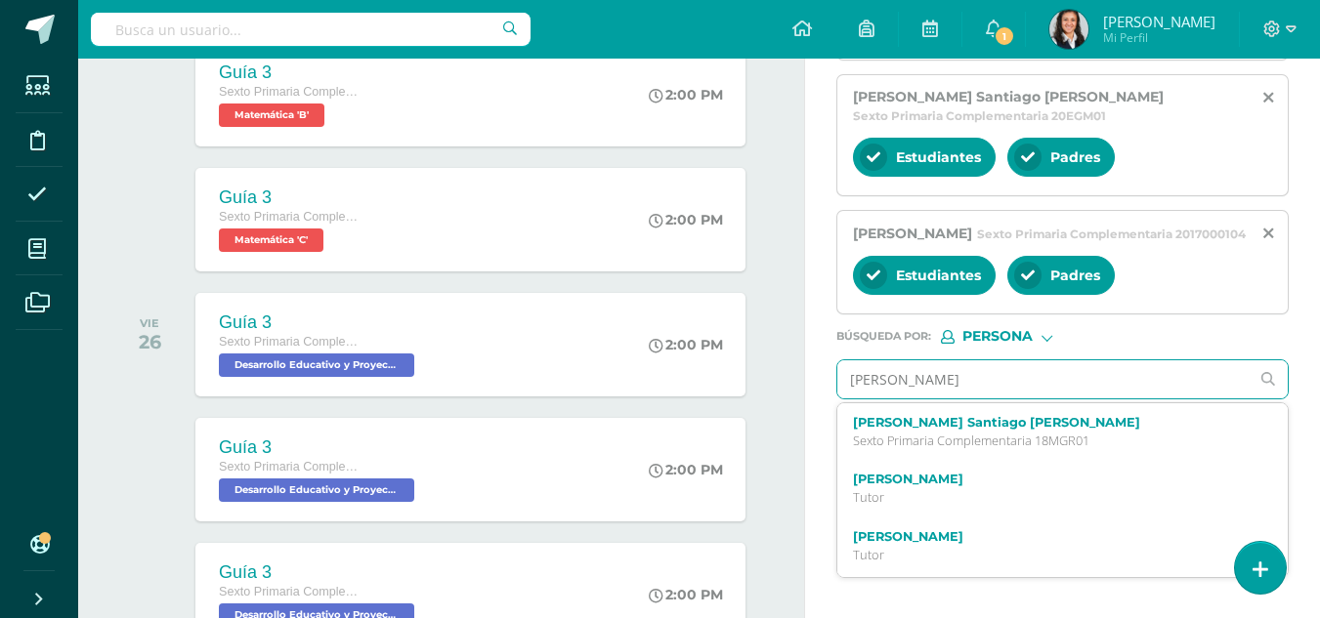
scroll to position [1270, 0]
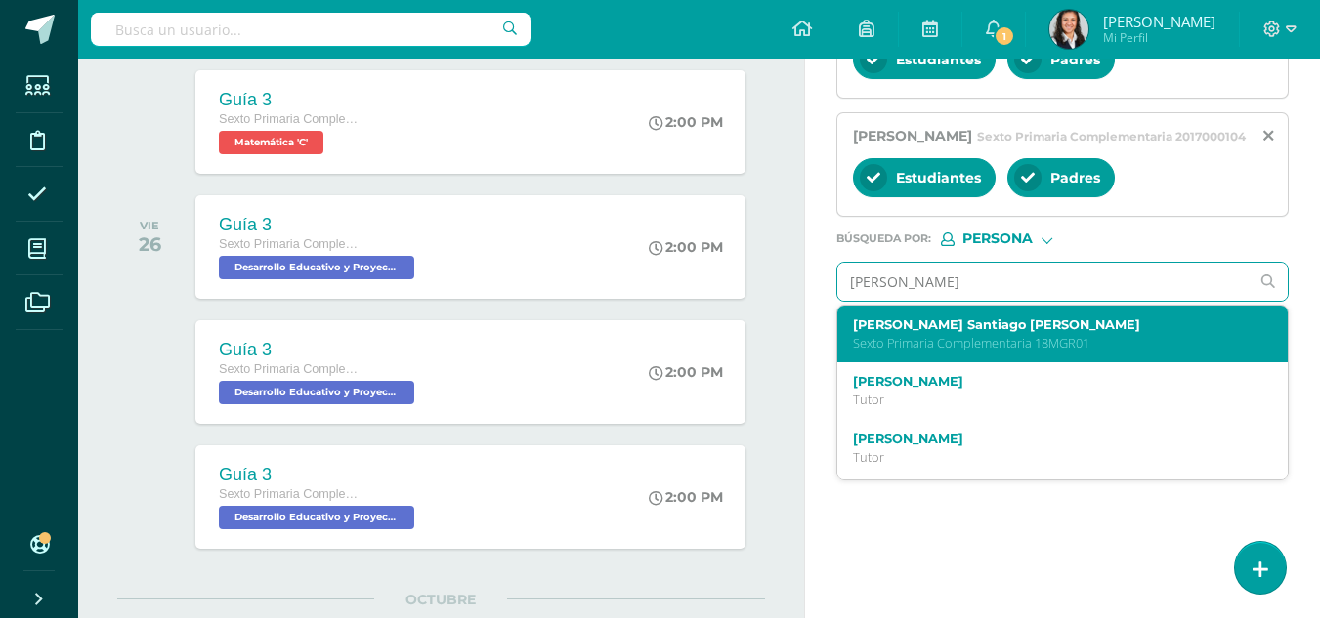
click at [1110, 363] on div "Marcos Santiago Gomez Roldán Sexto Primaria Complementaria 18MGR01" at bounding box center [1062, 335] width 450 height 58
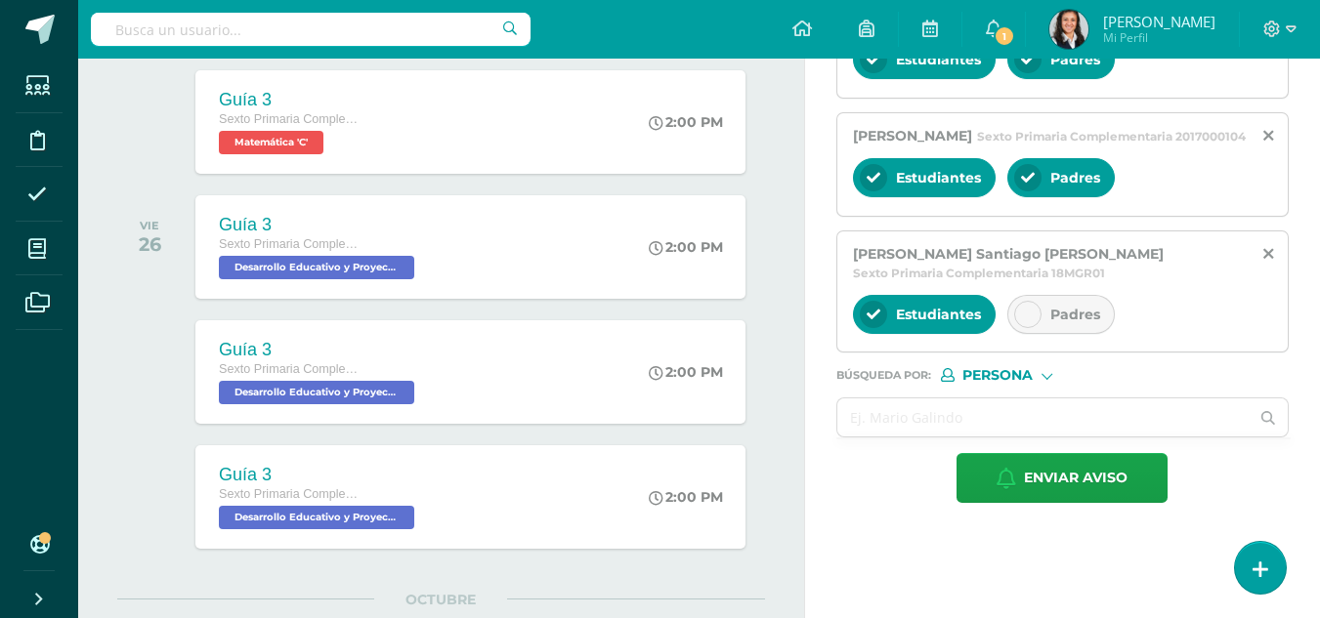
click at [1068, 323] on span "Padres" at bounding box center [1075, 315] width 50 height 18
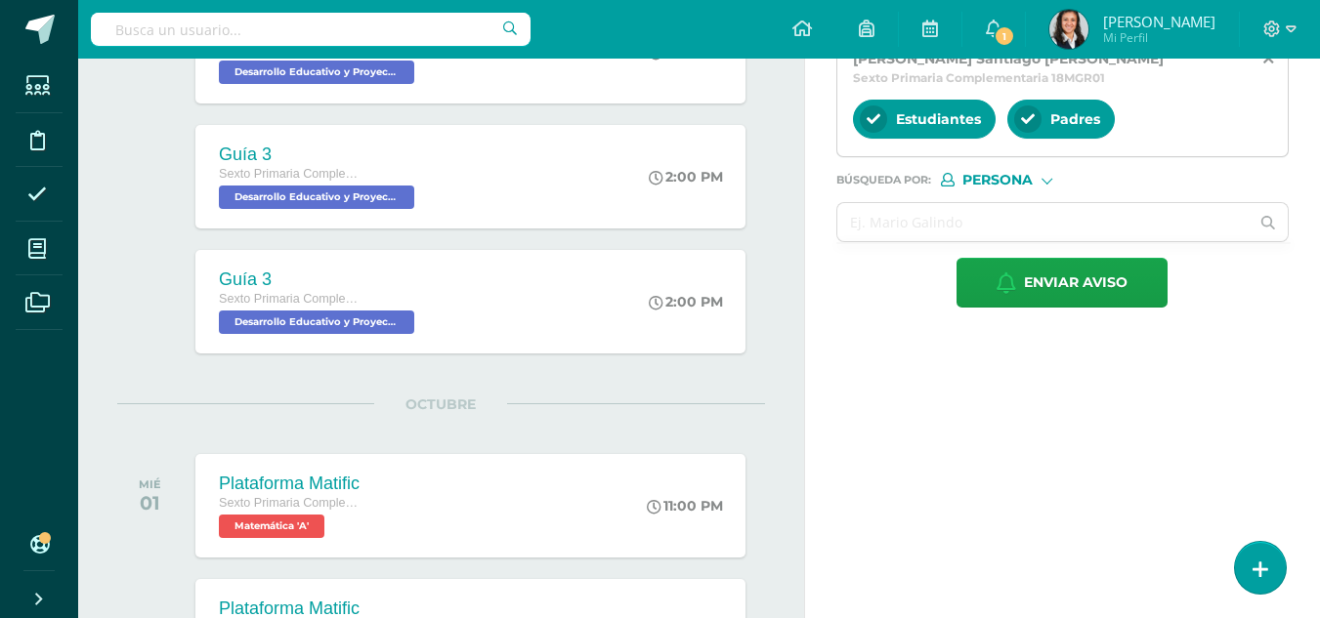
scroll to position [1563, 0]
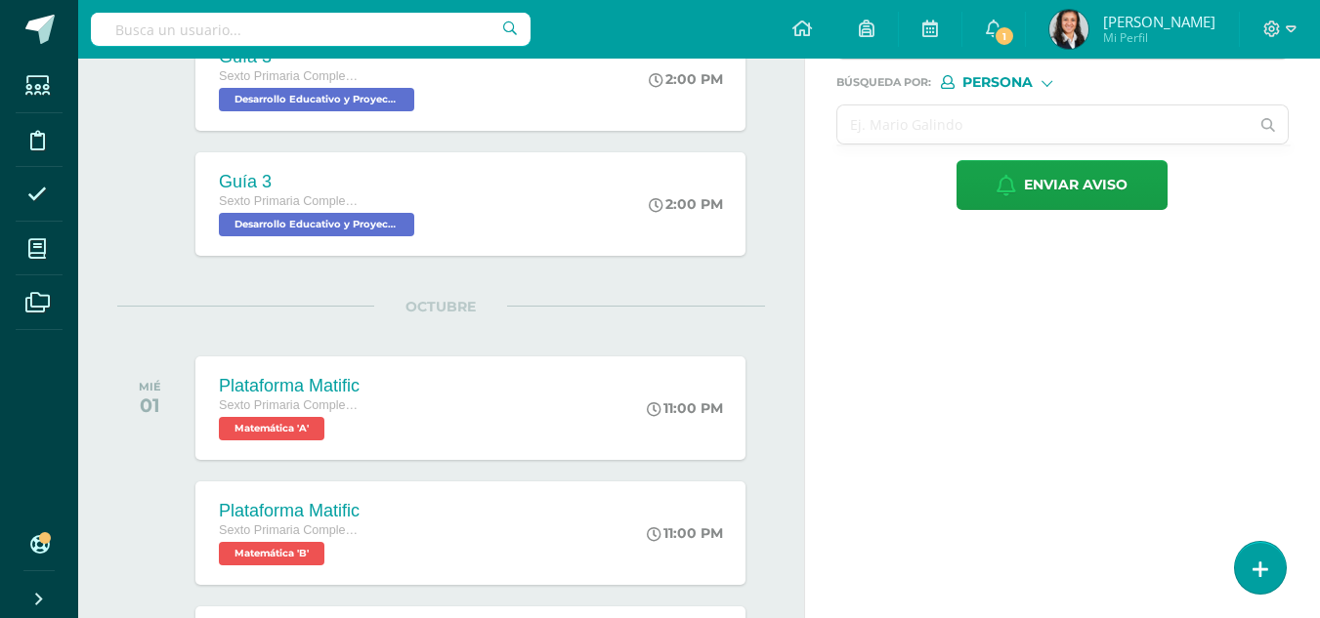
click at [1087, 144] on input "text" at bounding box center [1043, 124] width 412 height 38
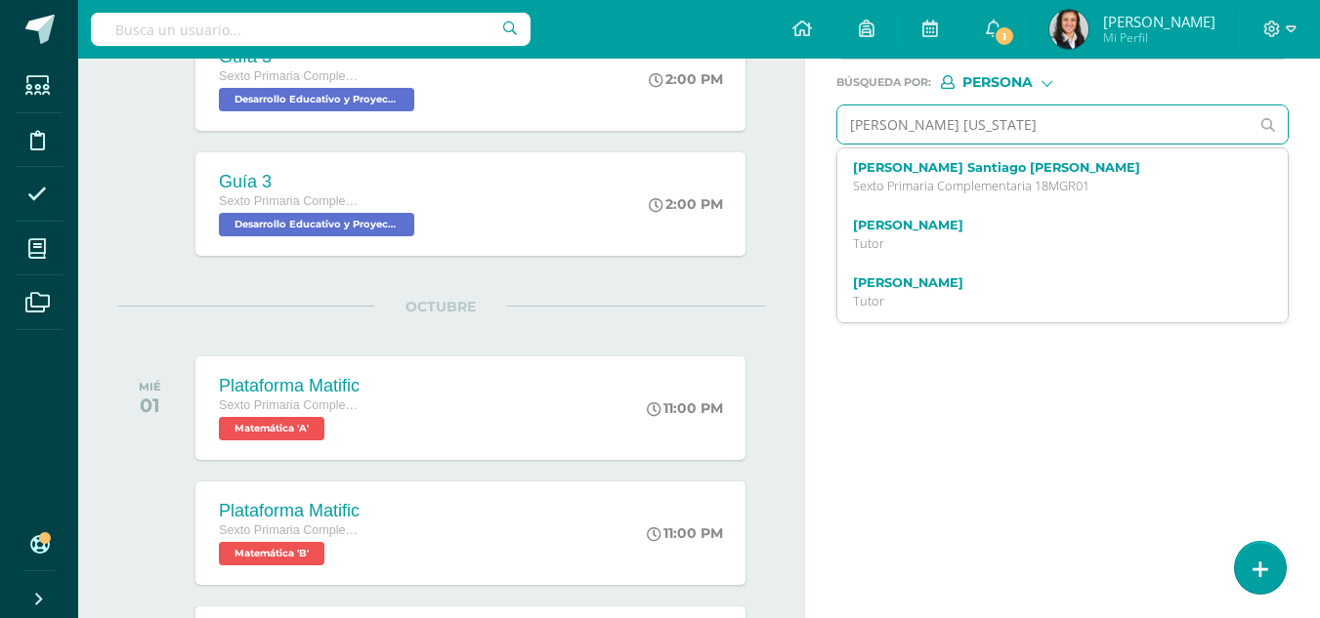
type input "sofia guamu"
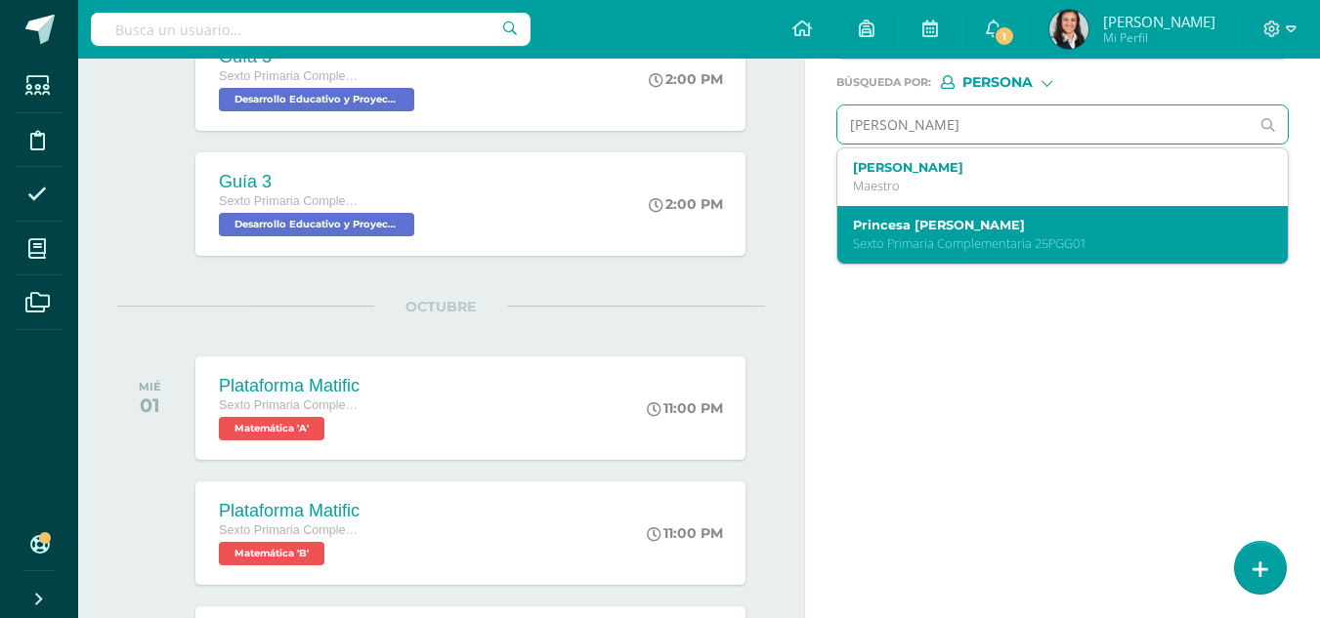
click at [1059, 252] on p "Sexto Primaria Complementaria 25PGG01" at bounding box center [1054, 243] width 402 height 17
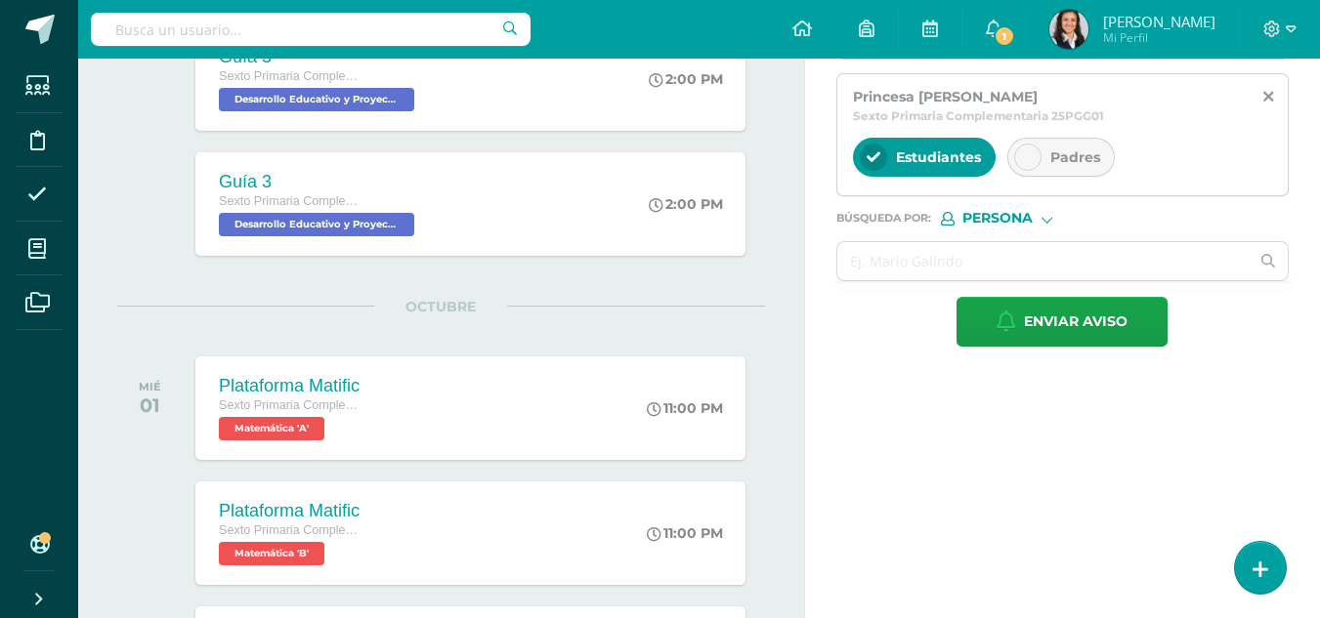
click at [1066, 166] on span "Padres" at bounding box center [1075, 157] width 50 height 18
click at [1059, 280] on input "text" at bounding box center [1043, 261] width 412 height 38
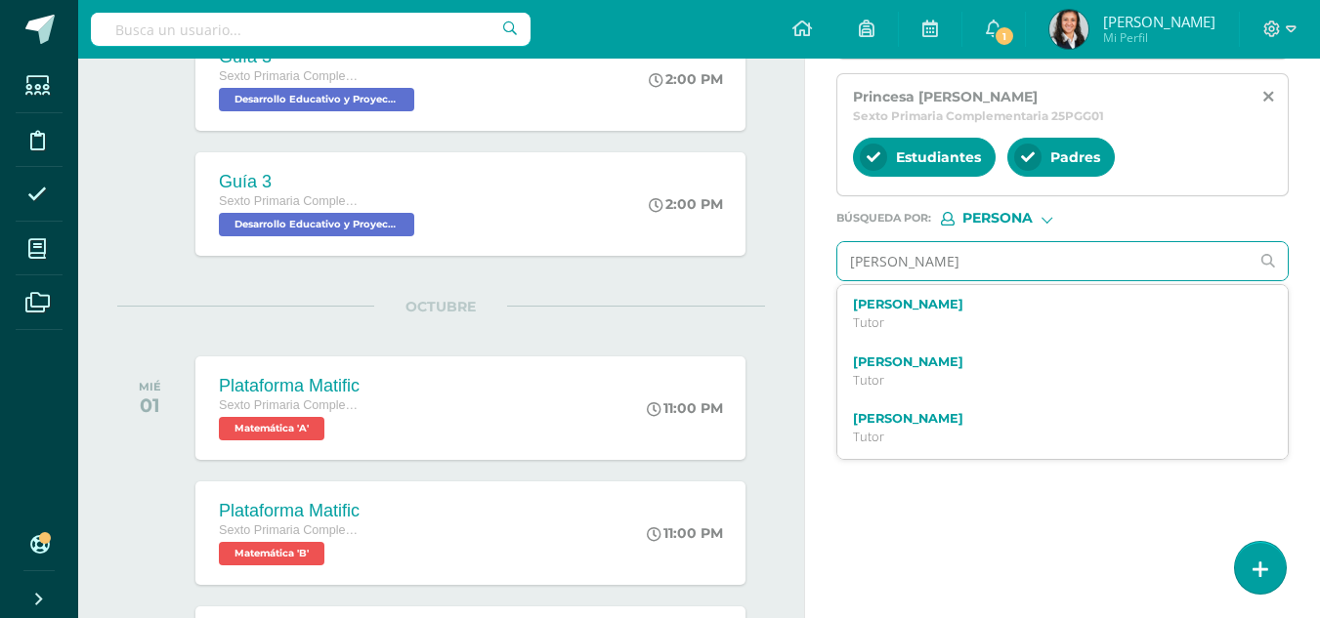
type input "santiago gutierrez"
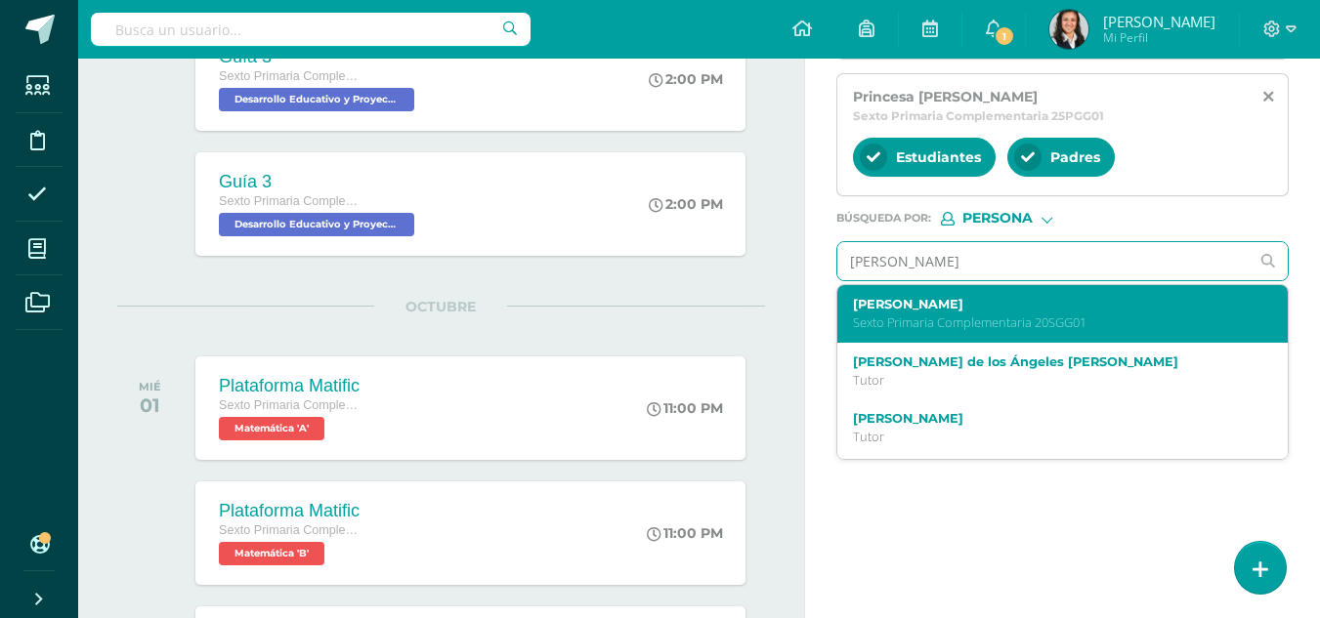
click at [1043, 331] on div "Santiago Andrés Gutiérrez García Sexto Primaria Complementaria 20SGG01" at bounding box center [1054, 314] width 402 height 34
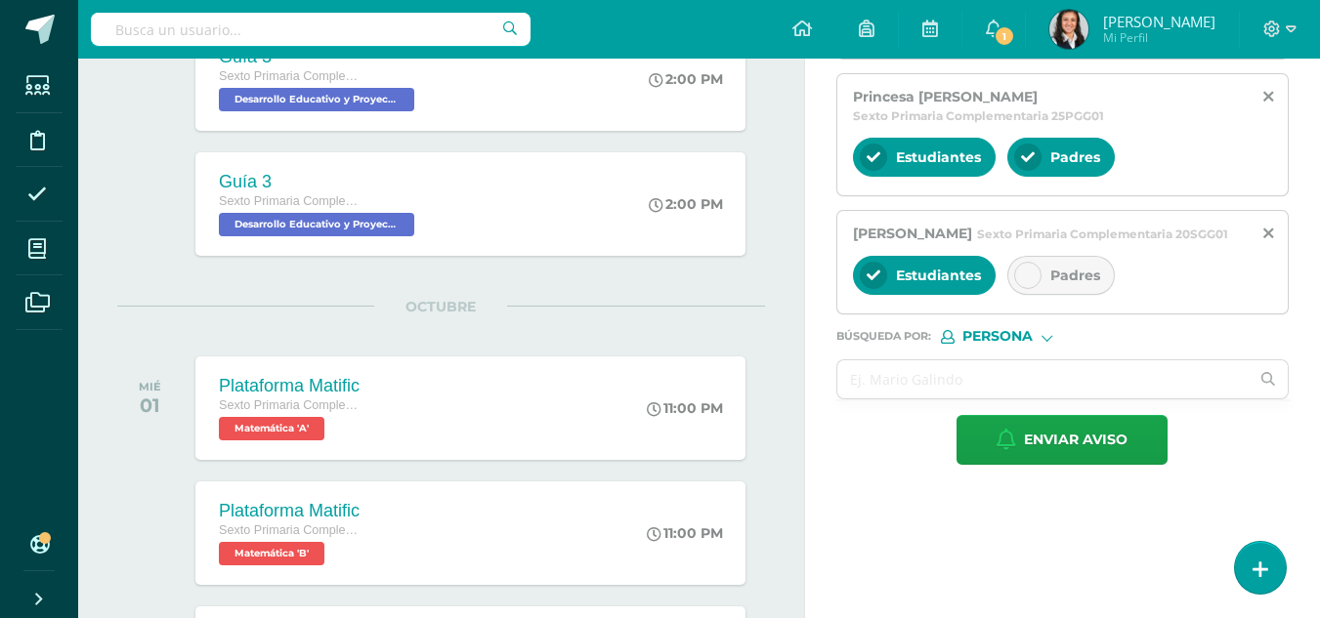
click at [1047, 295] on div "Padres" at bounding box center [1060, 275] width 107 height 39
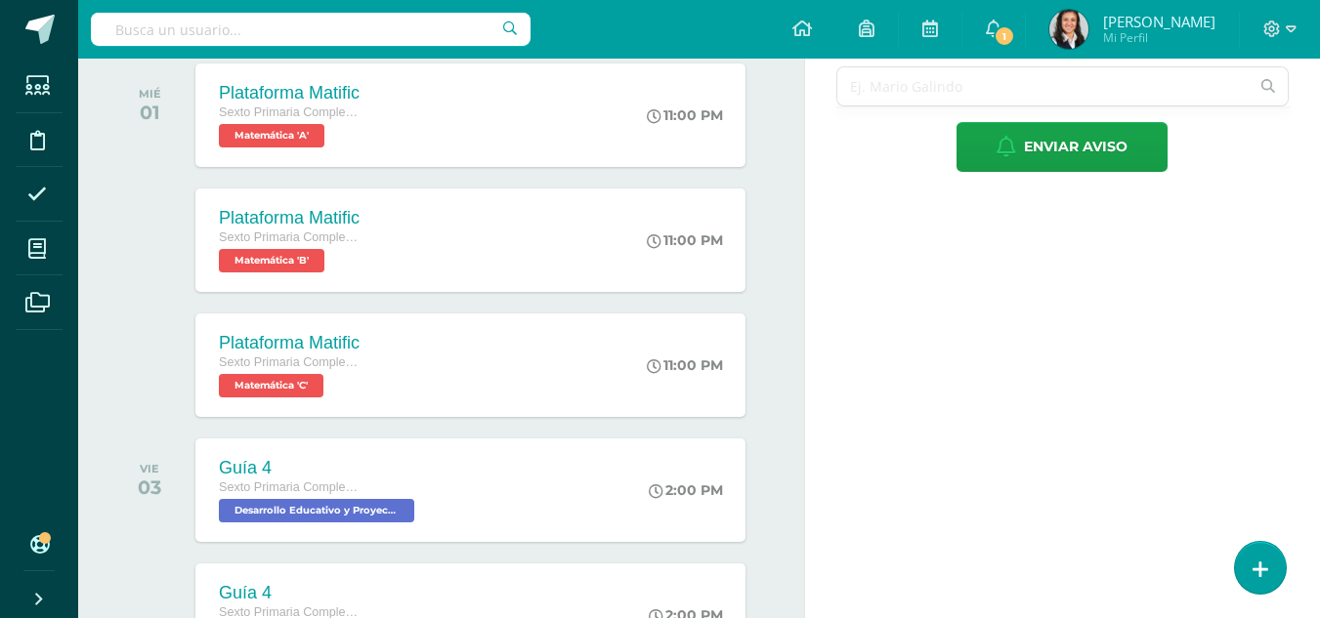
click at [1047, 105] on input "text" at bounding box center [1043, 86] width 412 height 38
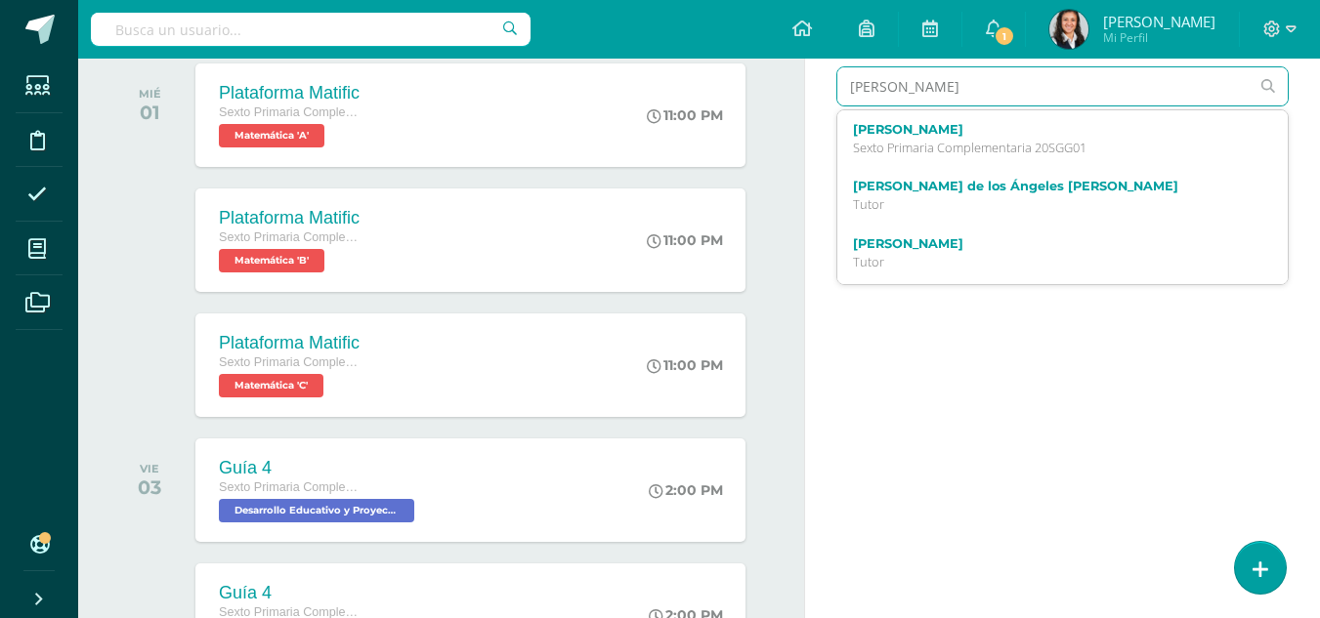
type input "alberto lopez"
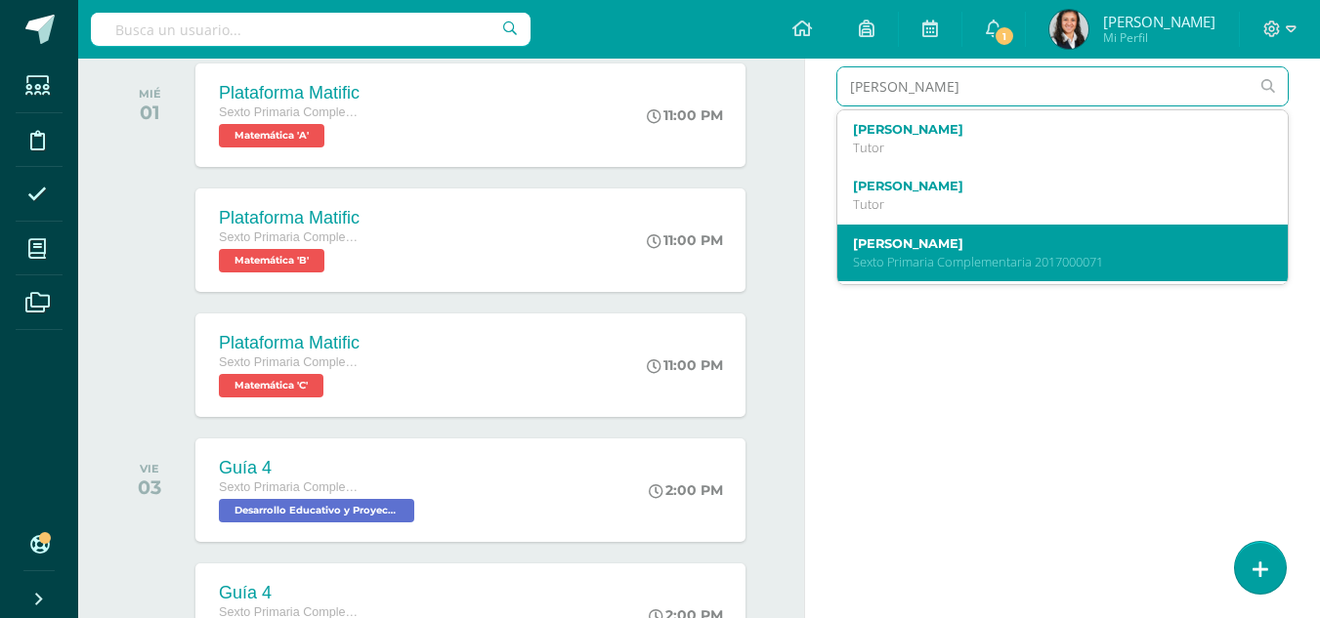
click at [1056, 271] on p "Sexto Primaria Complementaria 2017000071" at bounding box center [1054, 262] width 402 height 17
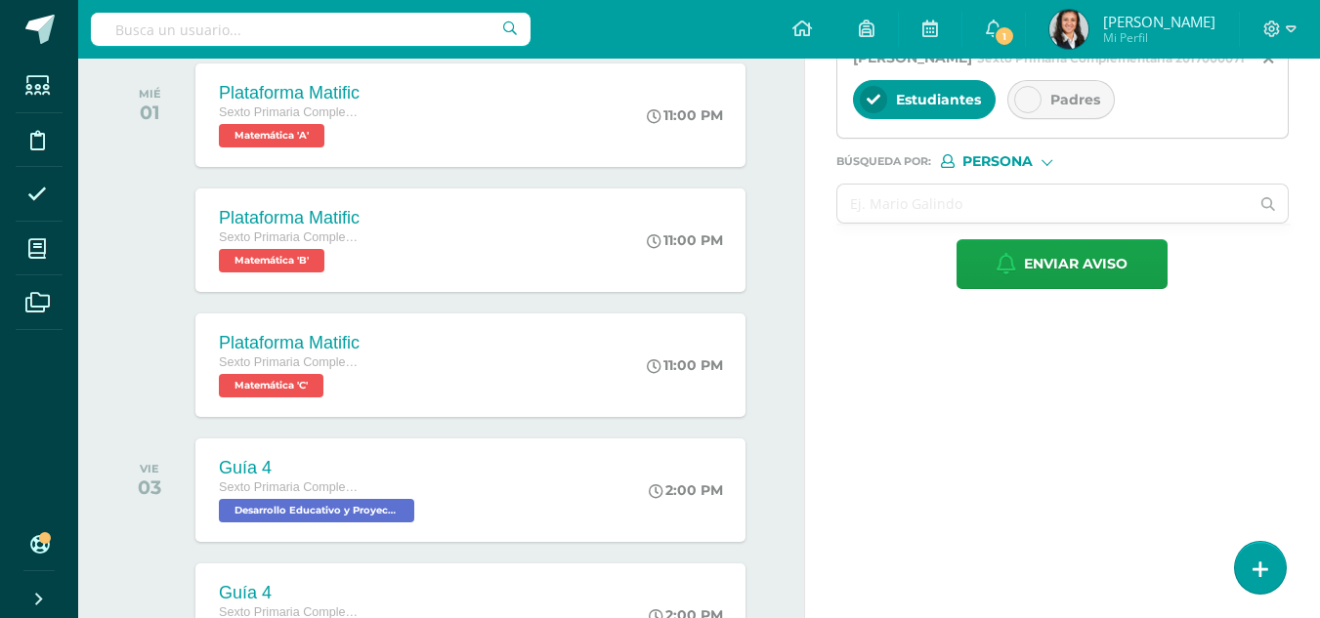
click at [1051, 108] on span "Padres" at bounding box center [1075, 100] width 50 height 18
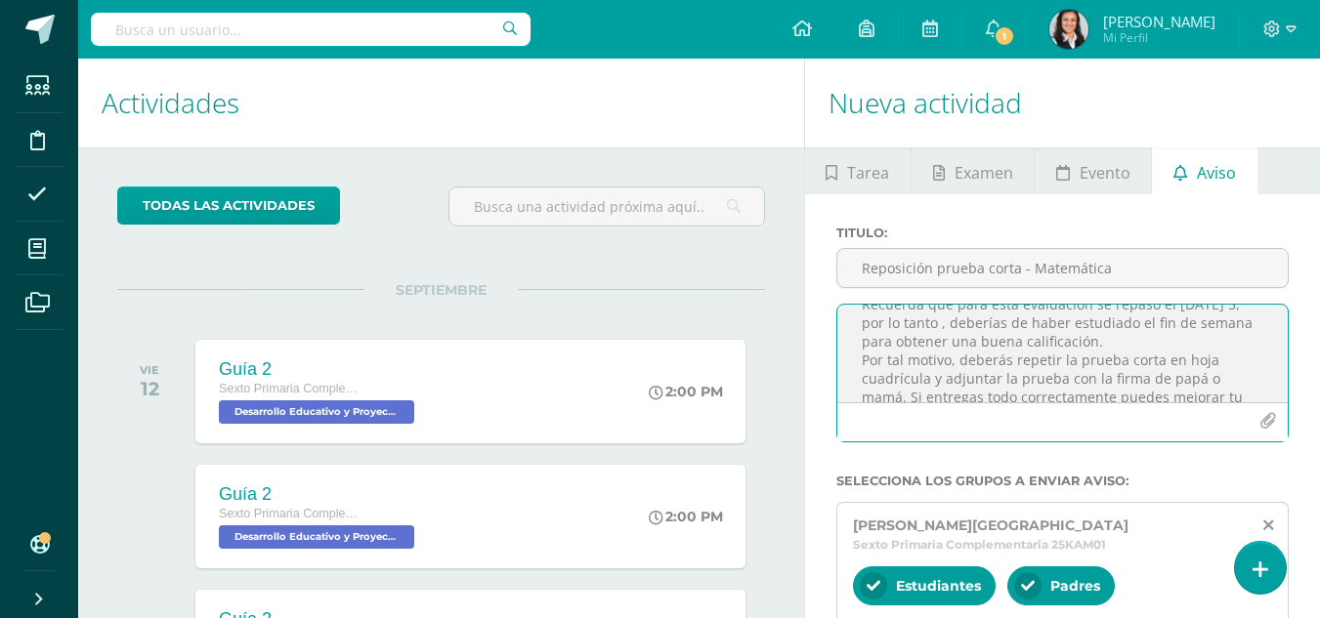
scroll to position [136, 0]
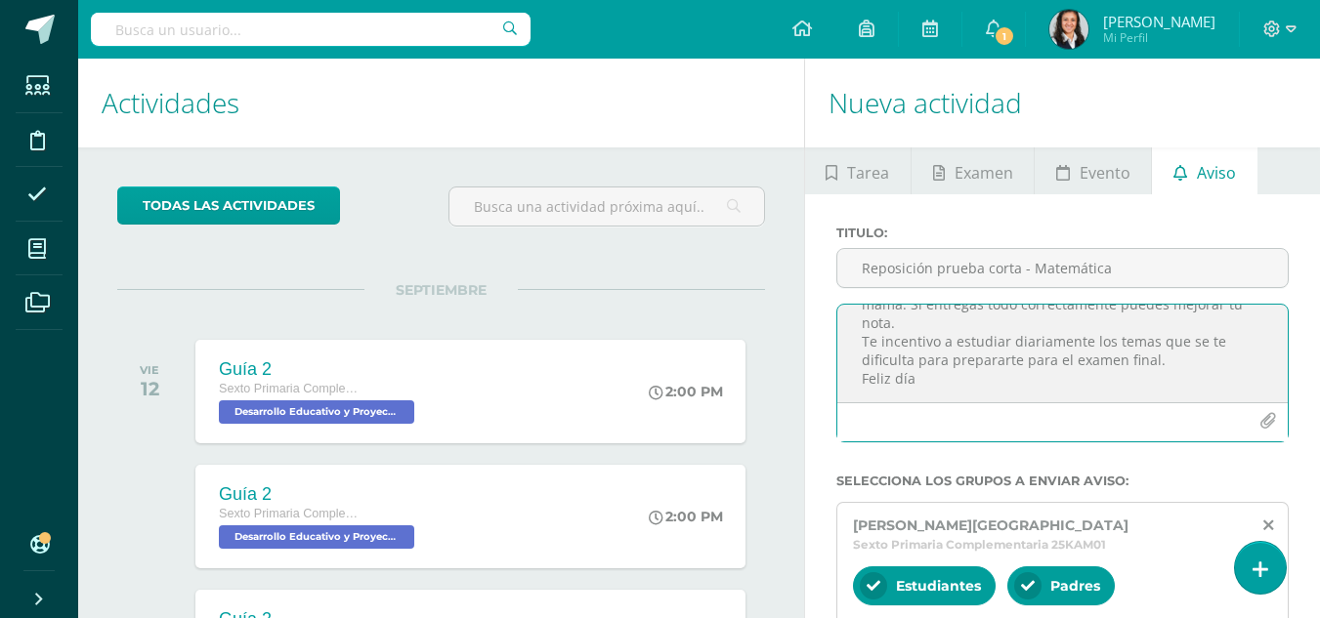
drag, startPoint x: 856, startPoint y: 327, endPoint x: 1139, endPoint y: 412, distance: 295.7
click at [1139, 412] on div "Estimado Alumno Recuerda que para esta evaluación se repaso el viernes 5, por l…" at bounding box center [1062, 373] width 452 height 139
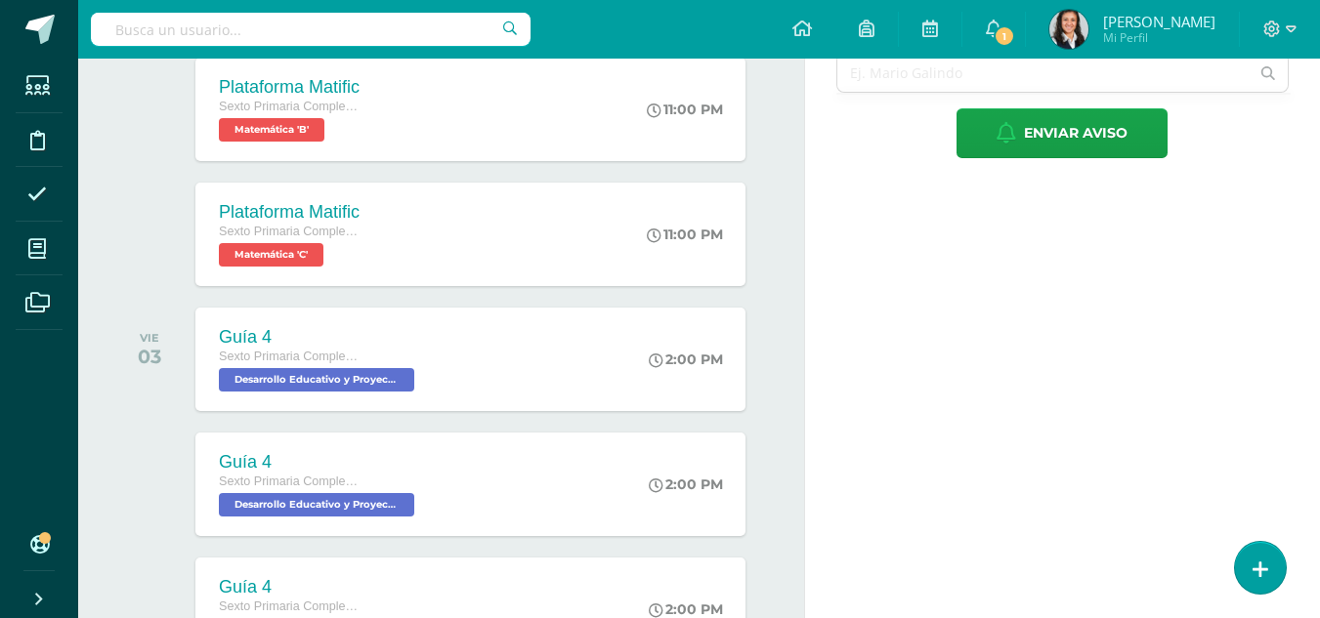
scroll to position [1994, 0]
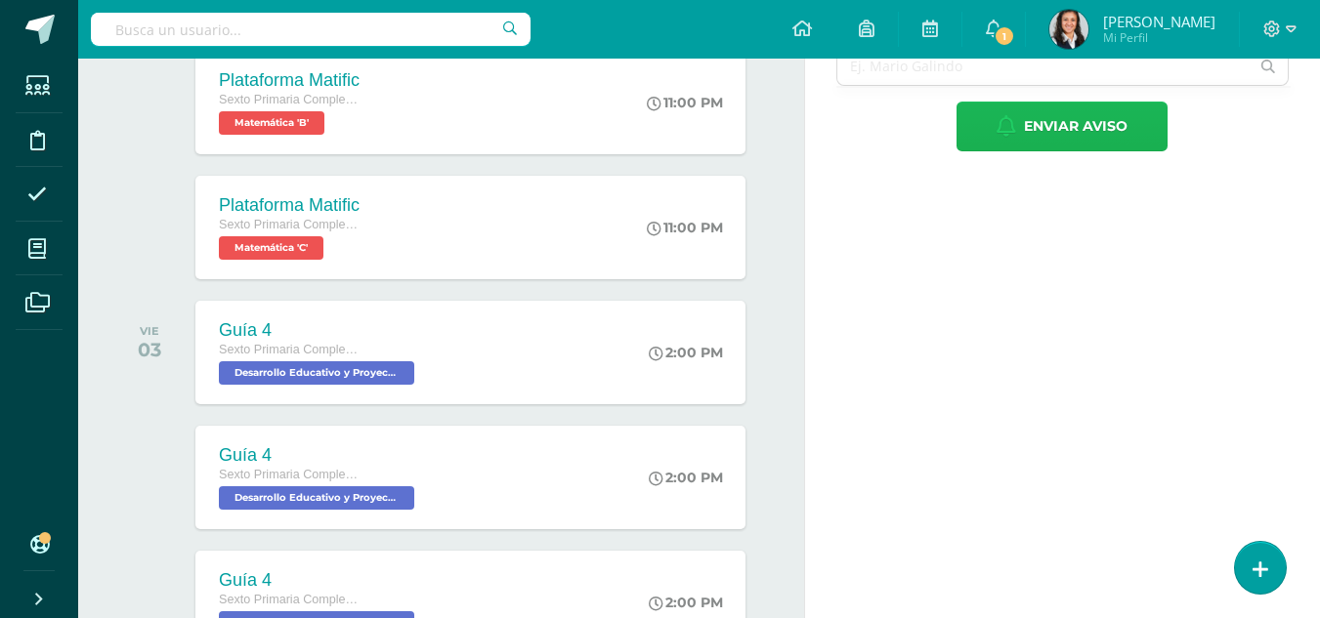
click at [1054, 150] on span "Enviar aviso" at bounding box center [1076, 127] width 104 height 48
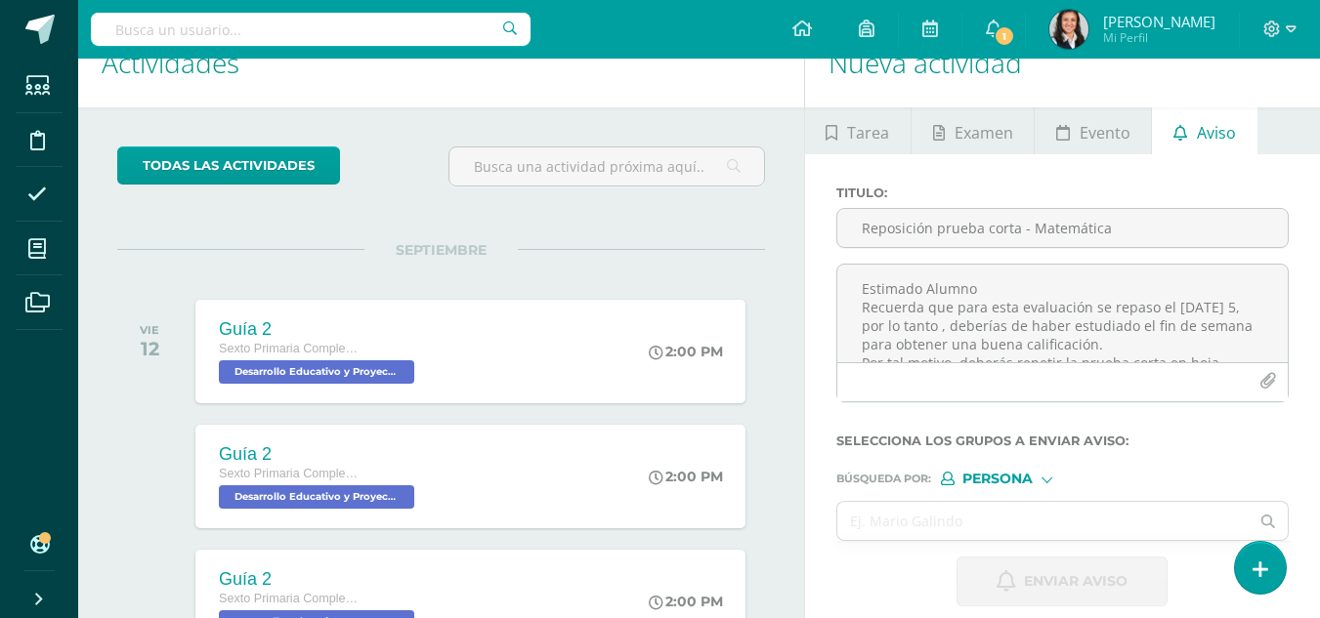
scroll to position [0, 0]
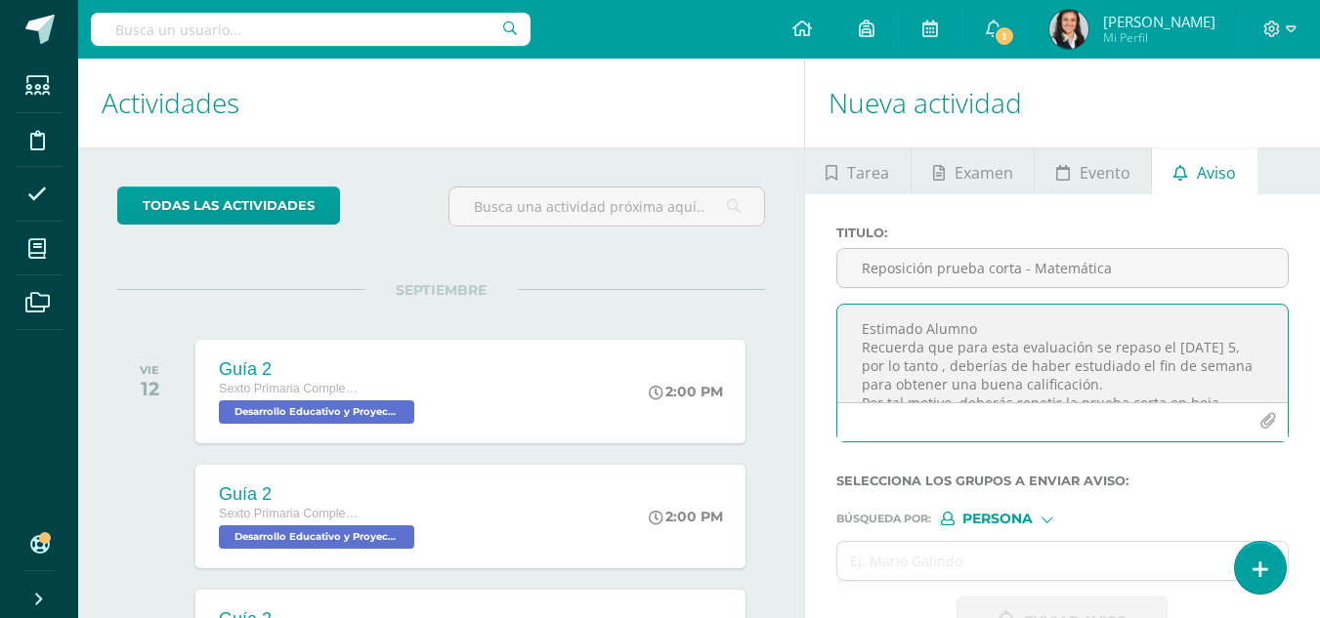
paste textarea
type textarea "Estimado Alumno Recuerda que para esta evaluación se repaso el viernes 5, por l…"
click at [983, 276] on input "Reposición prueba corta - Matemática" at bounding box center [1062, 268] width 450 height 38
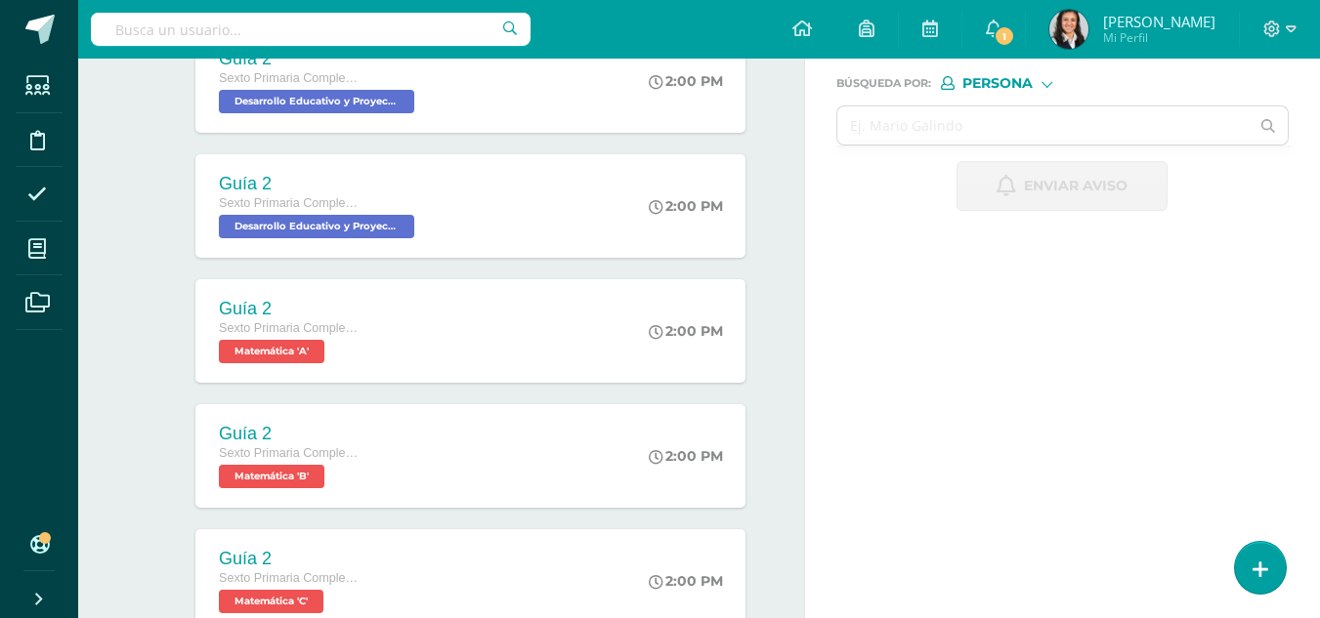
scroll to position [367, 0]
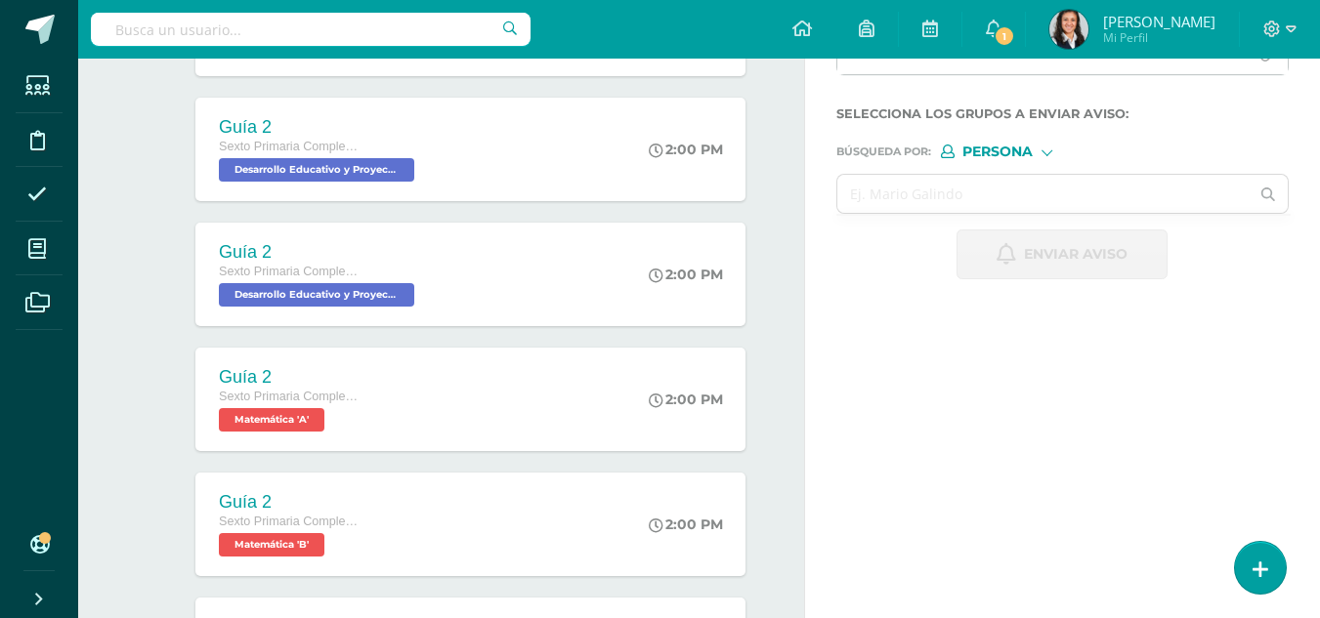
type input "Reposición de prueba corta - Matemática"
click at [1055, 147] on div "Persona" at bounding box center [1014, 152] width 147 height 14
click at [1056, 197] on span "Persona" at bounding box center [1022, 202] width 70 height 11
click at [1004, 202] on input "text" at bounding box center [1043, 194] width 412 height 38
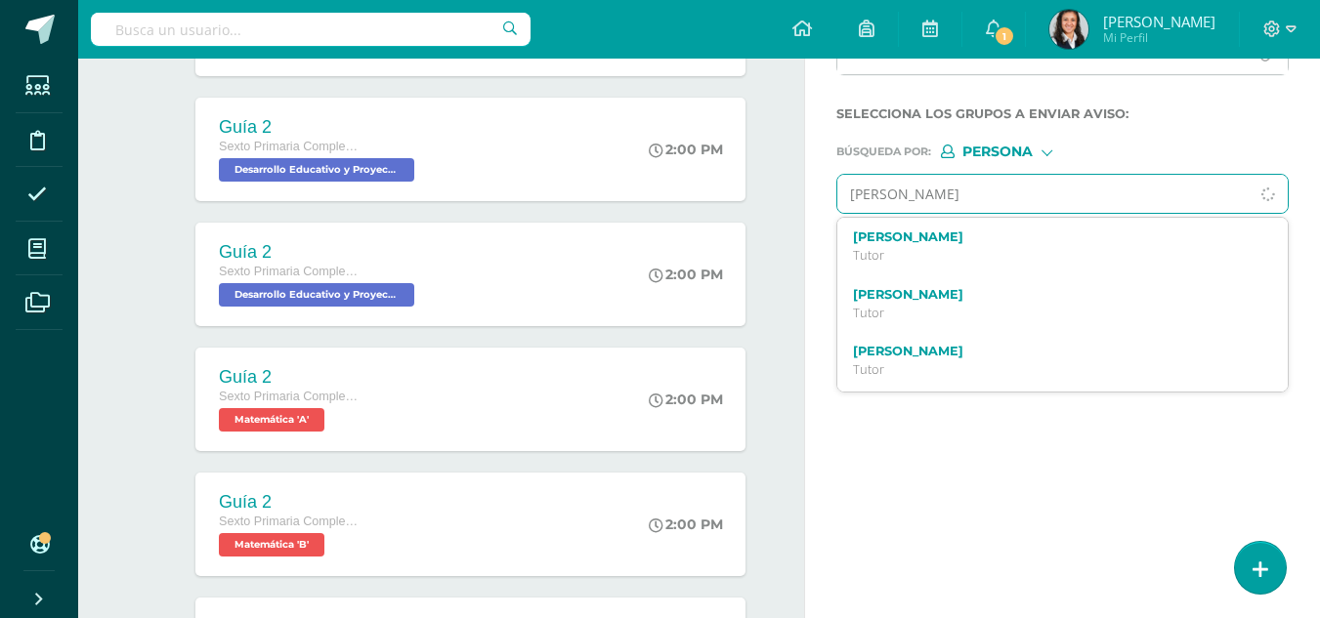
type input "marcelo martinez"
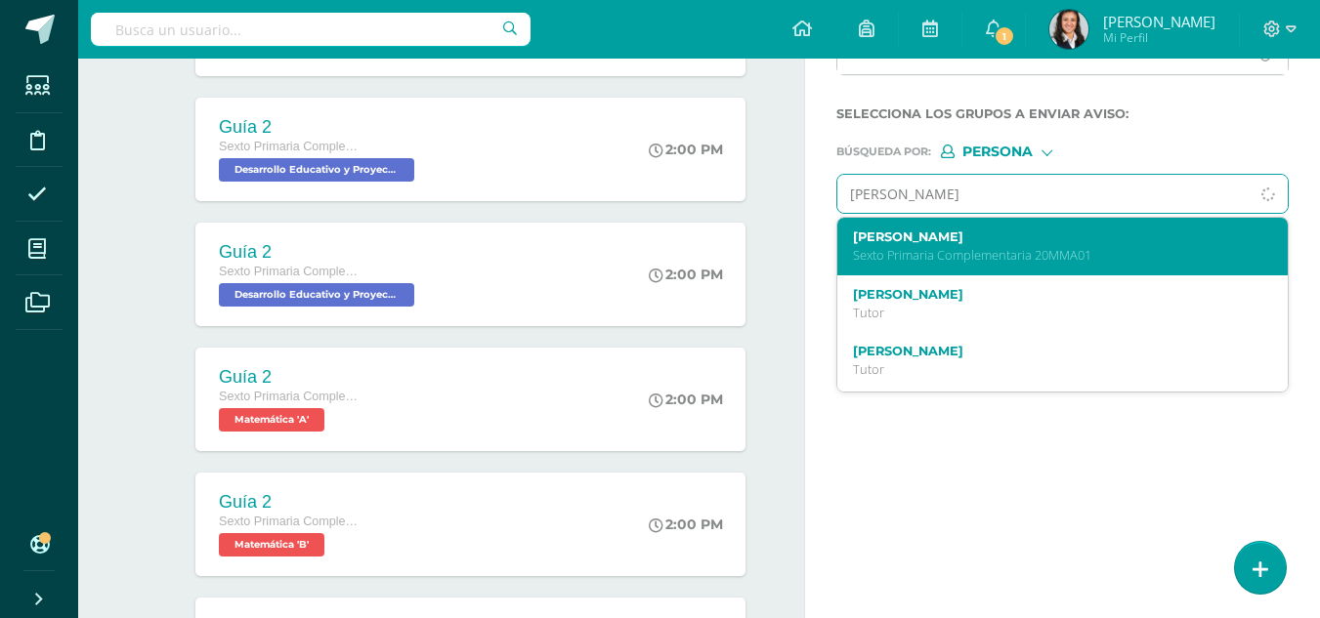
click at [911, 248] on p "Sexto Primaria Complementaria 20MMA01" at bounding box center [1054, 255] width 402 height 17
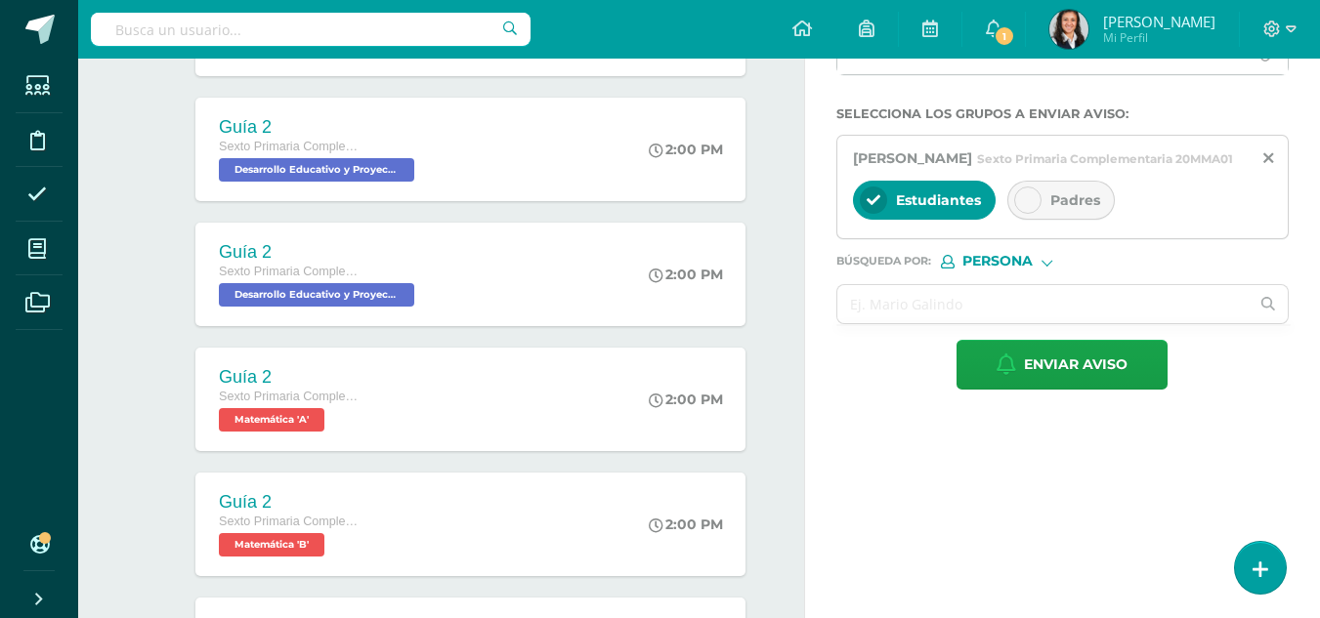
click at [1058, 209] on span "Padres" at bounding box center [1075, 200] width 50 height 18
click at [1031, 323] on input "text" at bounding box center [1043, 304] width 412 height 38
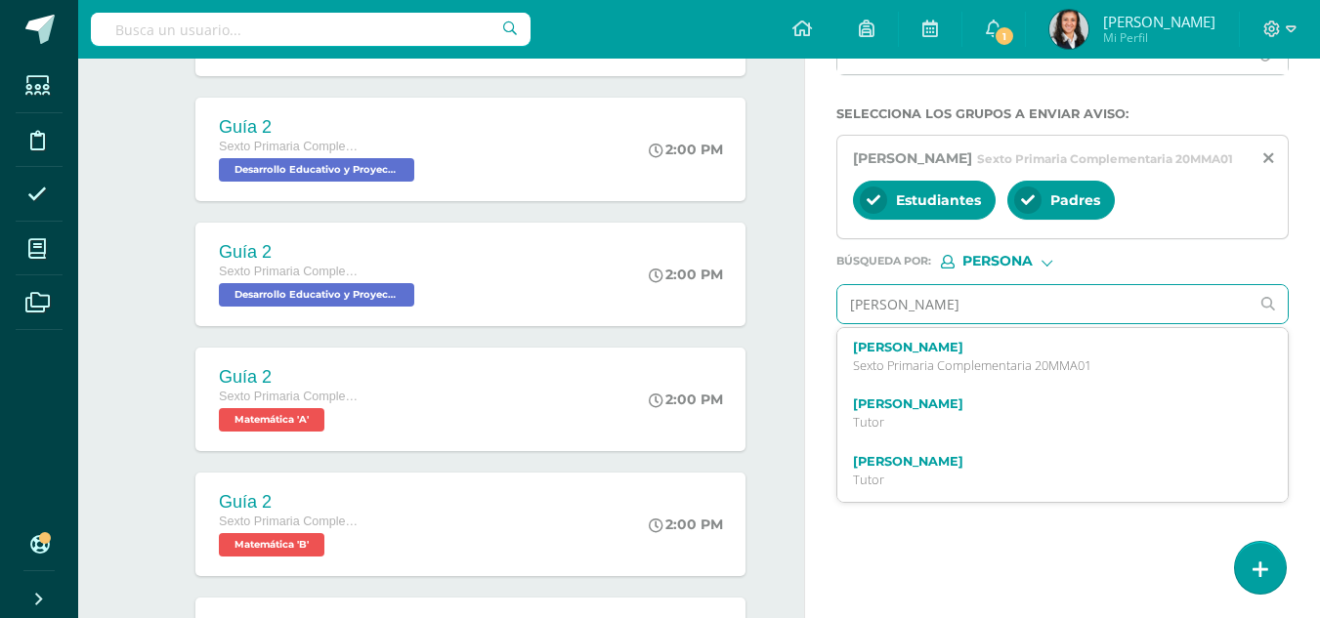
type input "diego mazariegos"
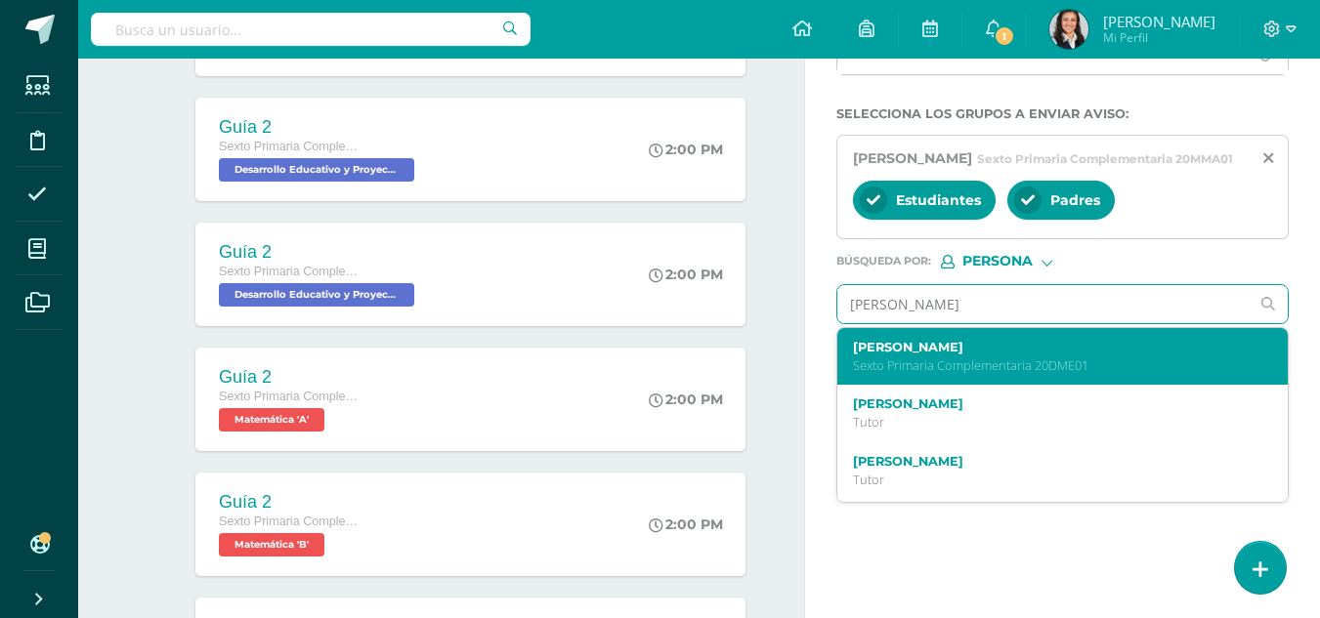
click at [1030, 374] on div "Diego Adolfo Mazariegos Estrada Sexto Primaria Complementaria 20DME01" at bounding box center [1054, 357] width 402 height 34
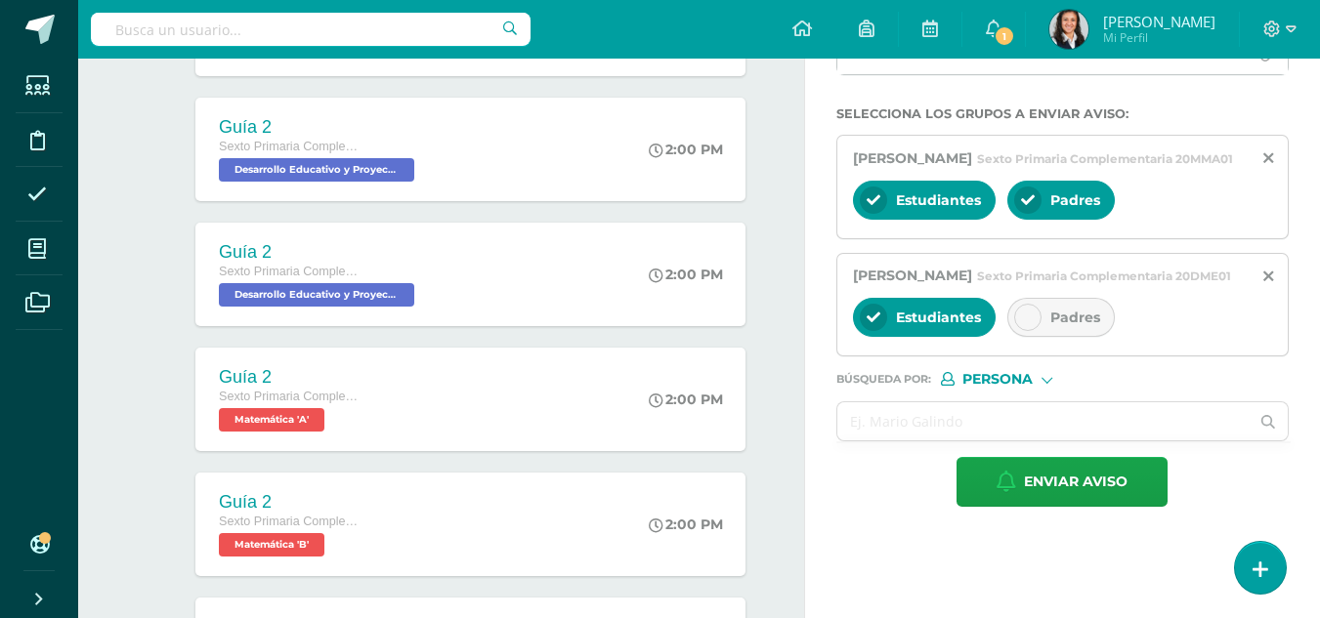
click at [1043, 337] on div "Padres" at bounding box center [1060, 317] width 107 height 39
click at [1029, 441] on input "text" at bounding box center [1043, 421] width 412 height 38
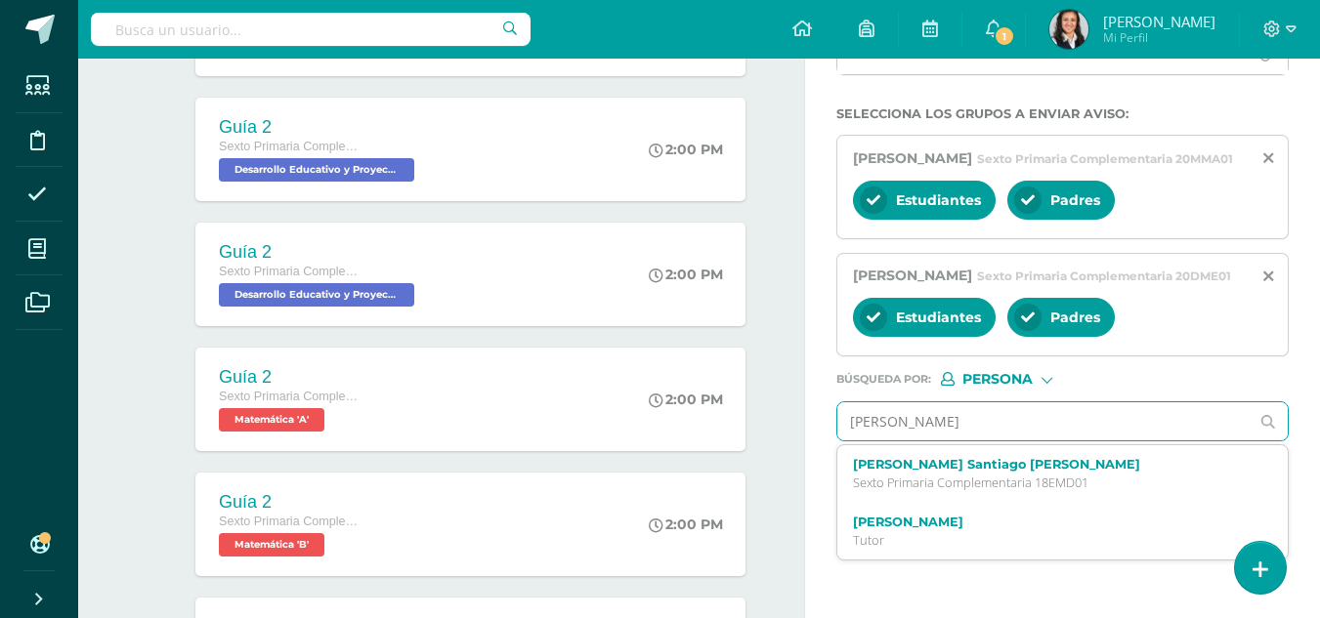
type input "emilio medina"
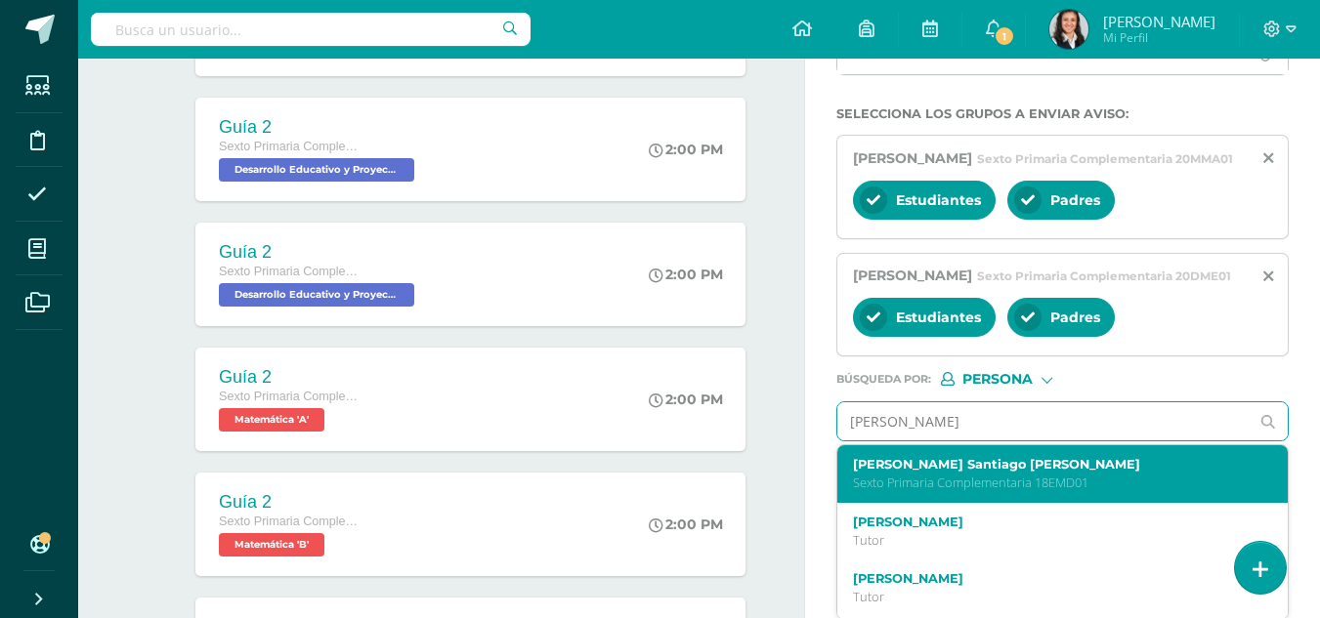
click at [1032, 472] on label "Emilio Santiago Medina de León" at bounding box center [1054, 464] width 402 height 15
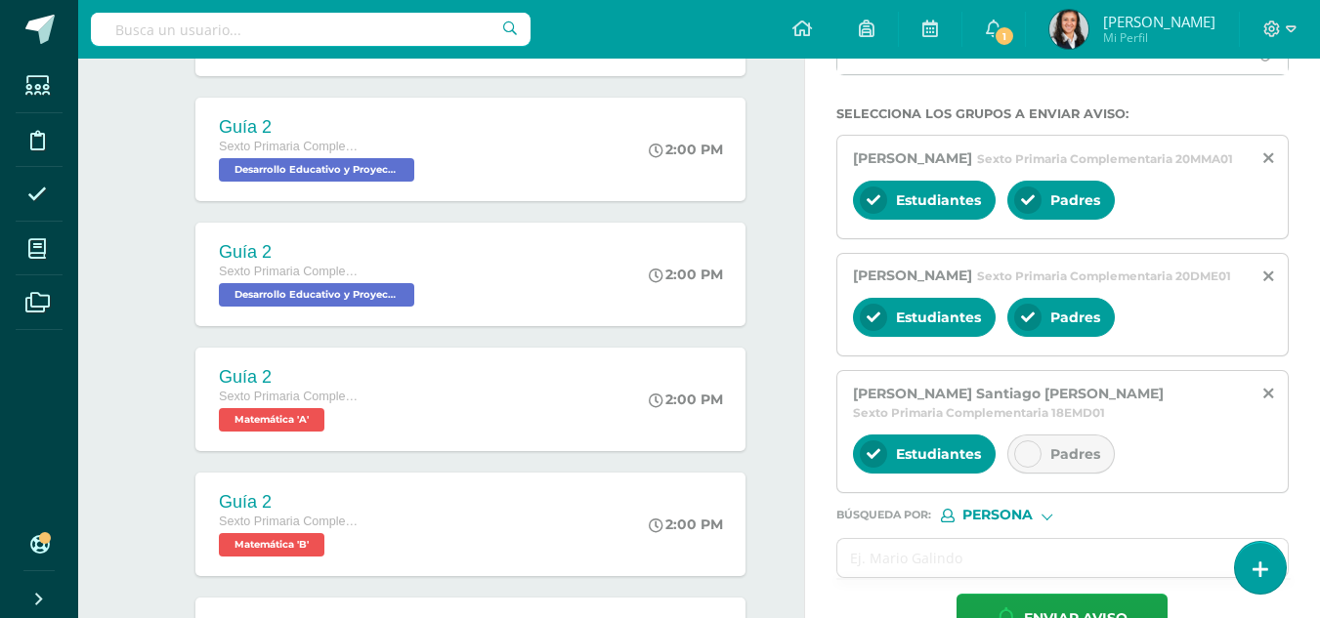
click at [1050, 463] on span "Padres" at bounding box center [1075, 454] width 50 height 18
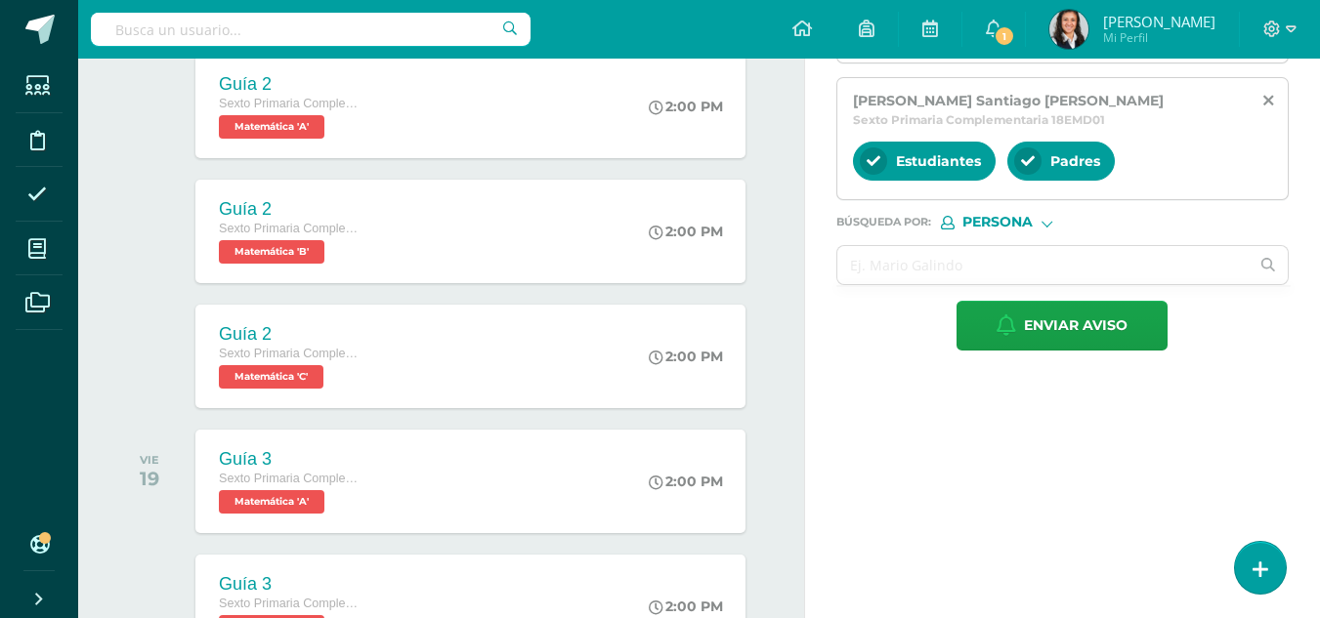
scroll to position [758, 0]
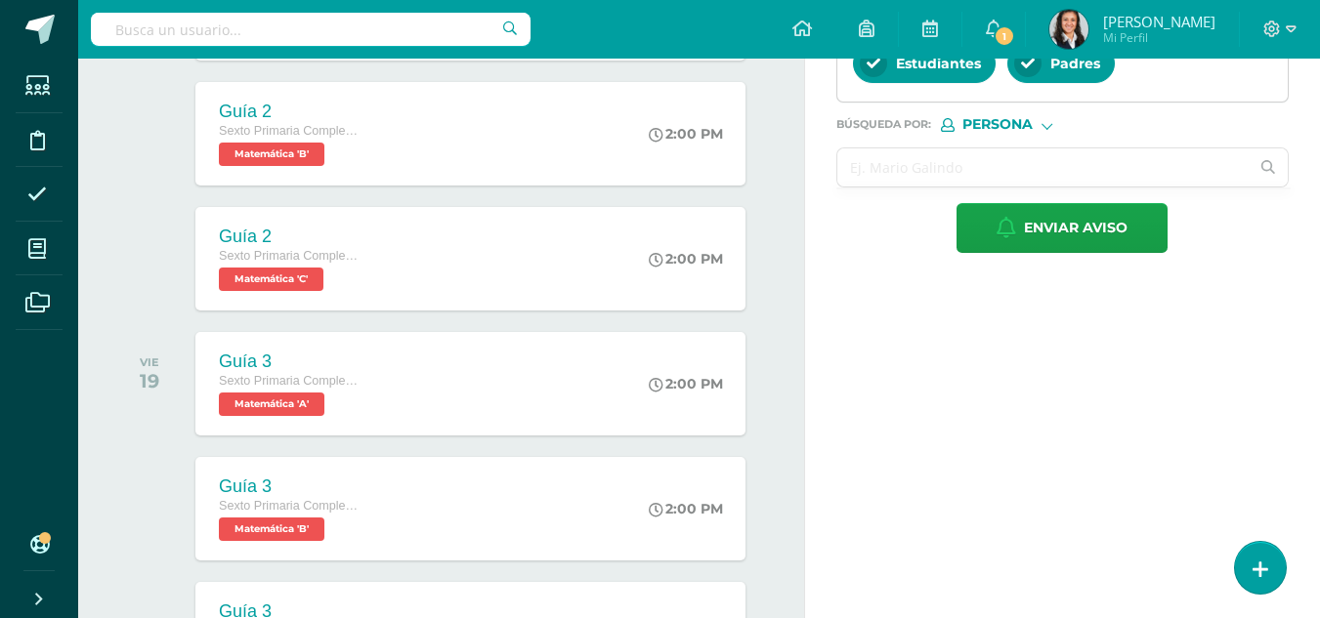
click at [1108, 187] on input "text" at bounding box center [1043, 167] width 412 height 38
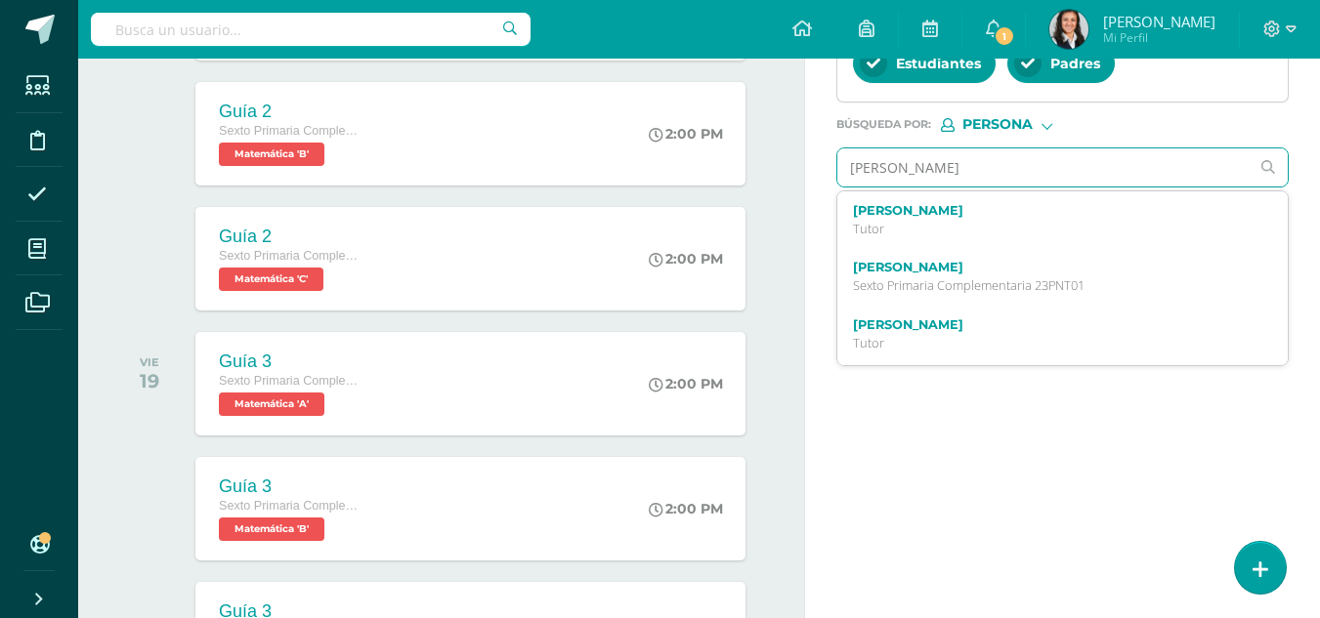
type input "pedro navarro"
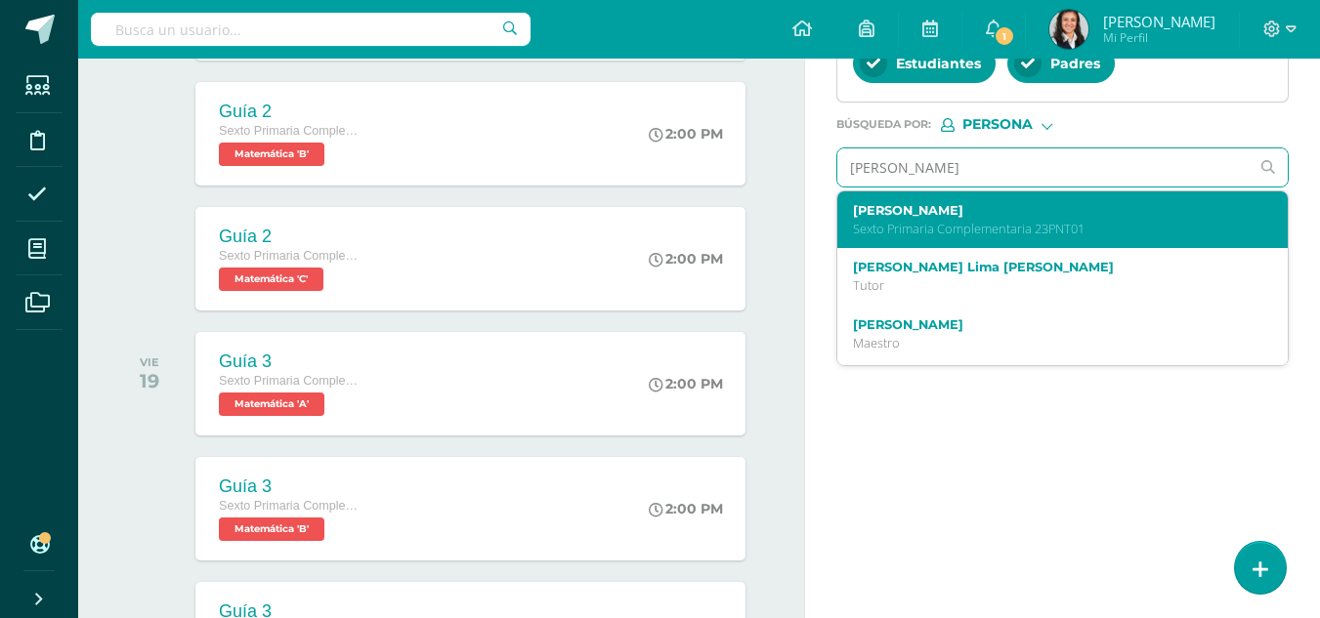
click at [1065, 237] on p "Sexto Primaria Complementaria 23PNT01" at bounding box center [1054, 229] width 402 height 17
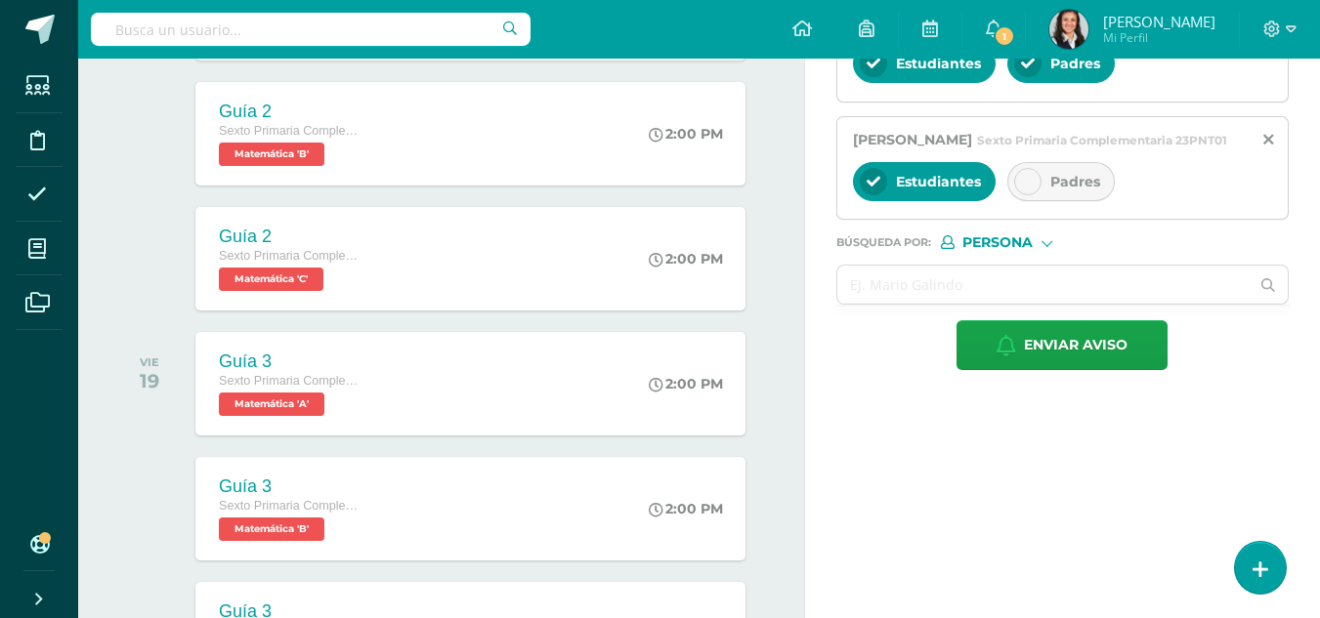
click at [1044, 201] on div "Padres" at bounding box center [1060, 181] width 107 height 39
click at [1036, 304] on input "text" at bounding box center [1043, 285] width 412 height 38
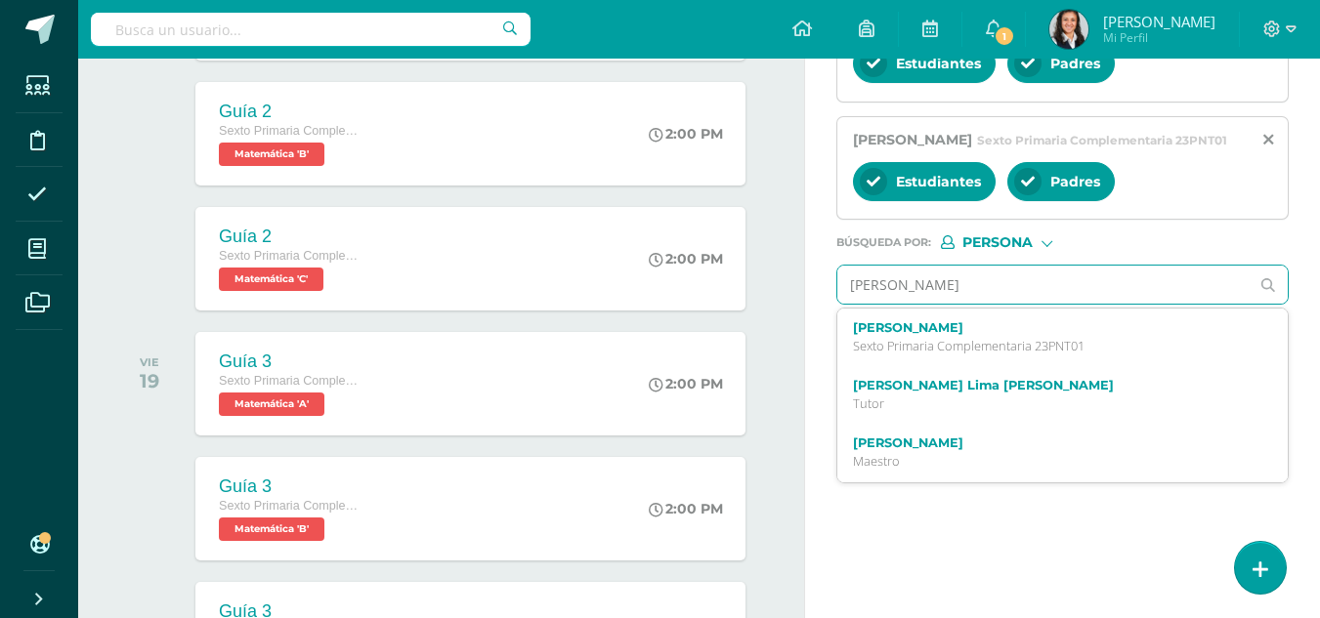
type input "diego noriega"
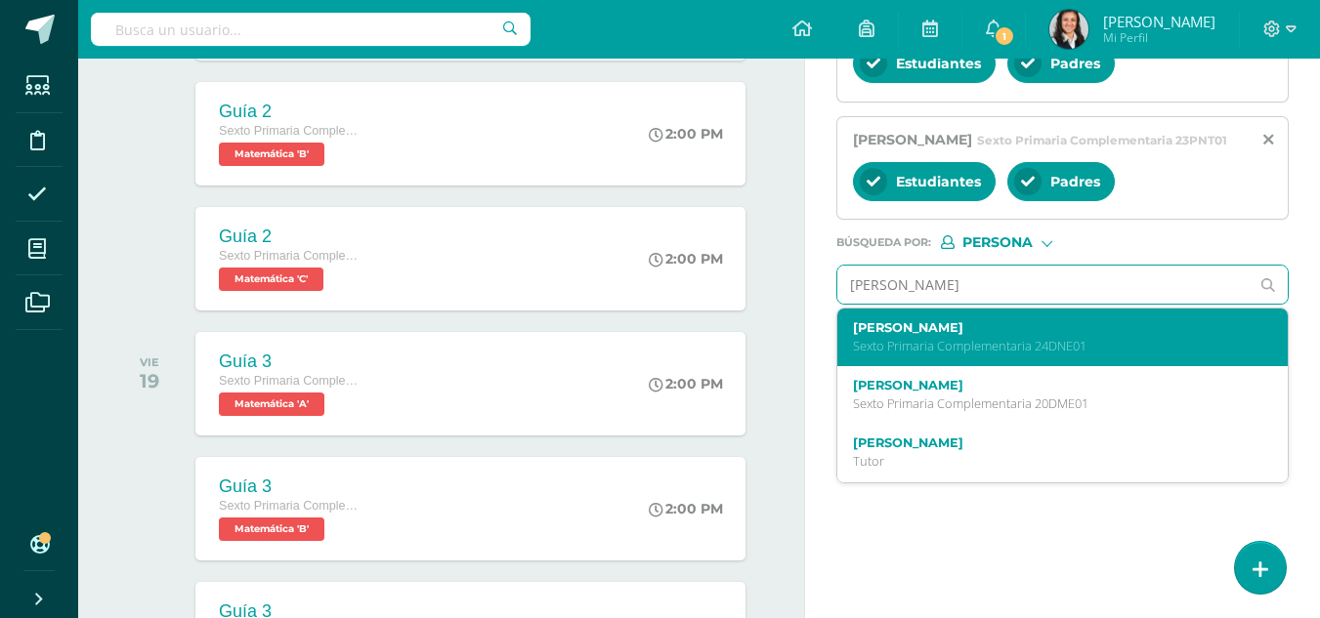
click at [1039, 335] on label "Diego Emiliano Noriega Eguizabal" at bounding box center [1054, 327] width 402 height 15
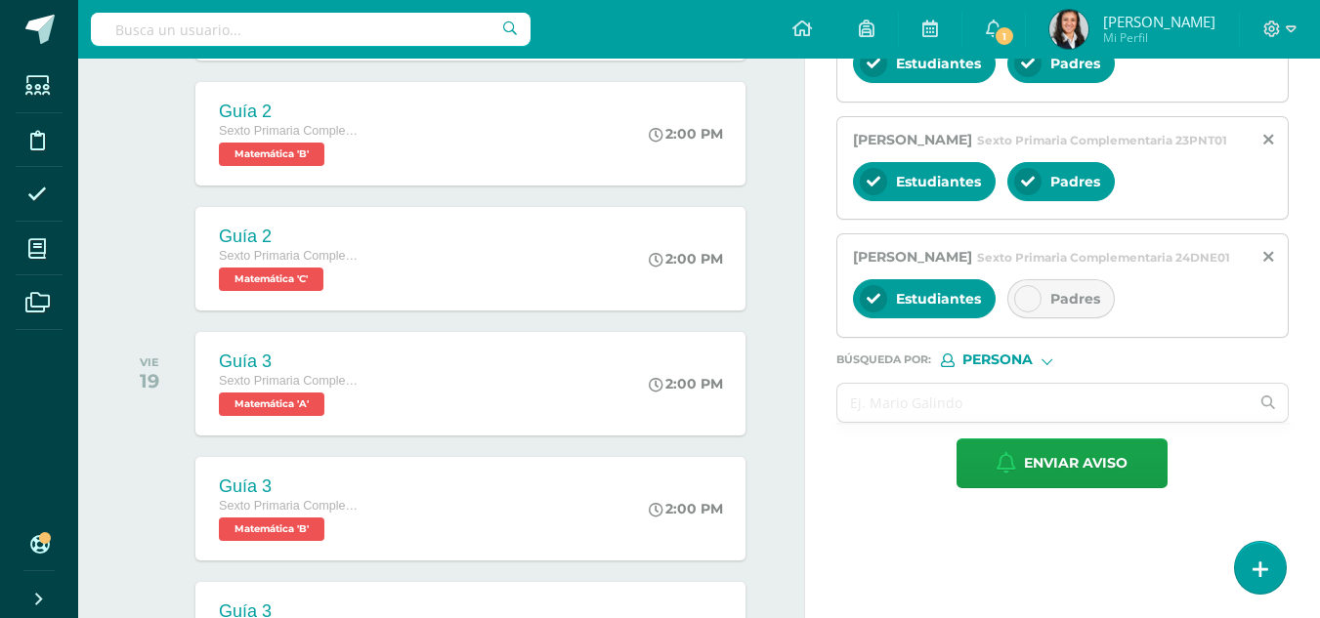
click at [1046, 318] on div "Padres" at bounding box center [1060, 298] width 107 height 39
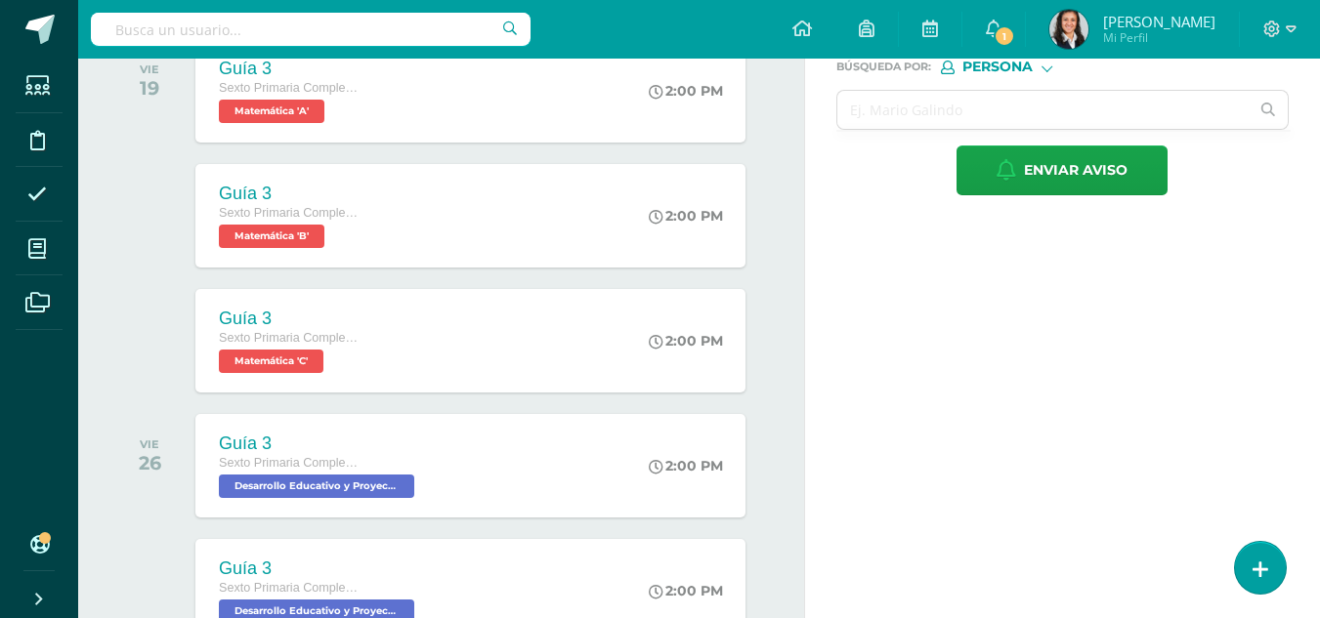
scroll to position [1149, 0]
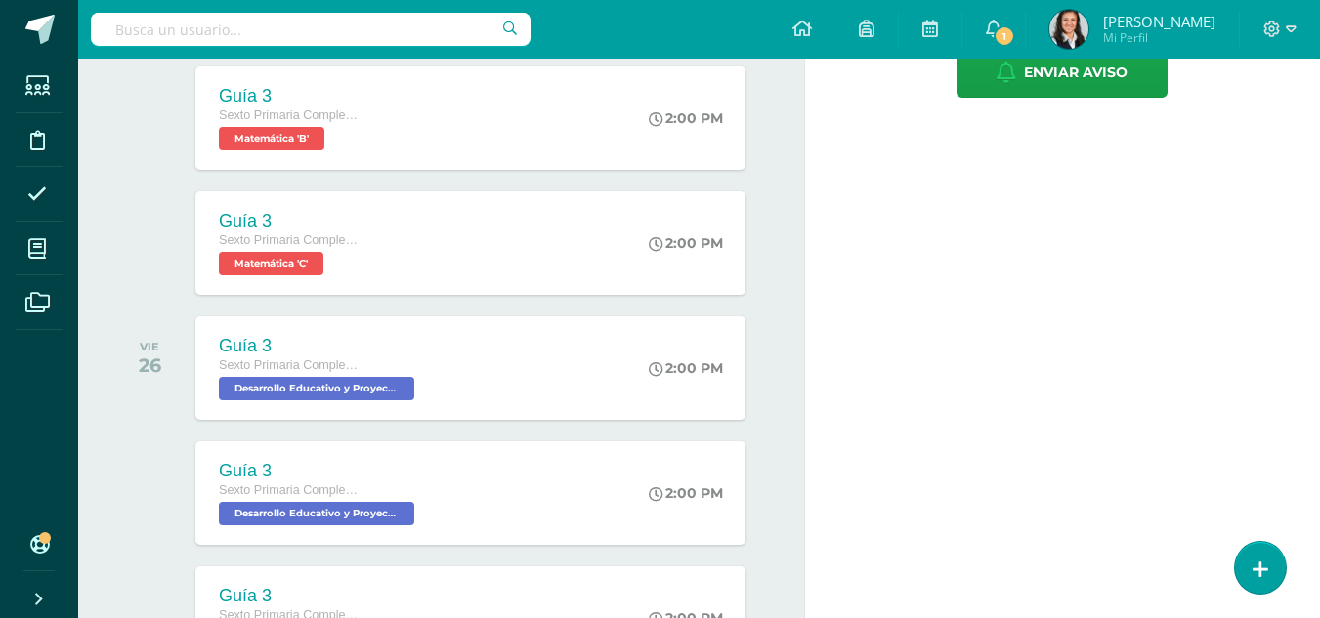
click at [983, 31] on input "text" at bounding box center [1043, 12] width 412 height 38
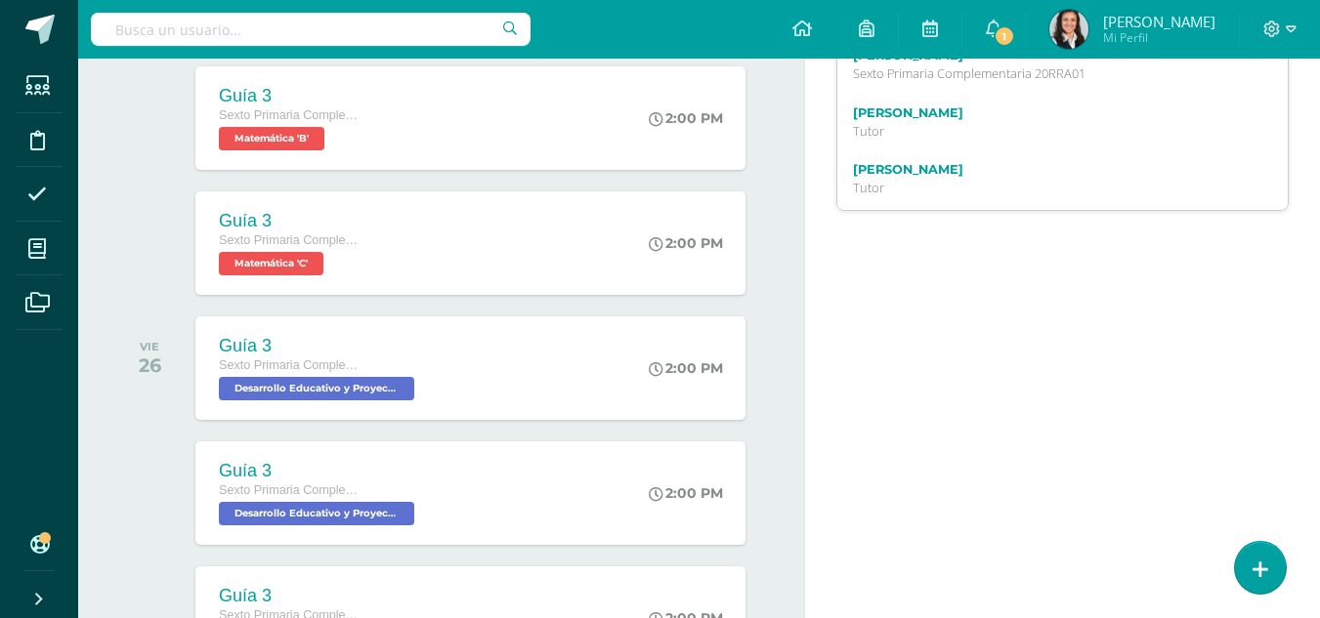
type input "rodrigo rivas"
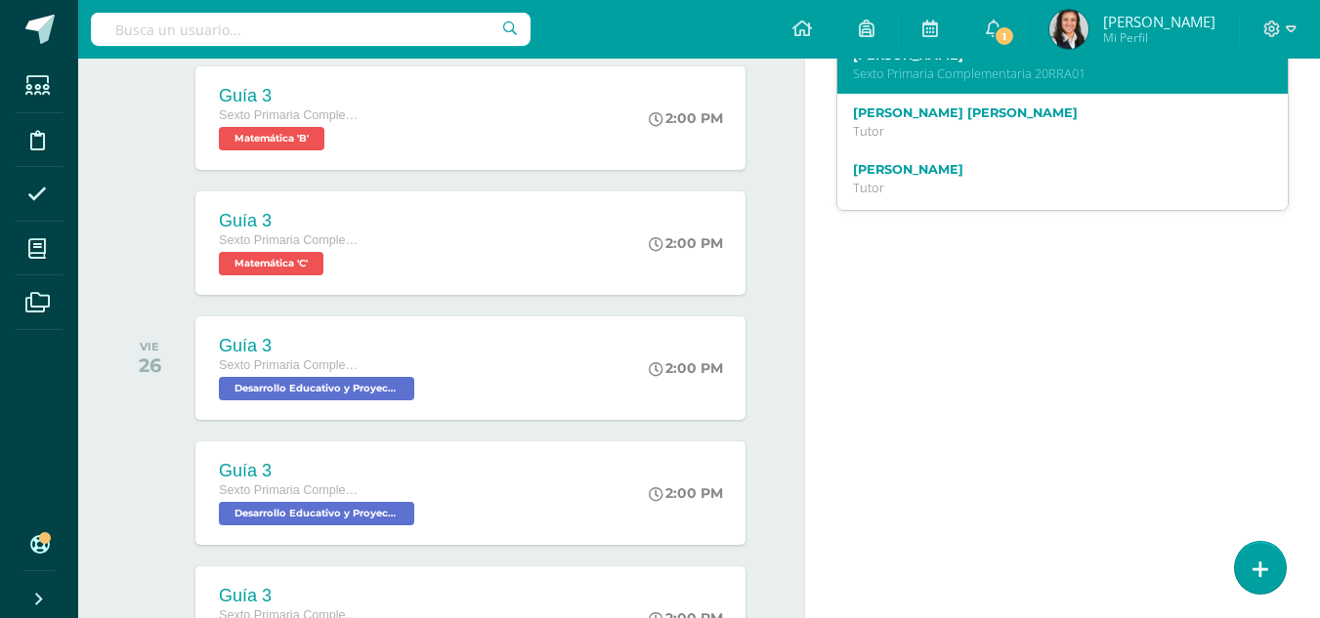
click at [984, 63] on label "Rodrigo Alejandro Rivas Argueta" at bounding box center [1054, 55] width 402 height 15
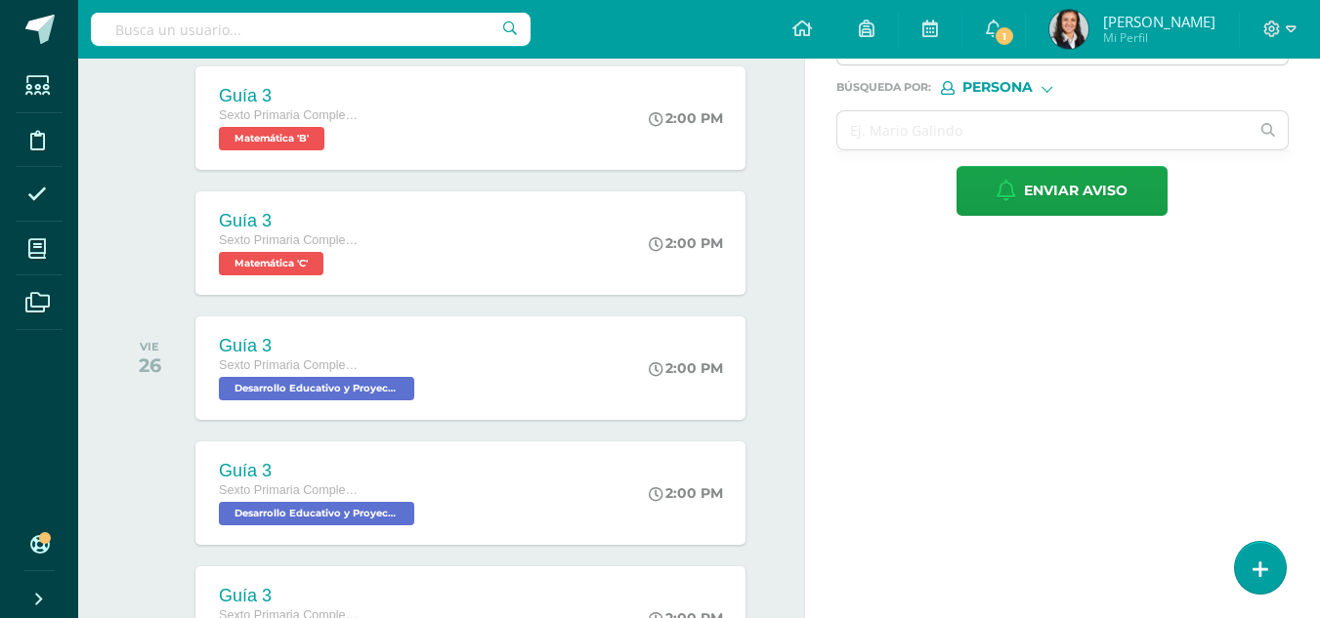
click at [1025, 33] on icon at bounding box center [1028, 27] width 14 height 14
click at [1031, 149] on input "text" at bounding box center [1043, 130] width 412 height 38
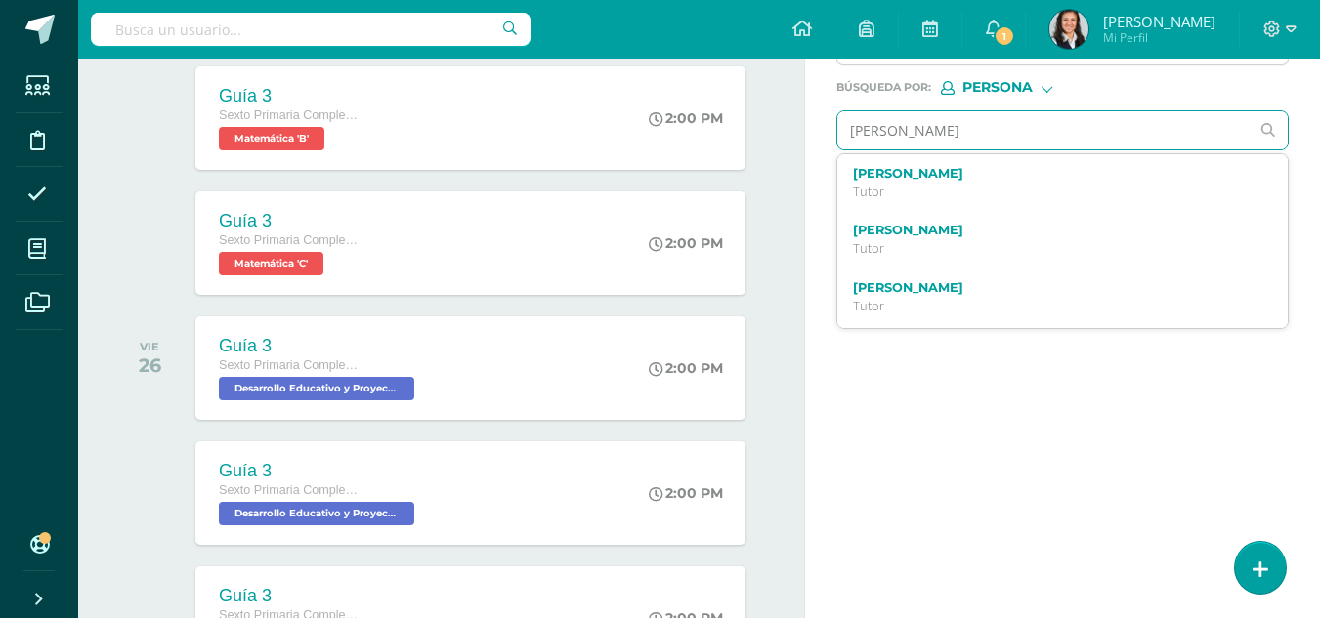
type input "daniel turcios"
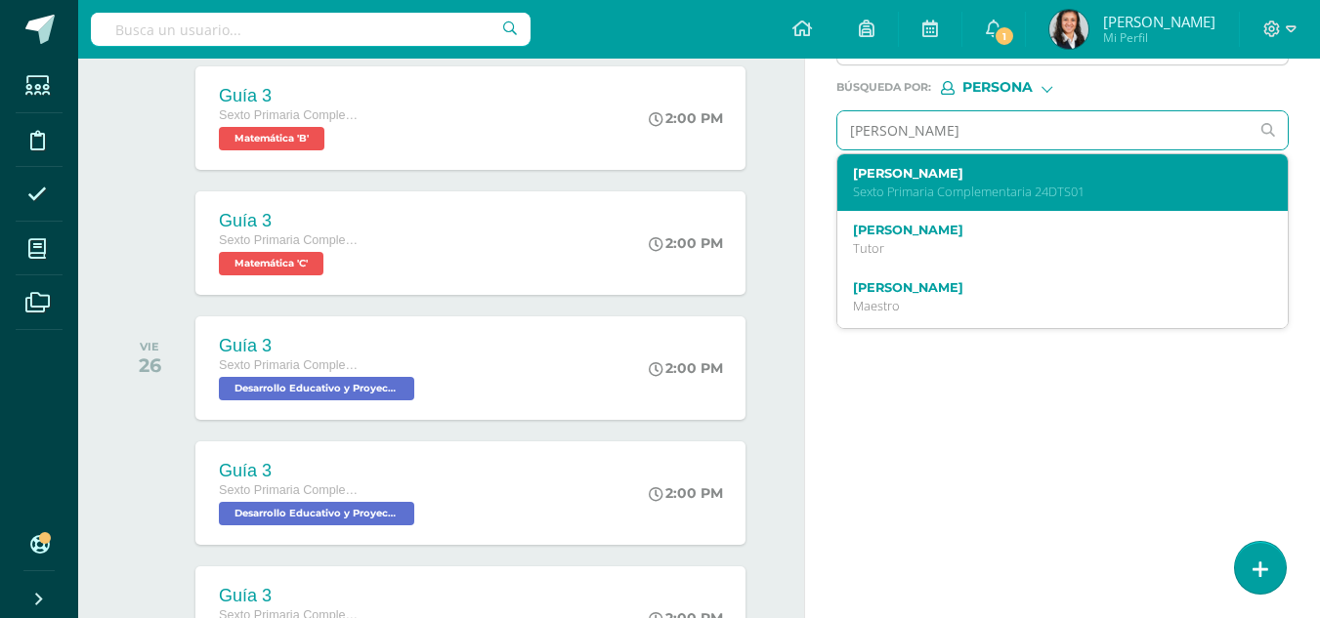
click at [1020, 181] on label "Daniel Alejandro Turcios Soto" at bounding box center [1054, 173] width 402 height 15
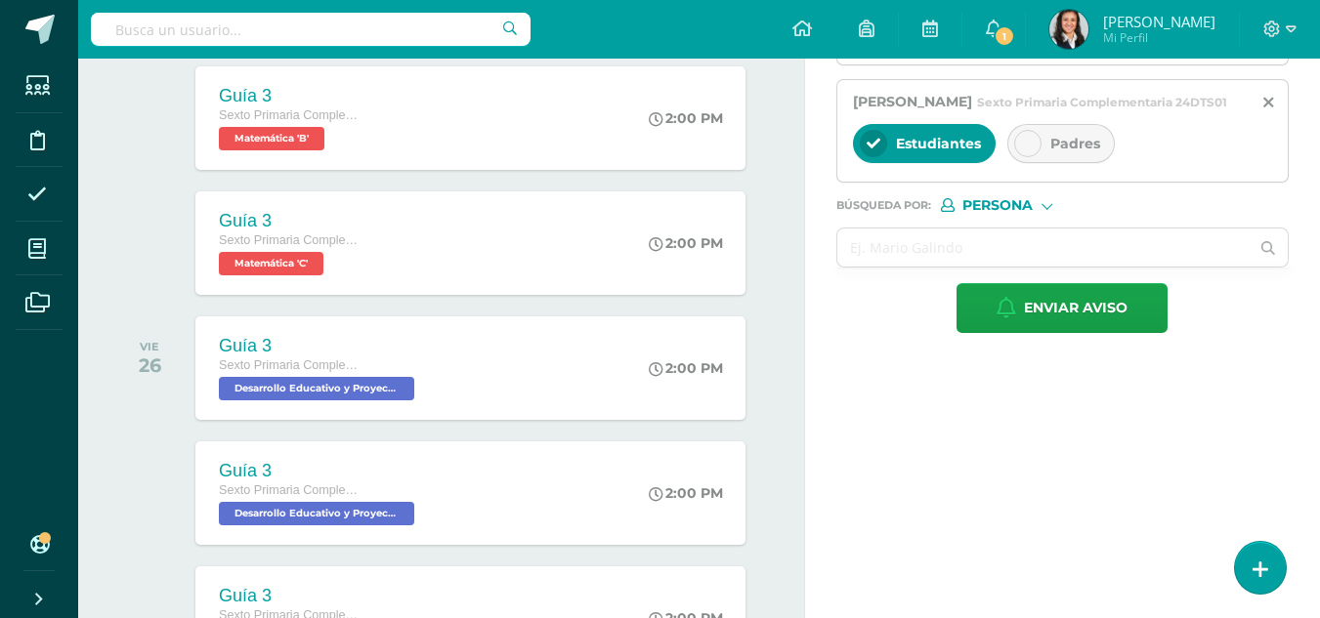
click at [1034, 157] on div at bounding box center [1027, 143] width 27 height 27
click at [1034, 267] on input "text" at bounding box center [1043, 248] width 412 height 38
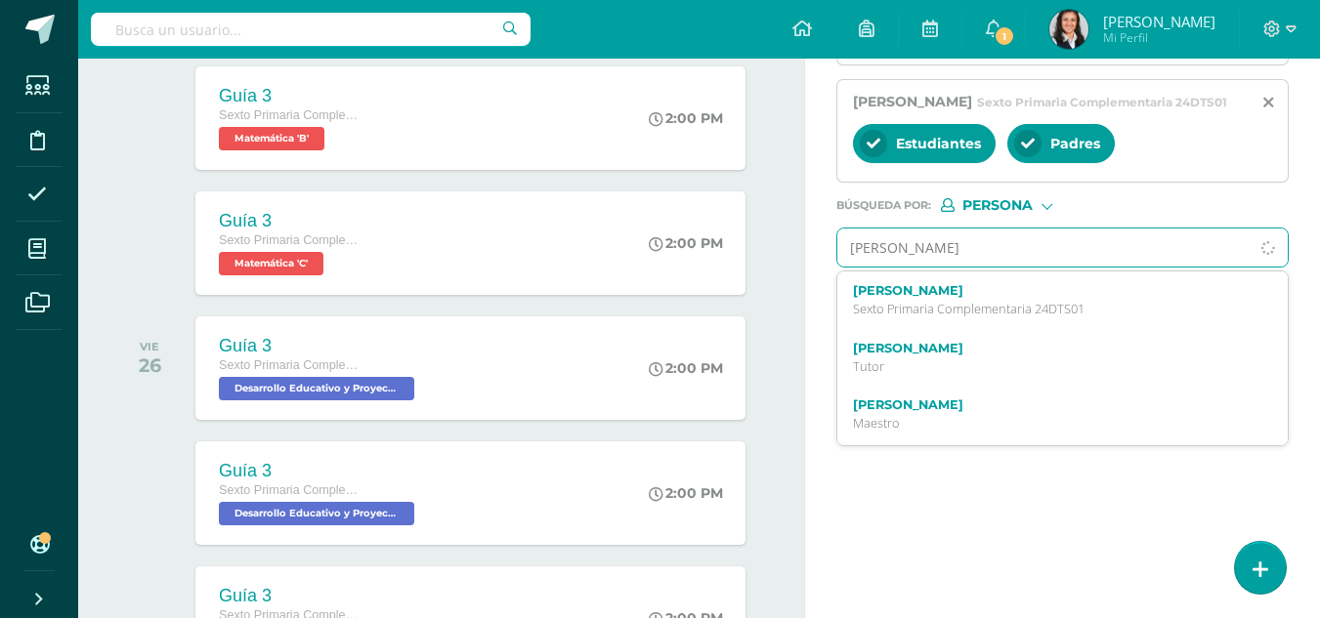
type input "alexander veliz"
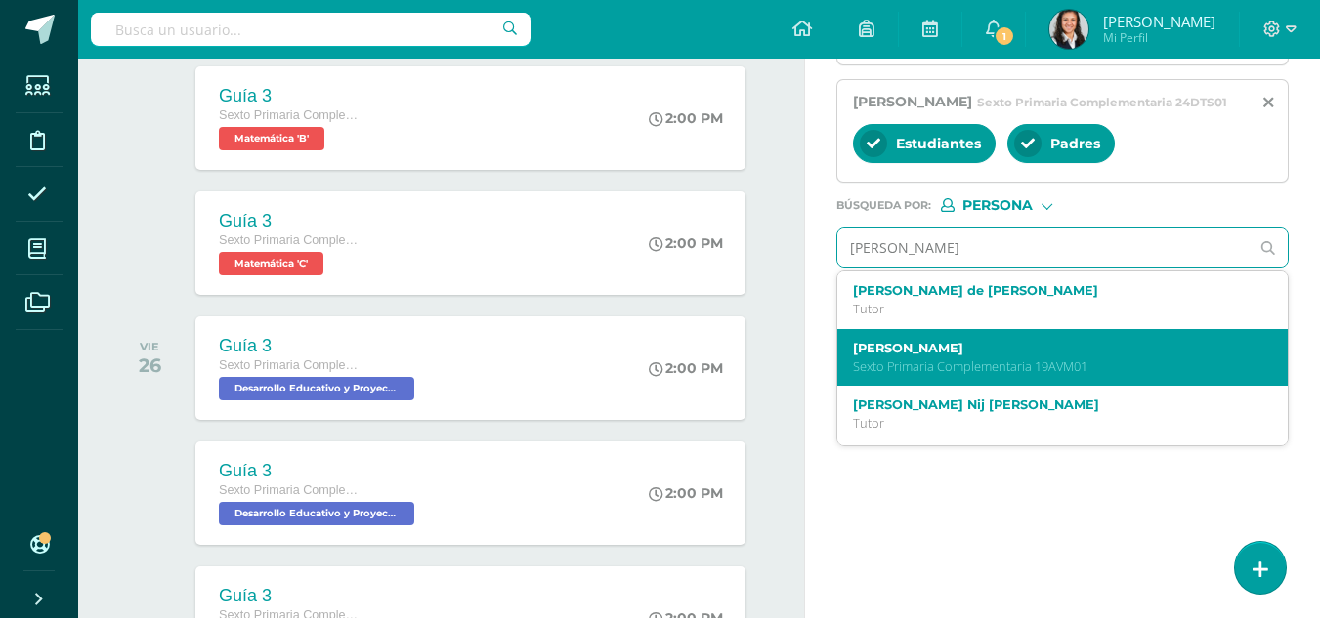
click at [1010, 375] on p "Sexto Primaria Complementaria 19AVM01" at bounding box center [1054, 366] width 402 height 17
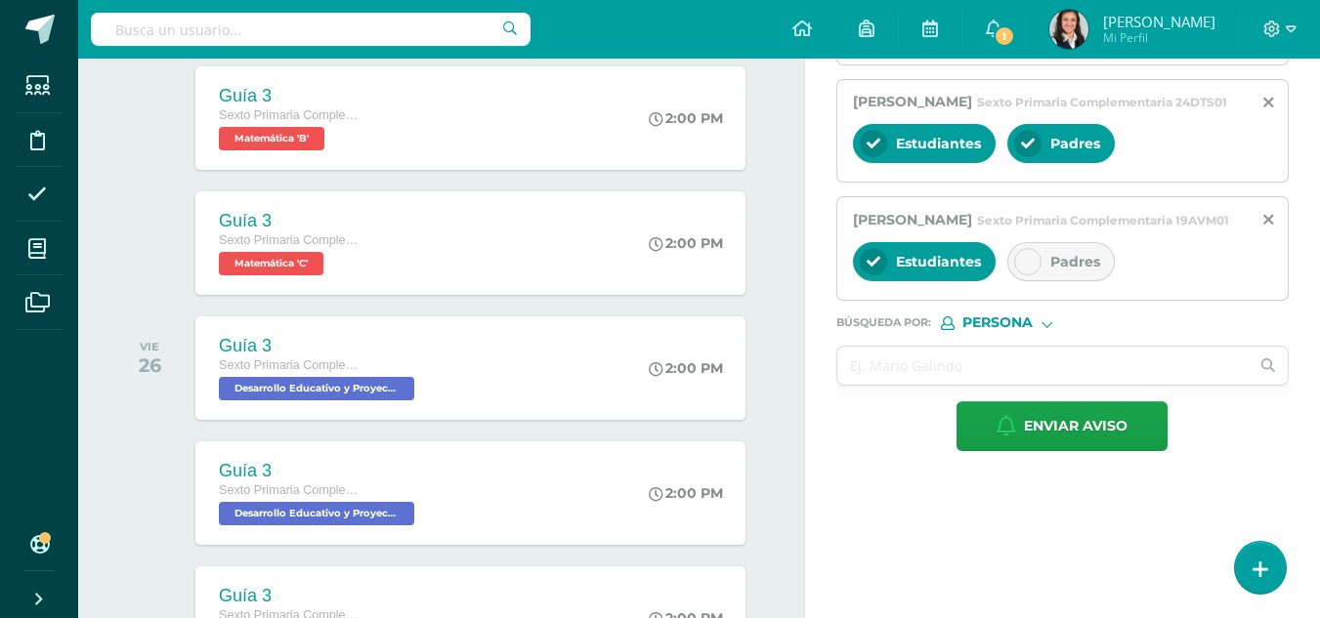
click at [1038, 281] on div "Padres" at bounding box center [1060, 261] width 107 height 39
click at [1023, 385] on input "text" at bounding box center [1043, 366] width 412 height 38
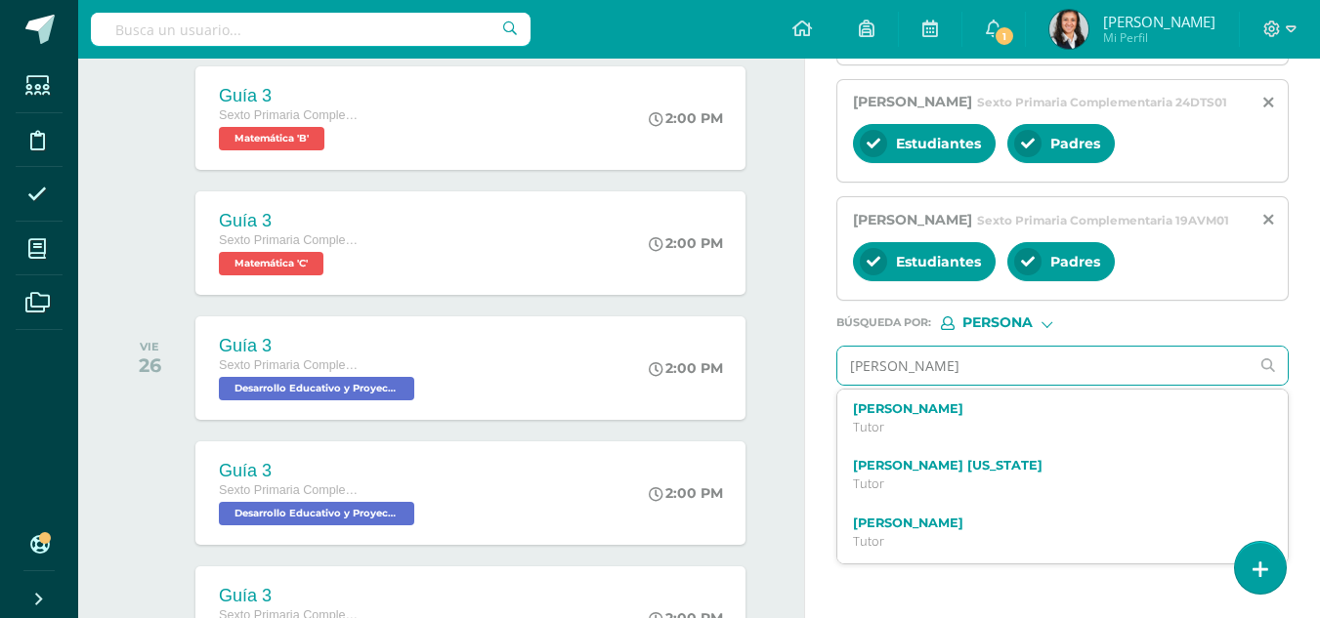
type input "sebastian xiloj"
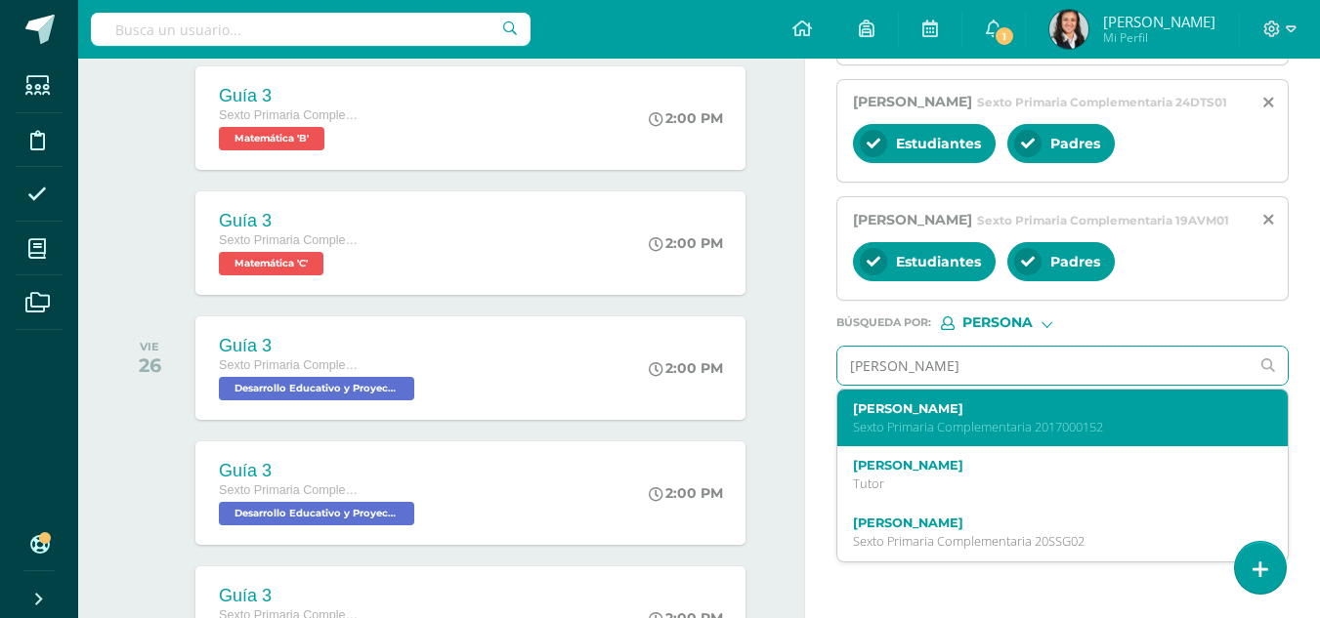
click at [1022, 416] on label "Sebastian Andrés Xiloj Meléndez" at bounding box center [1054, 408] width 402 height 15
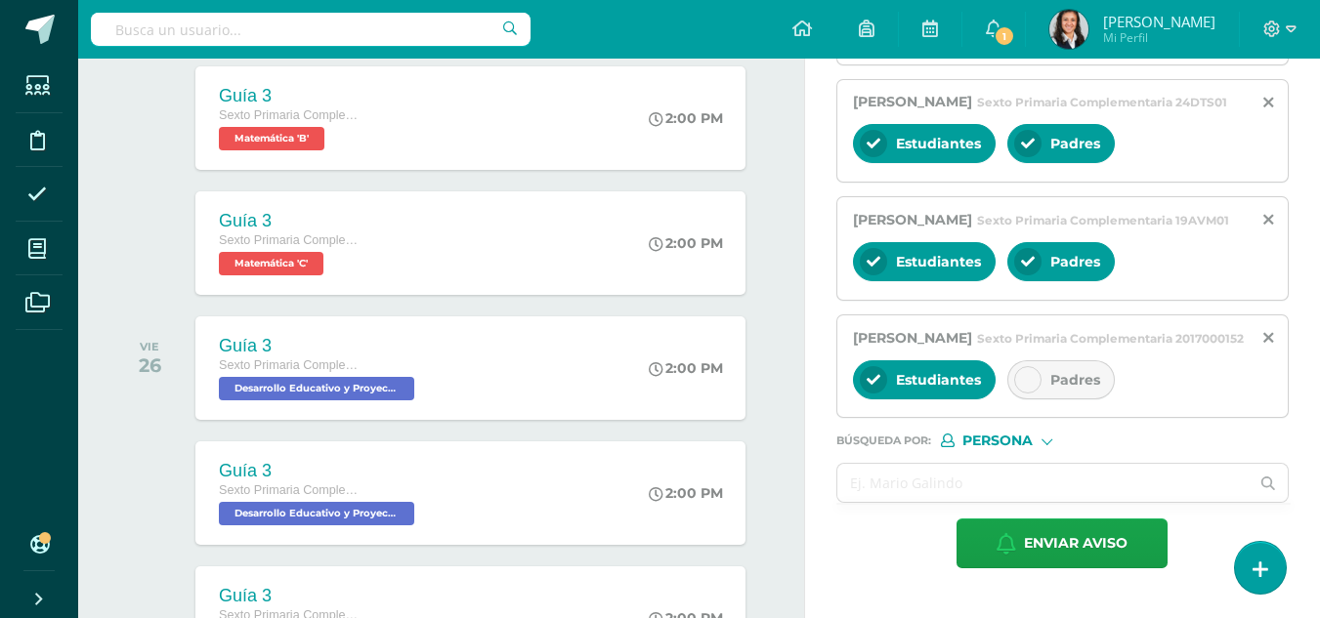
click at [1067, 400] on div "Padres" at bounding box center [1060, 379] width 107 height 39
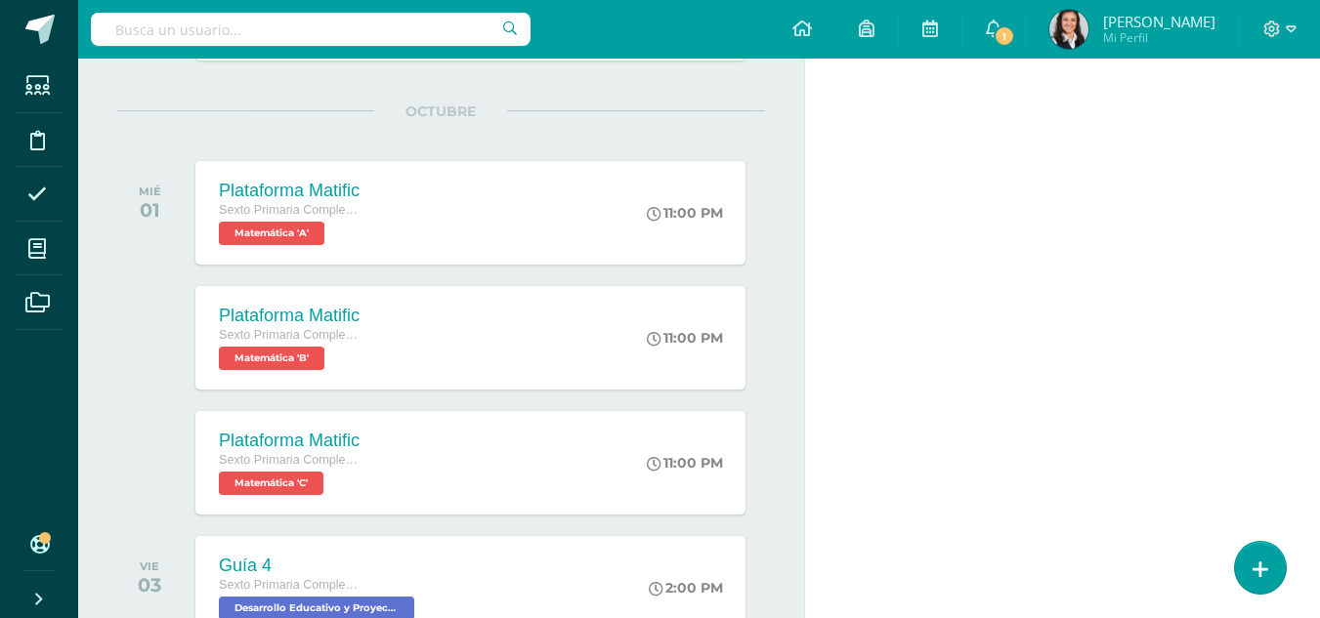
scroll to position [1465, 0]
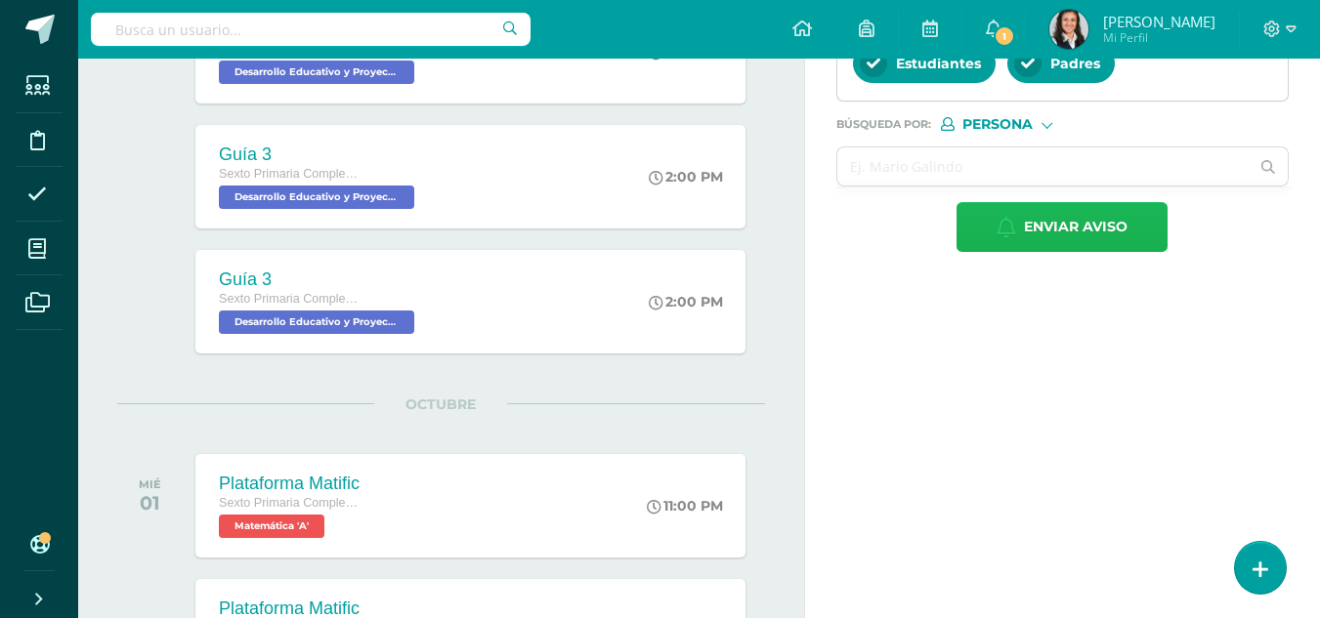
click at [1117, 251] on span "Enviar aviso" at bounding box center [1076, 227] width 104 height 48
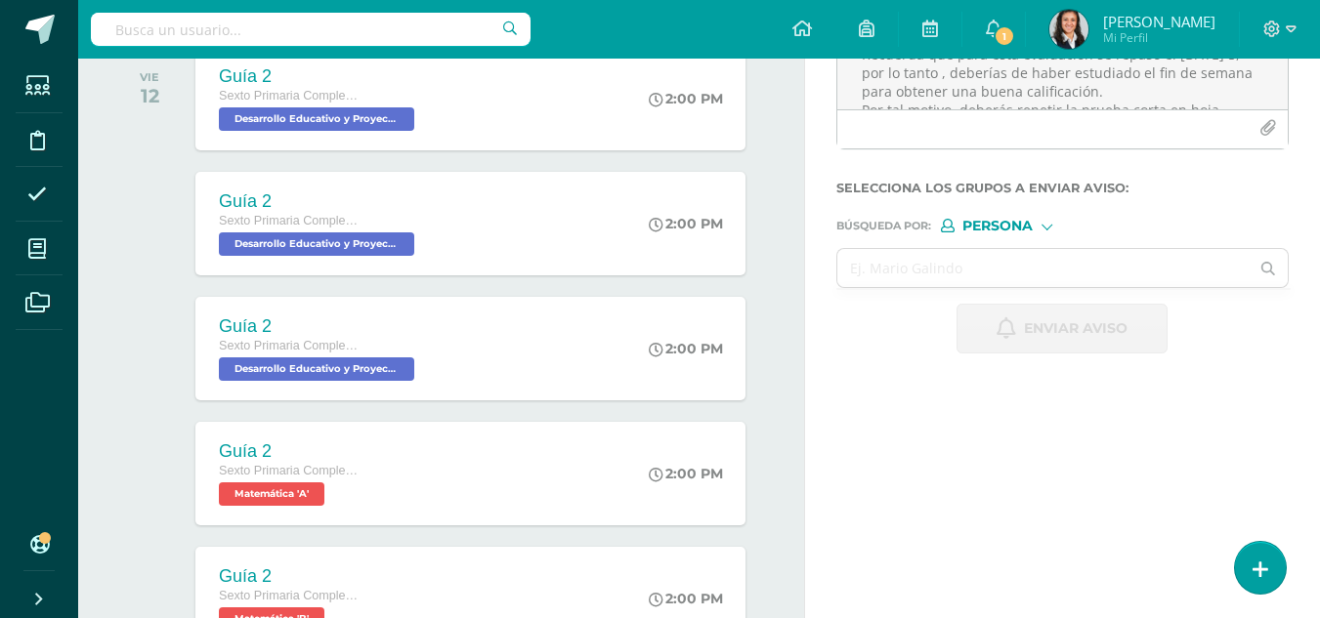
scroll to position [0, 0]
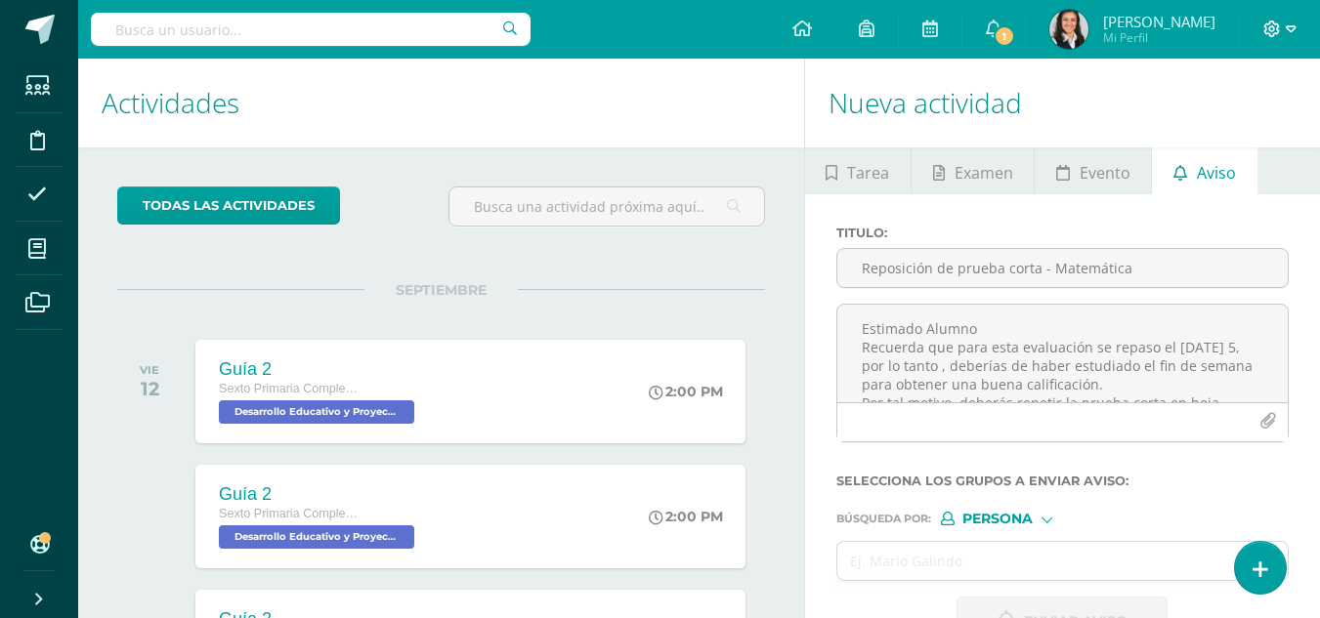
click at [1289, 22] on icon at bounding box center [1290, 30] width 11 height 18
click at [1211, 135] on span "Cerrar sesión" at bounding box center [1230, 133] width 88 height 19
